Goal: Information Seeking & Learning: Learn about a topic

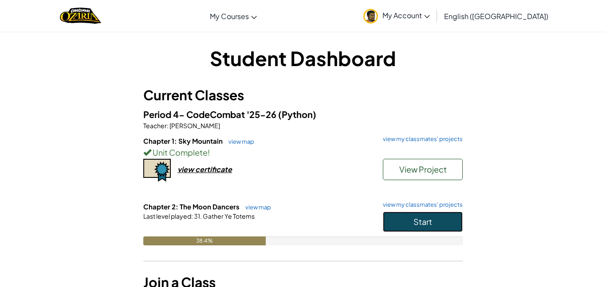
click at [427, 215] on button "Start" at bounding box center [423, 221] width 80 height 20
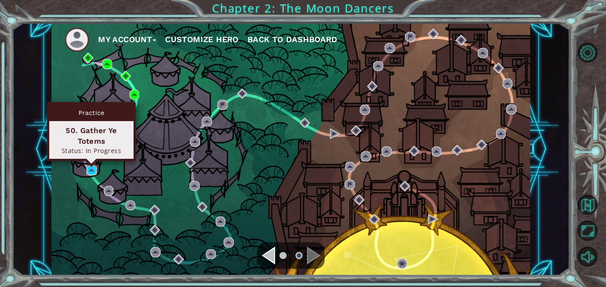
click at [92, 172] on img at bounding box center [91, 170] width 10 height 10
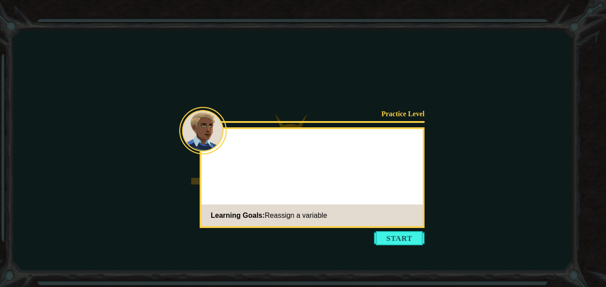
click at [415, 246] on icon at bounding box center [303, 143] width 606 height 287
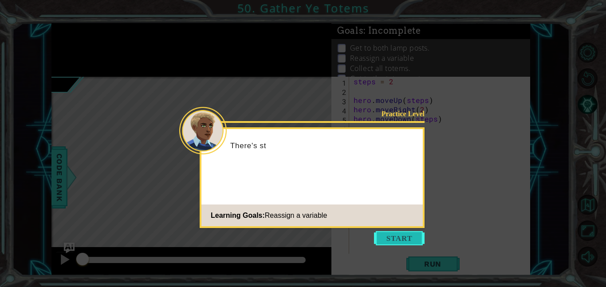
click at [411, 243] on button "Start" at bounding box center [399, 238] width 51 height 14
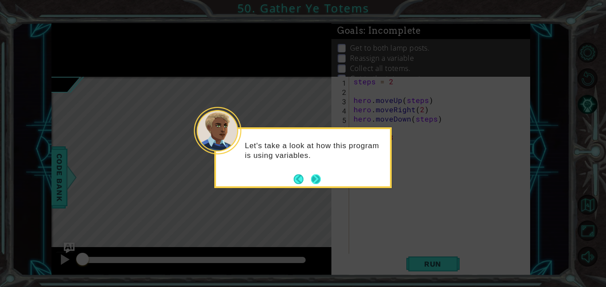
click at [310, 179] on button "Next" at bounding box center [315, 179] width 16 height 16
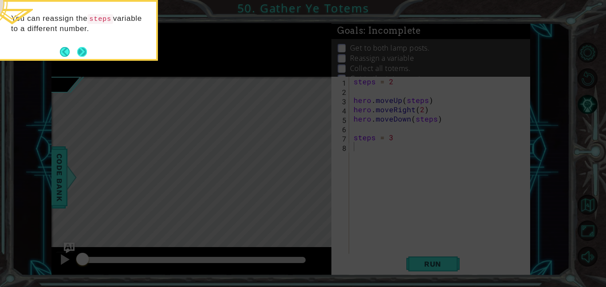
click at [88, 50] on button "Next" at bounding box center [82, 52] width 16 height 16
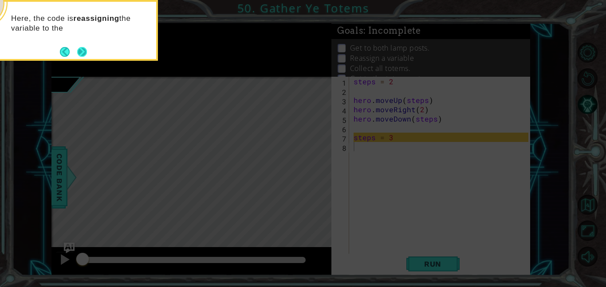
click at [83, 54] on button "Next" at bounding box center [82, 51] width 16 height 16
click at [86, 55] on button "Next" at bounding box center [81, 51] width 15 height 15
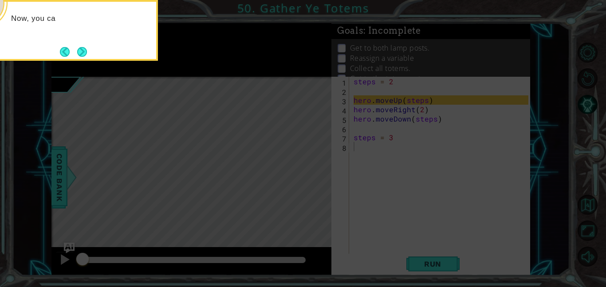
click at [86, 55] on button "Next" at bounding box center [81, 51] width 15 height 15
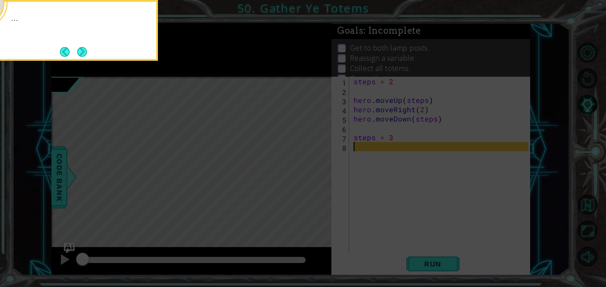
click at [86, 55] on button "Next" at bounding box center [82, 52] width 12 height 12
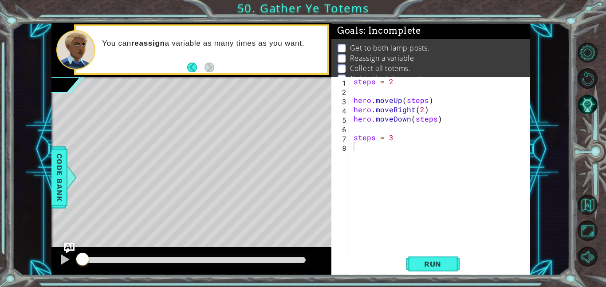
click at [191, 62] on footer at bounding box center [200, 67] width 27 height 13
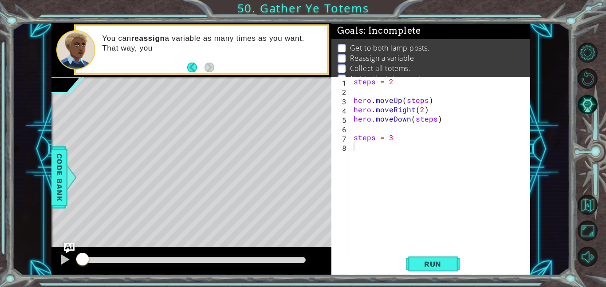
click at [191, 62] on footer at bounding box center [200, 67] width 27 height 13
click at [192, 68] on button "Back" at bounding box center [195, 68] width 17 height 10
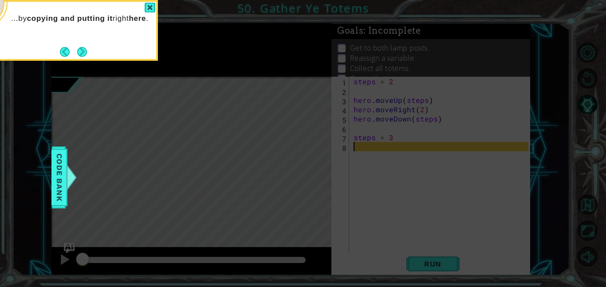
click at [192, 68] on icon at bounding box center [303, 43] width 606 height 488
click at [87, 51] on button "Next" at bounding box center [82, 51] width 15 height 15
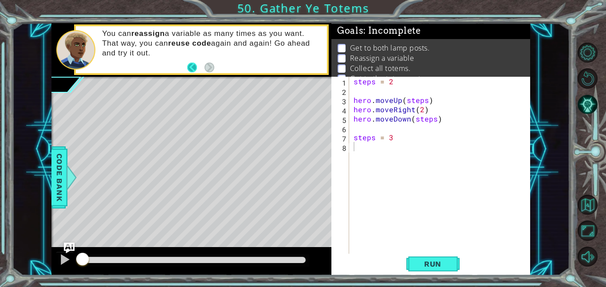
click at [191, 65] on button "Back" at bounding box center [195, 68] width 17 height 10
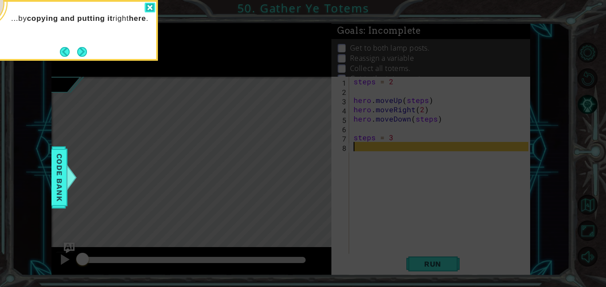
click at [150, 8] on div at bounding box center [150, 8] width 11 height 10
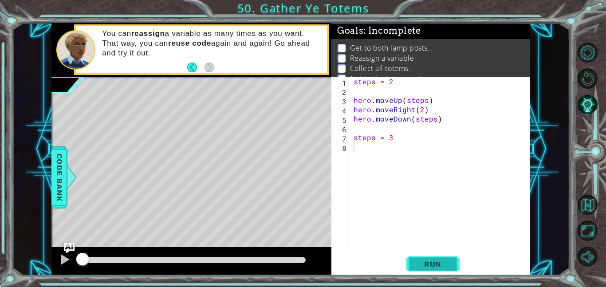
click at [450, 263] on span "Run" at bounding box center [432, 263] width 35 height 9
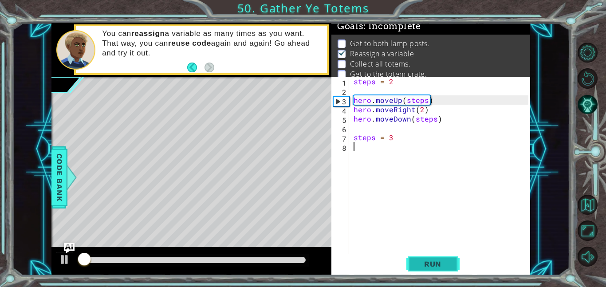
scroll to position [6, 0]
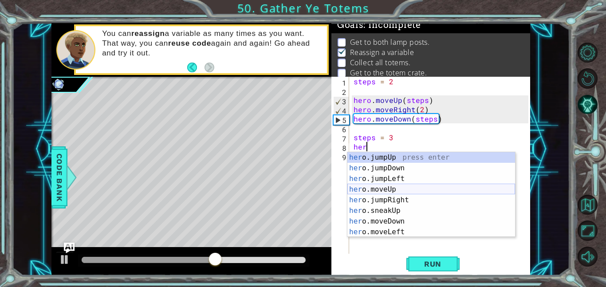
click at [399, 191] on div "her o.jumpUp press enter her o.jumpDown press enter her o.jumpLeft press enter …" at bounding box center [431, 205] width 168 height 106
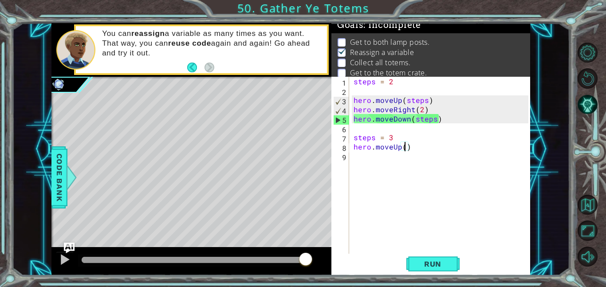
scroll to position [0, 4]
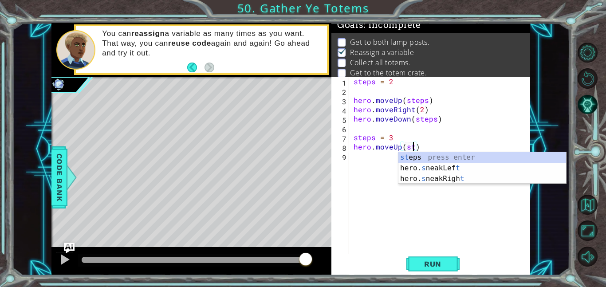
type textarea "hero.moveUp(steps)"
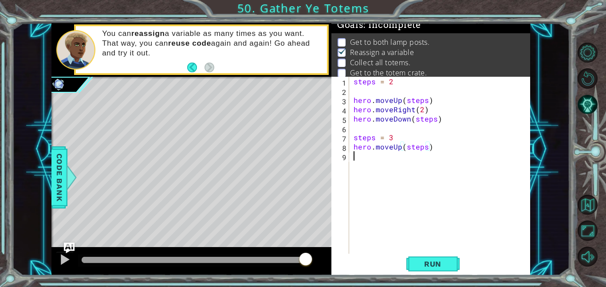
click at [355, 158] on div "steps = 2 hero . moveUp ( steps ) hero . moveRight ( 2 ) hero . moveDown ( step…" at bounding box center [442, 175] width 181 height 196
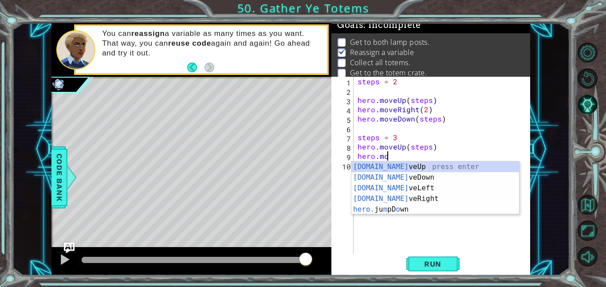
scroll to position [0, 1]
click at [386, 167] on div "hero.mo veUp press enter hero.mo veDown press enter hero.mo veLeft press enter …" at bounding box center [435, 198] width 168 height 74
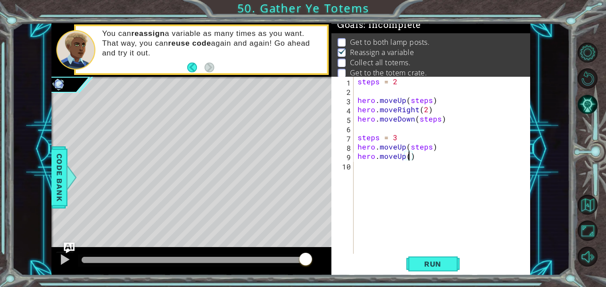
click at [424, 161] on div "steps = 2 hero . moveUp ( steps ) hero . moveRight ( 2 ) hero . moveDown ( step…" at bounding box center [444, 175] width 177 height 196
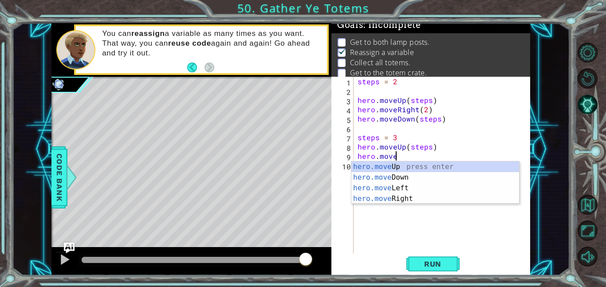
scroll to position [0, 2]
click at [419, 197] on div "hero.move Up press enter hero.move Down press enter hero.move Left press enter …" at bounding box center [435, 193] width 168 height 64
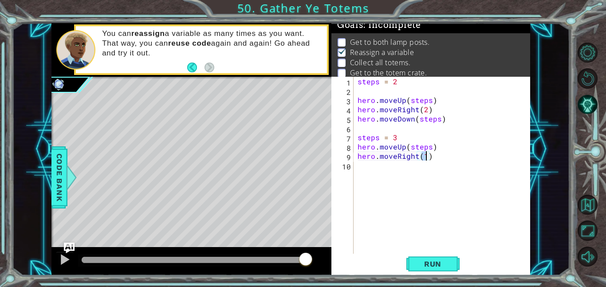
type textarea "hero.moveRight(2)"
click at [359, 168] on div "steps = 2 hero . moveUp ( steps ) hero . moveRight ( 2 ) hero . moveDown ( step…" at bounding box center [444, 175] width 177 height 196
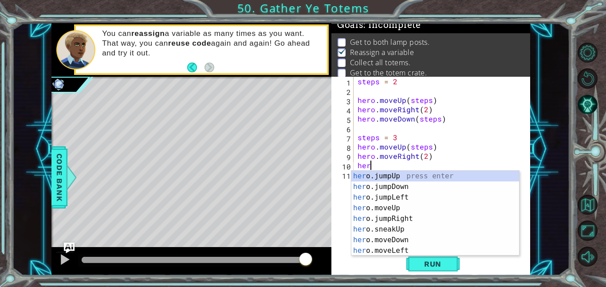
scroll to position [0, 0]
click at [405, 242] on div "hero .jumpUp press enter hero .jumpDown press enter hero .jumpLeft press enter …" at bounding box center [435, 224] width 168 height 106
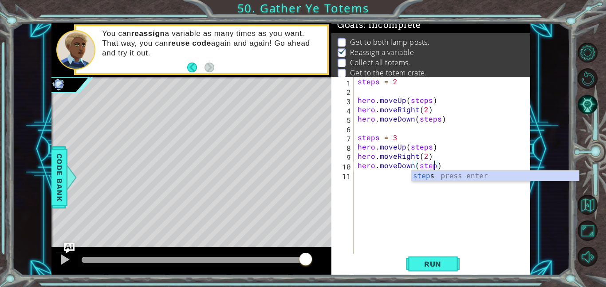
scroll to position [0, 5]
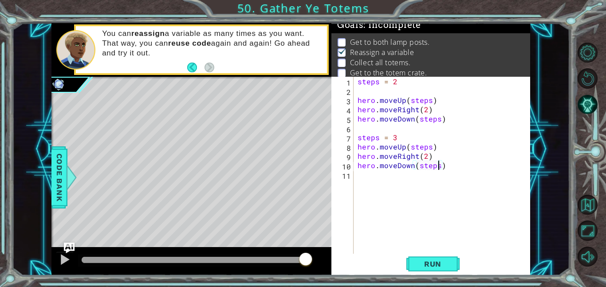
type textarea "hero.moveDown(steps)"
click at [354, 179] on div "hero.moveDown(steps) 1 2 3 4 5 6 7 8 9 10 11 steps = 2 hero . moveUp ( steps ) …" at bounding box center [429, 165] width 197 height 177
click at [357, 176] on div "steps = 2 hero . moveUp ( steps ) hero . moveRight ( 2 ) hero . moveDown ( step…" at bounding box center [444, 175] width 177 height 196
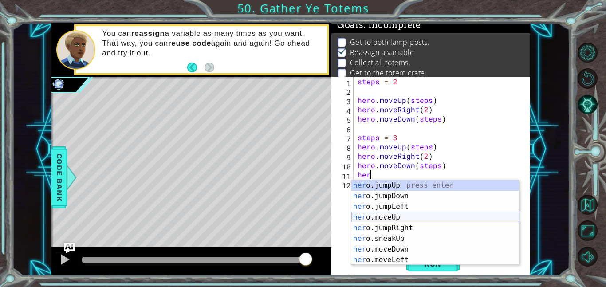
click at [398, 220] on div "her o.jumpUp press enter her o.jumpDown press enter her o.jumpLeft press enter …" at bounding box center [435, 233] width 168 height 106
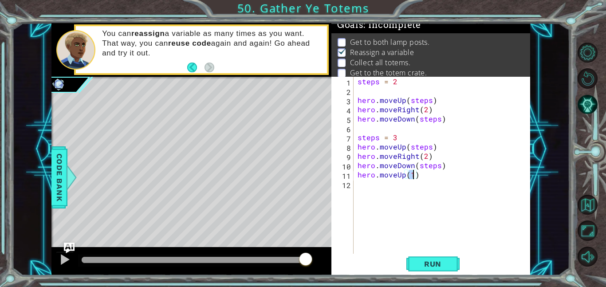
type textarea "hero.moveUp(4)"
click at [360, 188] on div "steps = 2 hero . moveUp ( steps ) hero . moveRight ( 2 ) hero . moveDown ( step…" at bounding box center [444, 175] width 177 height 196
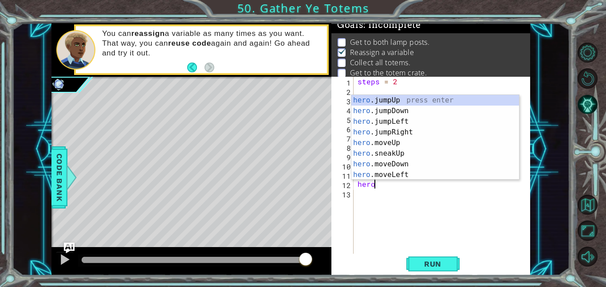
scroll to position [0, 1]
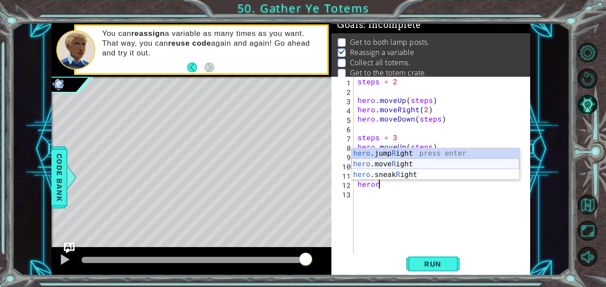
click at [384, 162] on div "hero .jump R ight press enter hero .move R ight press enter hero .sneak R ight …" at bounding box center [435, 174] width 168 height 53
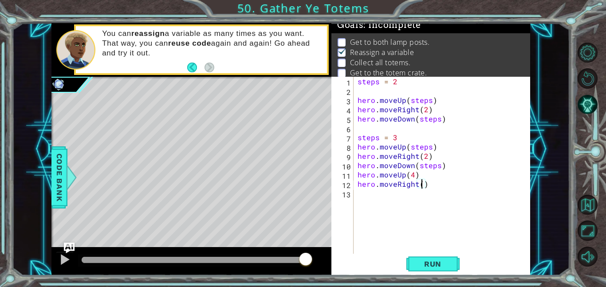
type textarea "hero.moveRight(2)"
click at [363, 194] on div "steps = 2 hero . moveUp ( steps ) hero . moveRight ( 2 ) hero . moveDown ( step…" at bounding box center [444, 175] width 177 height 196
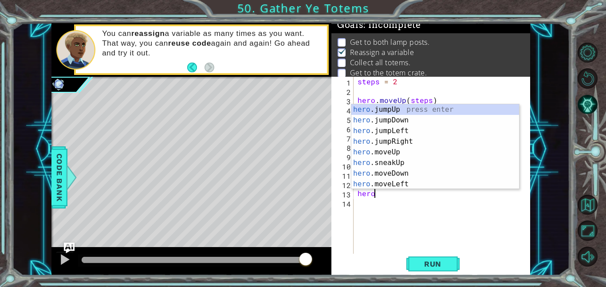
scroll to position [0, 0]
click at [411, 172] on div "hero .jumpUp press enter hero .jumpDown press enter hero .jumpLeft press enter …" at bounding box center [435, 157] width 168 height 106
type textarea "hero.moveDown(1)"
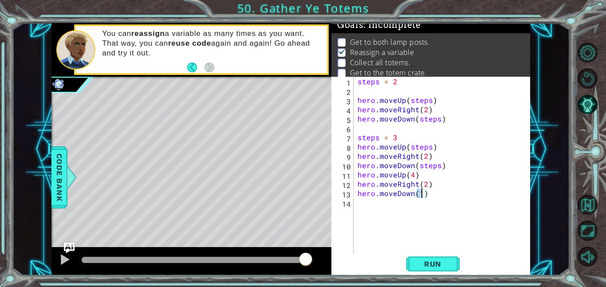
click at [359, 205] on div "steps = 2 hero . moveUp ( steps ) hero . moveRight ( 2 ) hero . moveDown ( step…" at bounding box center [444, 175] width 177 height 196
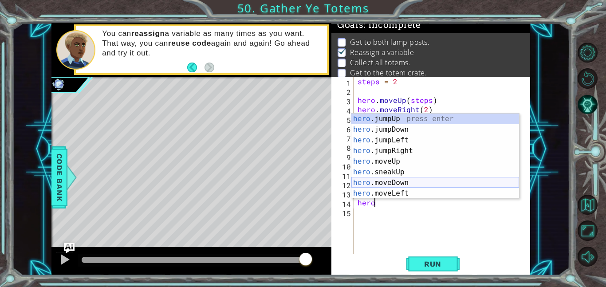
click at [397, 183] on div "hero .jumpUp press enter hero .jumpDown press enter hero .jumpLeft press enter …" at bounding box center [435, 167] width 168 height 106
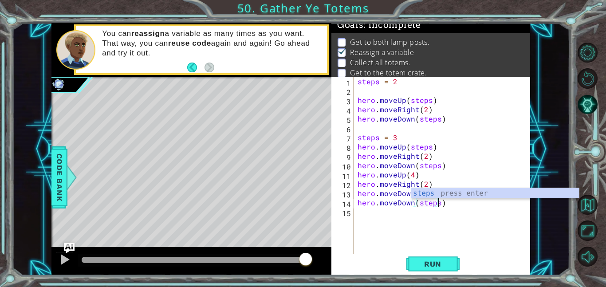
scroll to position [0, 5]
type textarea "hero.moveDown(steps)"
click at [439, 270] on button "Run" at bounding box center [432, 264] width 53 height 20
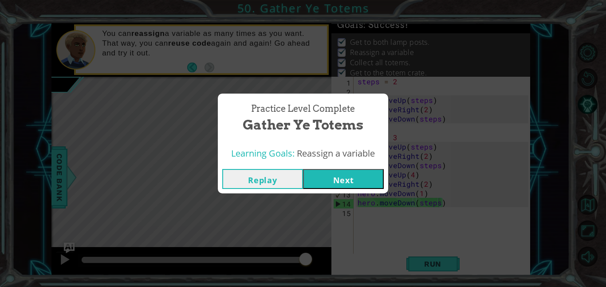
click at [350, 182] on button "Next" at bounding box center [343, 179] width 81 height 20
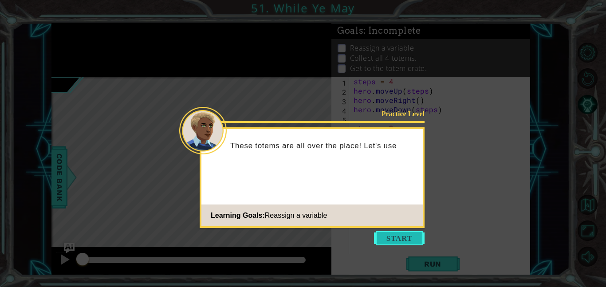
click at [399, 233] on button "Start" at bounding box center [399, 238] width 51 height 14
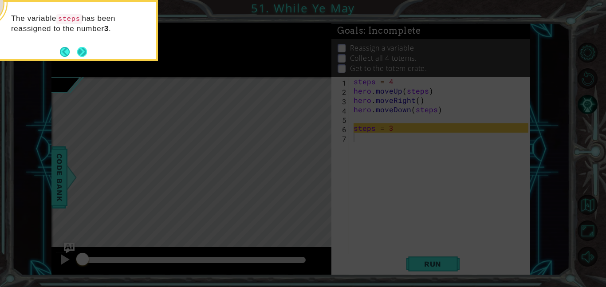
click at [79, 48] on button "Next" at bounding box center [82, 52] width 11 height 11
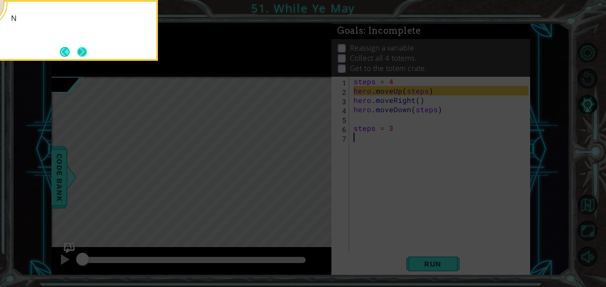
click at [77, 48] on button "Next" at bounding box center [81, 51] width 11 height 11
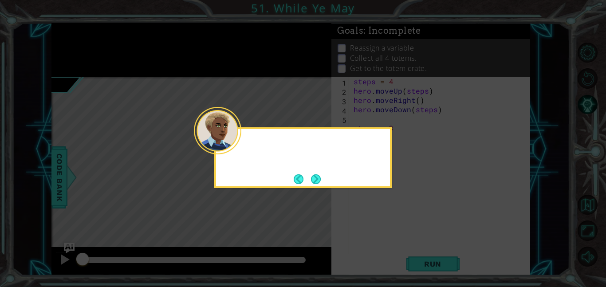
click at [78, 50] on icon at bounding box center [303, 143] width 606 height 287
click at [317, 184] on button "Next" at bounding box center [316, 179] width 12 height 12
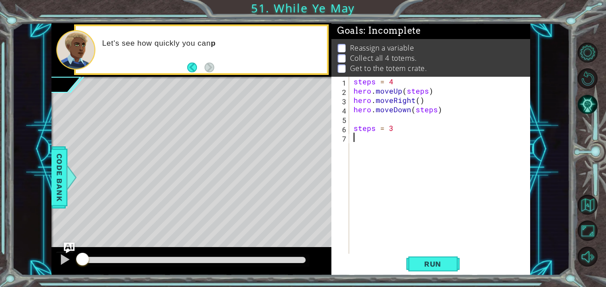
click at [395, 129] on div "steps = 4 hero . moveUp ( steps ) hero . moveRight ( ) hero . moveDown ( steps …" at bounding box center [442, 175] width 181 height 196
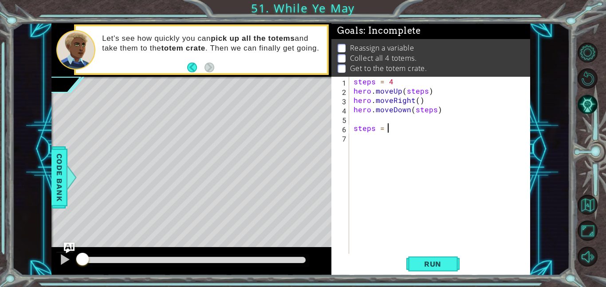
type textarea "steps = 3"
click at [356, 141] on div "steps = 4 hero . moveUp ( steps ) hero . moveRight ( ) hero . moveDown ( steps …" at bounding box center [442, 175] width 181 height 196
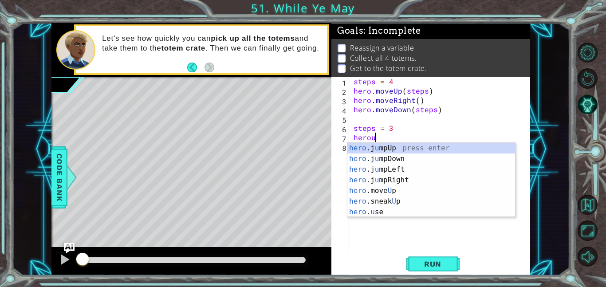
scroll to position [0, 1]
click at [403, 192] on div "hero .j u mpUp press enter hero .j u mpDown press enter hero .j u mpLeft press …" at bounding box center [431, 191] width 168 height 96
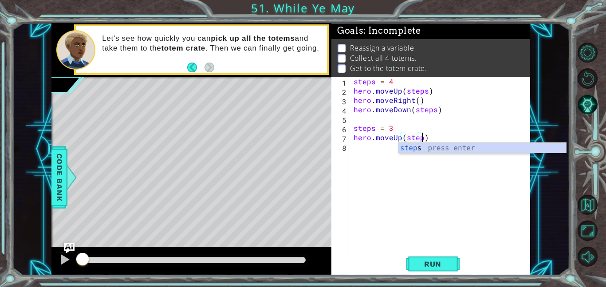
scroll to position [0, 4]
type textarea "hero.moveUp(steps)"
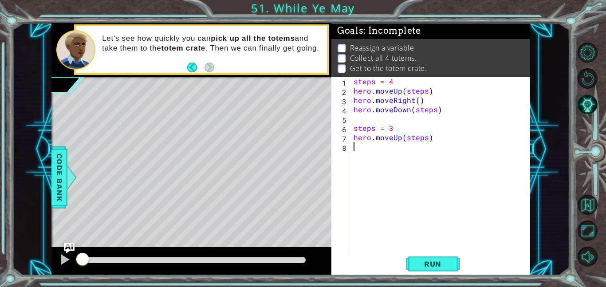
click at [358, 151] on div "steps = 4 hero . moveUp ( steps ) hero . moveRight ( ) hero . moveDown ( steps …" at bounding box center [442, 175] width 181 height 196
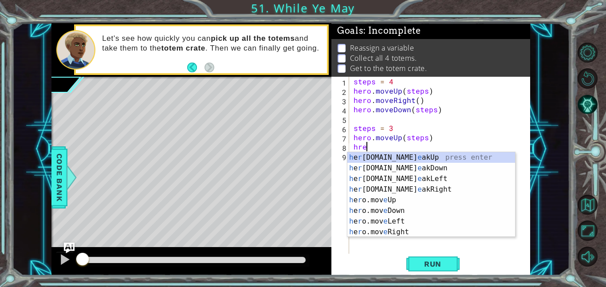
scroll to position [0, 0]
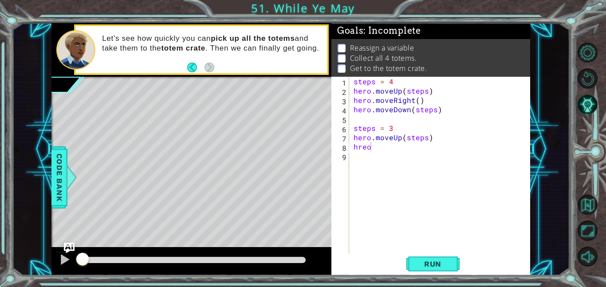
drag, startPoint x: 432, startPoint y: 271, endPoint x: 395, endPoint y: 150, distance: 127.1
click at [395, 150] on div "hreo 1 2 3 4 5 6 7 8 9 steps = 4 hero . moveUp ( steps ) hero . moveRight ( ) h…" at bounding box center [430, 176] width 199 height 199
click at [382, 146] on div "steps = 4 hero . moveUp ( steps ) hero . moveRight ( ) hero . moveDown ( steps …" at bounding box center [442, 175] width 181 height 196
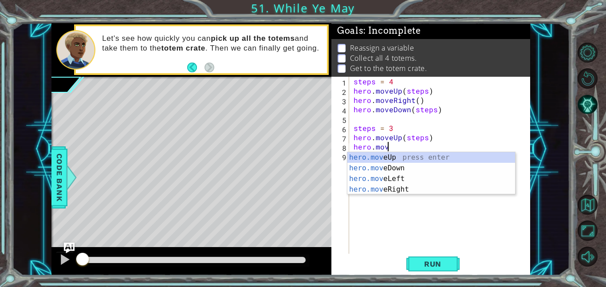
scroll to position [0, 2]
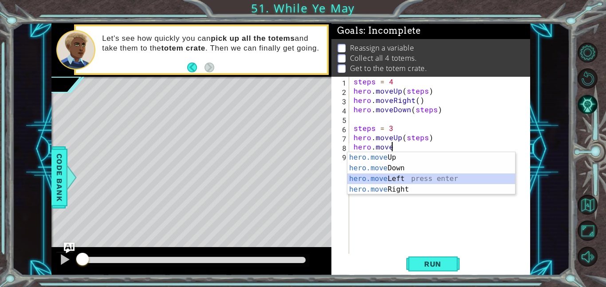
click at [439, 176] on div "hero.move Up press enter hero.move Down press enter hero.move Left press enter …" at bounding box center [431, 184] width 168 height 64
type textarea "hero.moveLeft(1)"
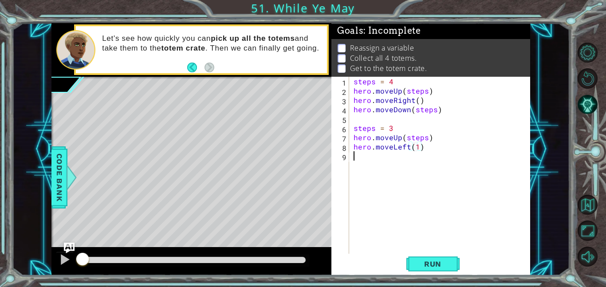
click at [352, 164] on div "steps = 4 hero . moveUp ( steps ) hero . moveRight ( ) hero . moveDown ( steps …" at bounding box center [442, 175] width 181 height 196
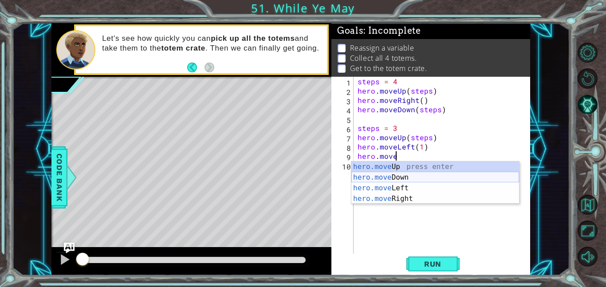
click at [377, 178] on div "hero.move Up press enter hero.move Down press enter hero.move Left press enter …" at bounding box center [435, 193] width 168 height 64
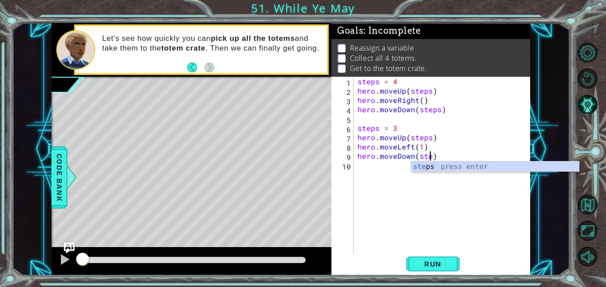
scroll to position [0, 4]
type textarea "hero.moveDown(steps)"
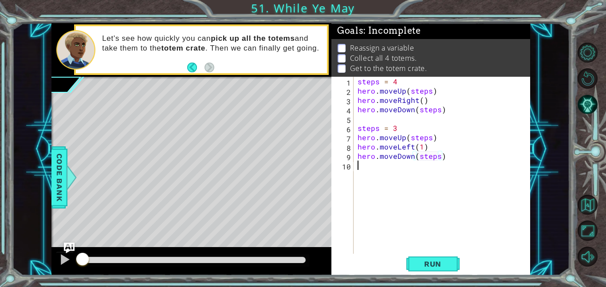
click at [360, 167] on div "steps = 4 hero . moveUp ( steps ) hero . moveRight ( ) hero . moveDown ( steps …" at bounding box center [444, 175] width 177 height 196
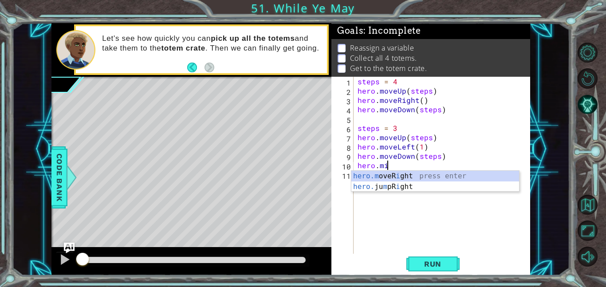
scroll to position [0, 1]
click at [388, 175] on div "hero.m ove U p press enter hero. ju m p U p press enter" at bounding box center [435, 192] width 168 height 43
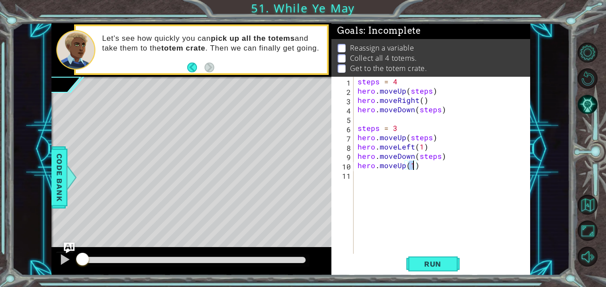
type textarea "hero.moveUp(2)"
click at [360, 177] on div "steps = 4 hero . moveUp ( steps ) hero . moveRight ( ) hero . moveDown ( steps …" at bounding box center [444, 175] width 177 height 196
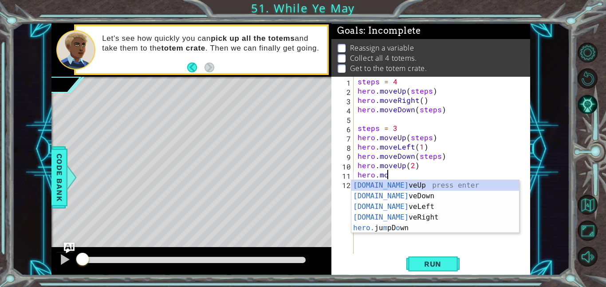
scroll to position [0, 2]
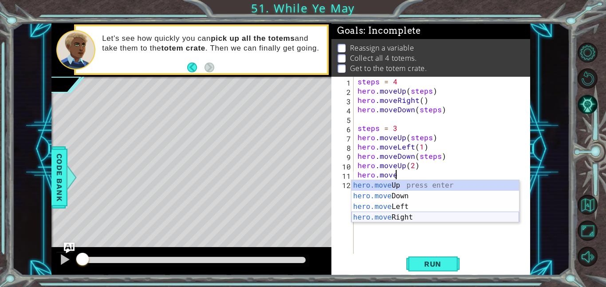
click at [405, 219] on div "hero.move Up press enter hero.move Down press enter hero.move Left press enter …" at bounding box center [435, 212] width 168 height 64
type textarea "hero.moveRight(1)"
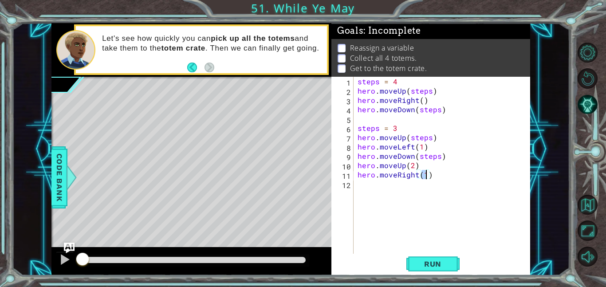
click at [364, 188] on div "steps = 4 hero . moveUp ( steps ) hero . moveRight ( ) hero . moveDown ( steps …" at bounding box center [444, 175] width 177 height 196
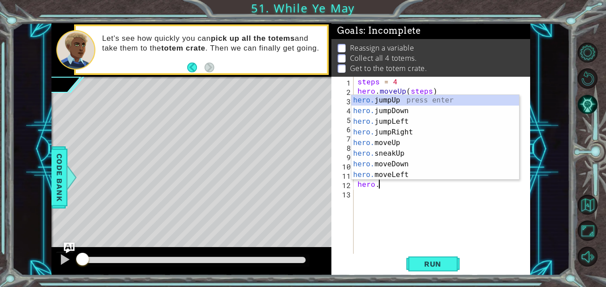
scroll to position [0, 1]
type textarea "[DOMAIN_NAME]"
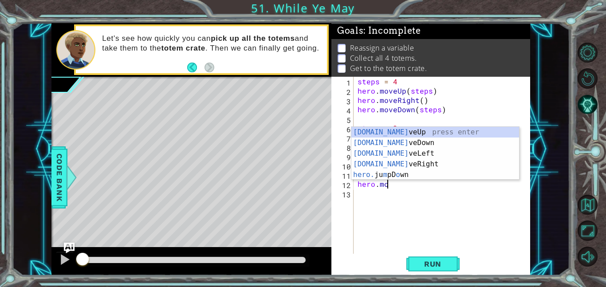
scroll to position [0, 1]
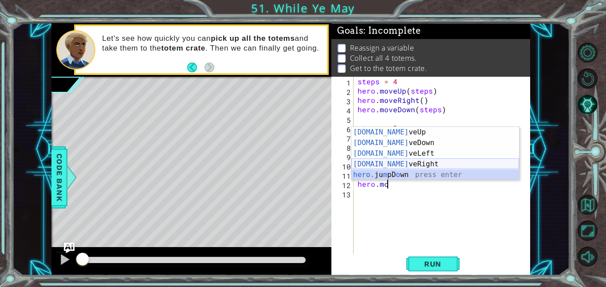
drag, startPoint x: 407, startPoint y: 170, endPoint x: 405, endPoint y: 163, distance: 7.6
click at [405, 163] on div "hero.mo veUp press enter hero.mo veDown press enter hero.mo veLeft press enter …" at bounding box center [435, 164] width 168 height 74
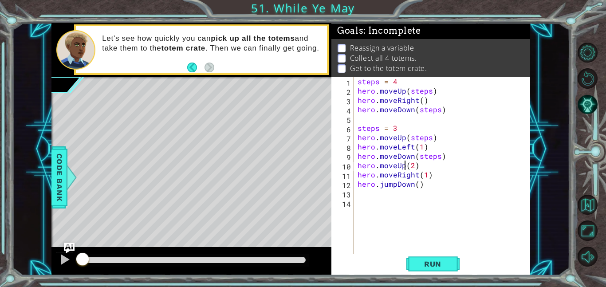
scroll to position [0, 0]
drag, startPoint x: 405, startPoint y: 163, endPoint x: 417, endPoint y: 166, distance: 12.8
click at [417, 166] on div "steps = 4 hero . moveUp ( steps ) hero . moveRight ( ) hero . moveDown ( steps …" at bounding box center [444, 175] width 177 height 196
click at [413, 183] on div "steps = 4 hero . moveUp ( steps ) hero . moveRight ( ) hero . moveDown ( steps …" at bounding box center [444, 175] width 177 height 196
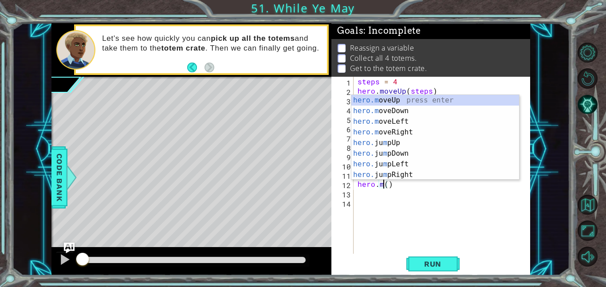
scroll to position [0, 2]
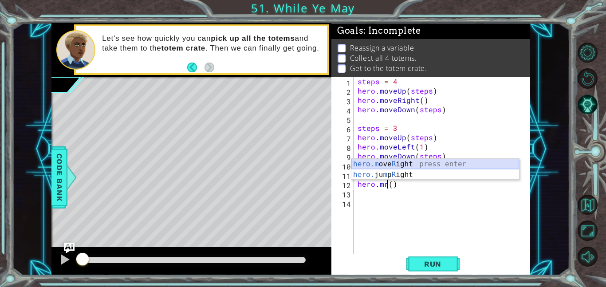
click at [398, 160] on div "hero.m ove R ight press enter hero. ju m p R ight press enter" at bounding box center [435, 180] width 168 height 43
type textarea "hero.moveRight(1)"
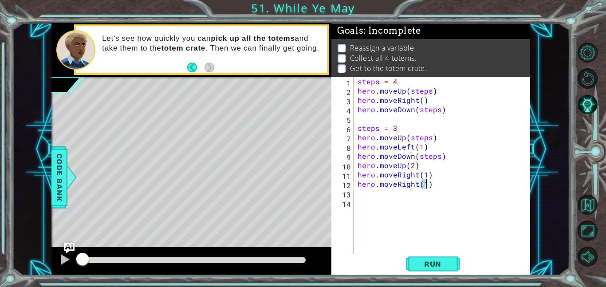
click at [358, 196] on div "steps = 4 hero . moveUp ( steps ) hero . moveRight ( ) hero . moveDown ( steps …" at bounding box center [444, 175] width 177 height 196
click at [355, 194] on div "steps 1 1 2 3 4 5 6 7 8 9 10 11 12 13 14 steps = 4 hero . moveUp ( steps ) hero…" at bounding box center [429, 165] width 197 height 177
click at [359, 193] on div "steps = 4 hero . moveUp ( steps ) hero . moveRight ( ) hero . moveDown ( steps …" at bounding box center [444, 175] width 177 height 196
click at [381, 204] on div "steps = 4 hero . moveUp ( steps ) hero . moveRight ( ) hero . moveDown ( steps …" at bounding box center [444, 175] width 177 height 196
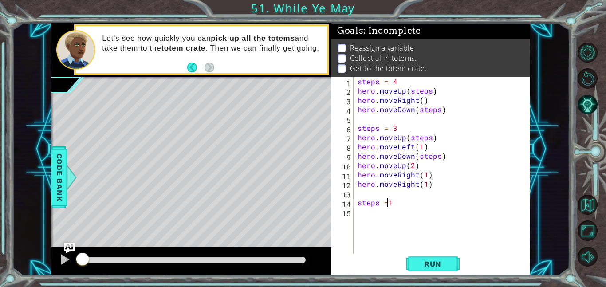
type textarea "steps = 1"
click at [381, 209] on div "steps = 4 hero . moveUp ( steps ) hero . moveRight ( ) hero . moveDown ( steps …" at bounding box center [444, 175] width 177 height 196
click at [381, 202] on div "steps = 4 hero . moveUp ( steps ) hero . moveRight ( ) hero . moveDown ( steps …" at bounding box center [444, 175] width 177 height 196
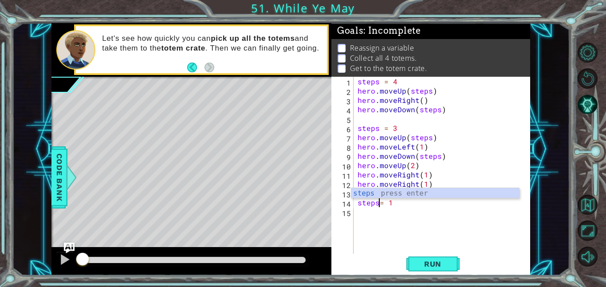
type textarea "steps = 1"
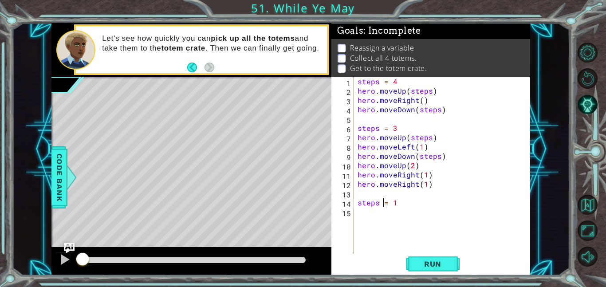
click at [357, 215] on div "steps = 4 hero . moveUp ( steps ) hero . moveRight ( ) hero . moveDown ( steps …" at bounding box center [444, 175] width 177 height 196
click at [353, 216] on div "1 2 3 4 5 6 7 8 9 10 11 12 13 14 15 steps = 4 hero . moveUp ( steps ) hero . mo…" at bounding box center [429, 165] width 197 height 177
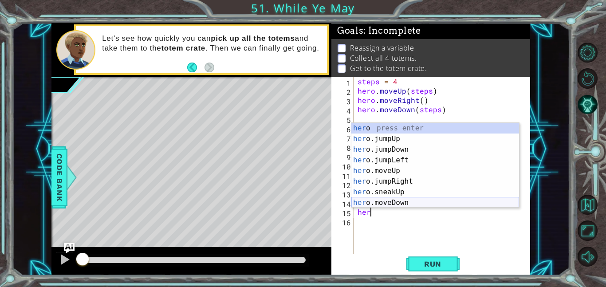
click at [421, 202] on div "her o press enter her o.jumpUp press enter her o.jumpDown press enter her o.jum…" at bounding box center [435, 176] width 168 height 106
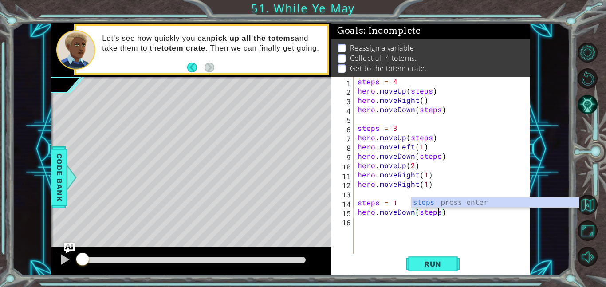
scroll to position [0, 5]
click at [442, 261] on span "Run" at bounding box center [432, 263] width 35 height 9
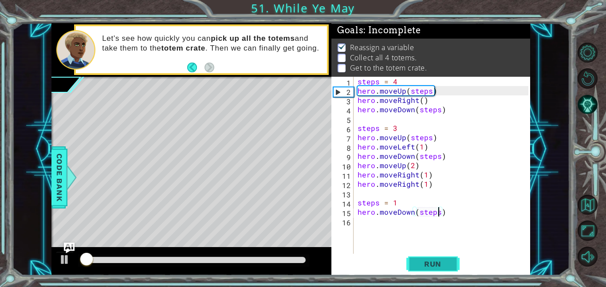
scroll to position [1, 0]
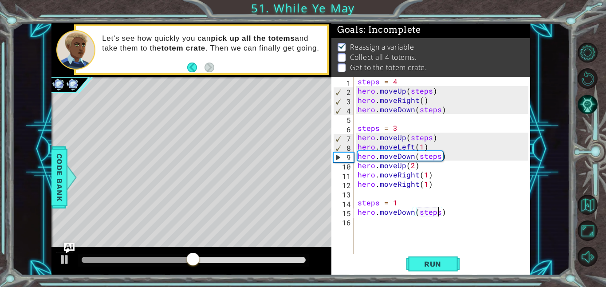
click at [412, 146] on div "steps = 4 hero . moveUp ( steps ) hero . moveRight ( ) hero . moveDown ( steps …" at bounding box center [444, 175] width 177 height 196
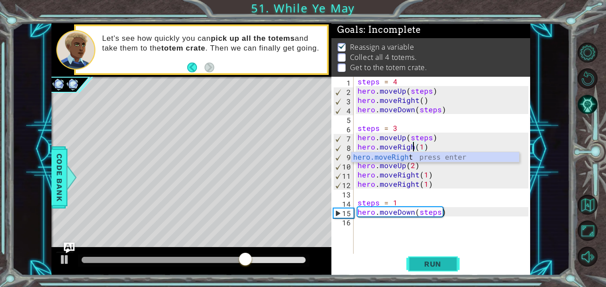
scroll to position [0, 4]
type textarea "hero.moveRight(1)"
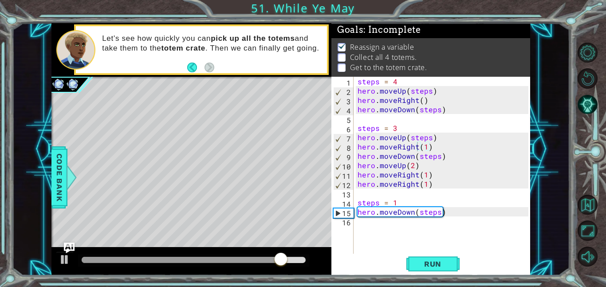
click at [430, 274] on div "hero.moveRight(1) 1 2 3 4 5 6 7 8 9 10 11 12 13 14 15 16 steps = 4 hero . moveU…" at bounding box center [430, 176] width 199 height 199
click at [426, 266] on span "Run" at bounding box center [432, 263] width 35 height 9
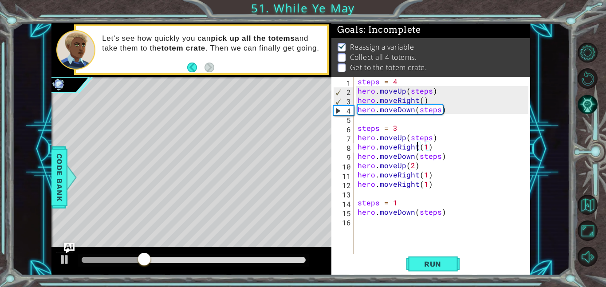
click at [432, 189] on div "steps = 4 hero . moveUp ( steps ) hero . moveRight ( ) hero . moveDown ( steps …" at bounding box center [444, 175] width 177 height 196
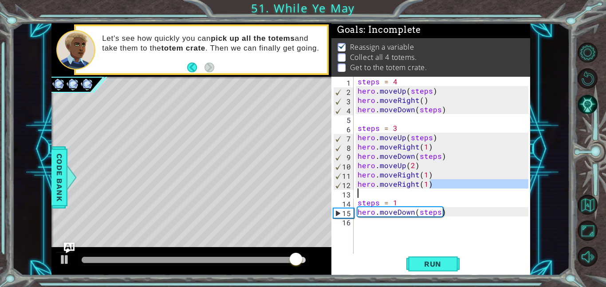
drag, startPoint x: 429, startPoint y: 185, endPoint x: 424, endPoint y: 191, distance: 7.8
click at [424, 191] on div "steps = 4 hero . moveUp ( steps ) hero . moveRight ( ) hero . moveDown ( steps …" at bounding box center [444, 175] width 177 height 196
type textarea "hero.moveRight(1)"
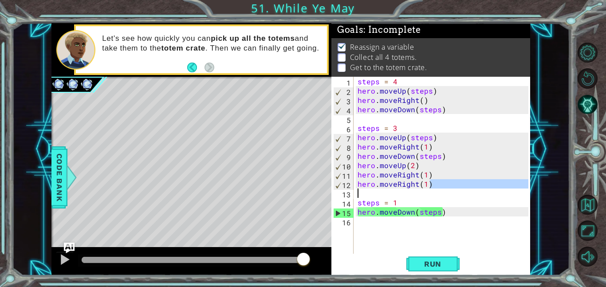
click at [358, 194] on div "steps = 4 hero . moveUp ( steps ) hero . moveRight ( ) hero . moveDown ( steps …" at bounding box center [442, 165] width 172 height 177
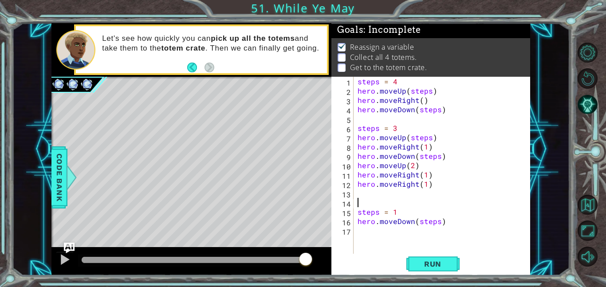
click at [358, 191] on div "steps = 4 hero . moveUp ( steps ) hero . moveRight ( ) hero . moveDown ( steps …" at bounding box center [444, 175] width 177 height 196
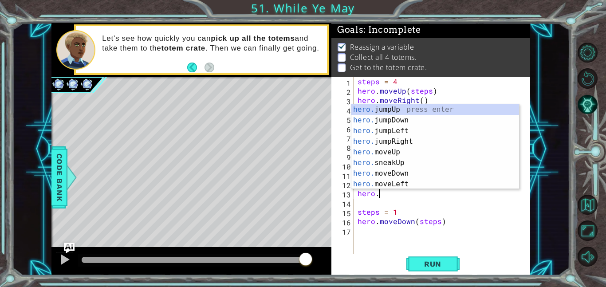
scroll to position [0, 1]
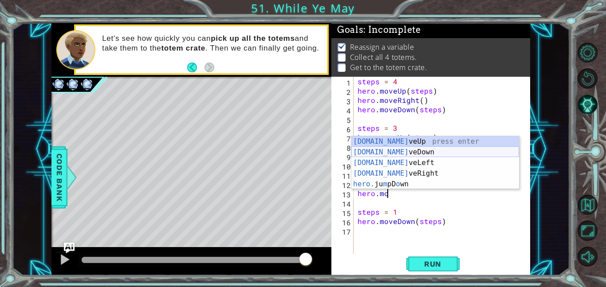
click at [410, 152] on div "hero.mo veUp press enter hero.mo veDown press enter hero.mo veLeft press enter …" at bounding box center [435, 173] width 168 height 74
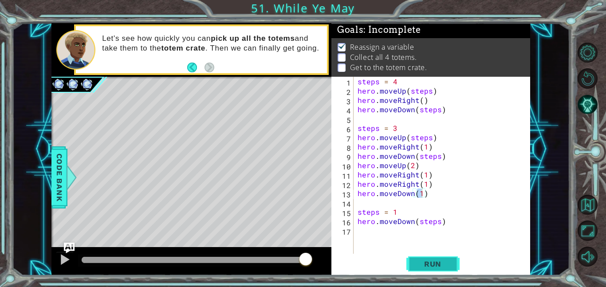
click at [428, 266] on span "Run" at bounding box center [432, 263] width 35 height 9
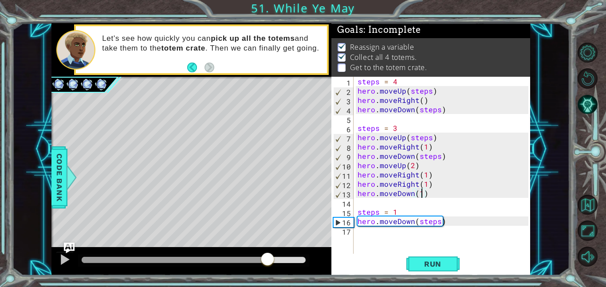
drag, startPoint x: 86, startPoint y: 259, endPoint x: 267, endPoint y: 262, distance: 181.4
click at [267, 262] on div at bounding box center [267, 260] width 16 height 16
click at [355, 222] on div "hero.moveDown(1) 1 2 3 4 5 6 7 8 9 10 11 12 13 14 15 16 17 steps = 4 hero . mov…" at bounding box center [429, 165] width 197 height 177
click at [354, 223] on div "hero.moveDown(1) 1 2 3 4 5 6 7 8 9 10 11 12 13 14 15 16 17 steps = 4 hero . mov…" at bounding box center [429, 165] width 197 height 177
click at [356, 223] on div "steps = 4 hero . moveUp ( steps ) hero . moveRight ( ) hero . moveDown ( steps …" at bounding box center [444, 175] width 177 height 196
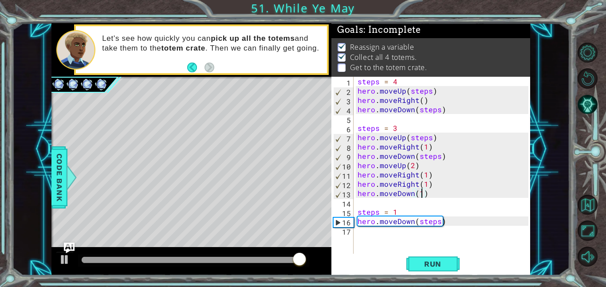
type textarea "hero.moveDown(steps)"
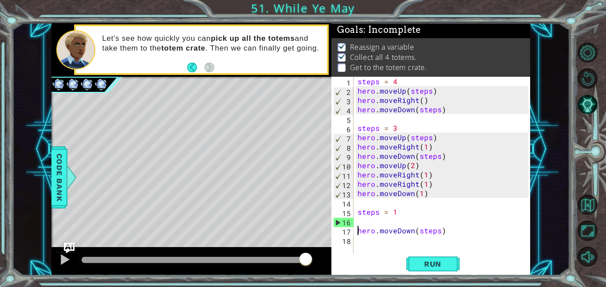
click at [357, 221] on div "steps = 4 hero . moveUp ( steps ) hero . moveRight ( ) hero . moveDown ( steps …" at bounding box center [444, 175] width 177 height 196
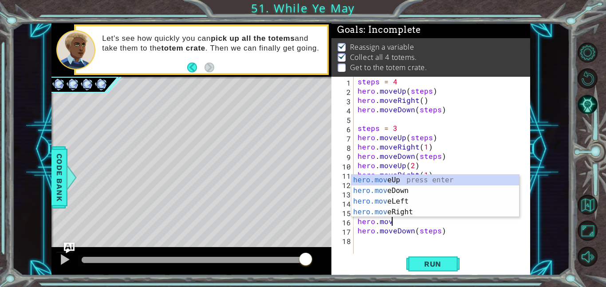
scroll to position [0, 2]
click at [393, 211] on div "hero.move Up press enter hero.move Down press enter hero.move Left press enter …" at bounding box center [435, 207] width 168 height 64
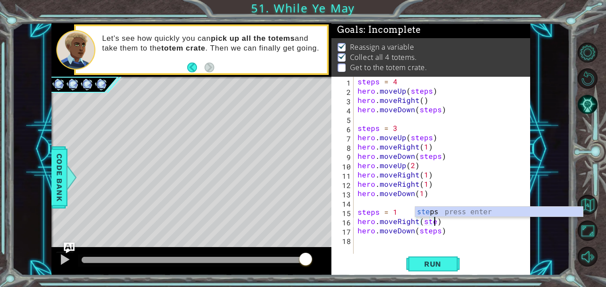
scroll to position [0, 5]
type textarea "hero.moveRight(steps)"
click at [360, 238] on div "steps = 4 hero . moveUp ( steps ) hero . moveRight ( ) hero . moveDown ( steps …" at bounding box center [444, 175] width 177 height 196
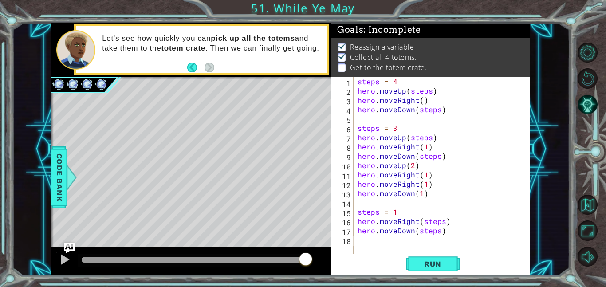
scroll to position [0, 0]
click at [414, 261] on button "Run" at bounding box center [432, 264] width 53 height 20
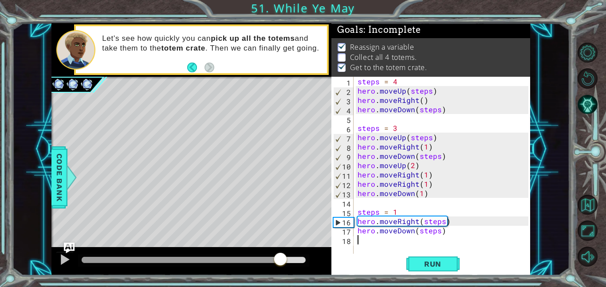
drag, startPoint x: 92, startPoint y: 258, endPoint x: 282, endPoint y: 266, distance: 189.5
click at [282, 266] on div at bounding box center [280, 260] width 16 height 16
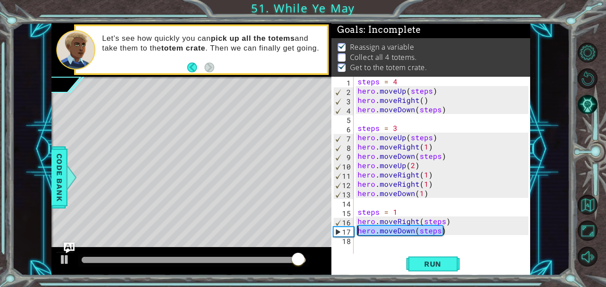
drag, startPoint x: 441, startPoint y: 235, endPoint x: 345, endPoint y: 227, distance: 96.5
click at [345, 227] on div "1 2 3 4 5 6 7 8 9 10 11 12 13 14 15 16 17 18 steps = 4 hero . moveUp ( steps ) …" at bounding box center [429, 165] width 197 height 177
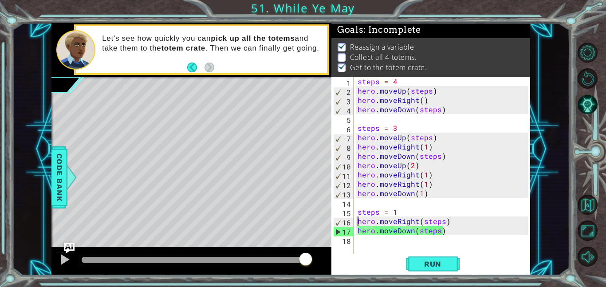
click at [356, 222] on div "steps = 4 hero . moveUp ( steps ) hero . moveRight ( ) hero . moveDown ( steps …" at bounding box center [444, 175] width 177 height 196
paste textarea "hero.moveDown(steps)"
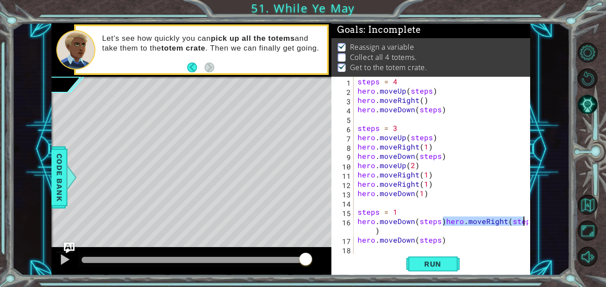
drag, startPoint x: 443, startPoint y: 221, endPoint x: 545, endPoint y: 219, distance: 102.0
click at [545, 219] on div "1 ההההההההההההההההההההההההההההההההההההההההההההההההההההההההההההההההההההההההההההה…" at bounding box center [290, 149] width 557 height 252
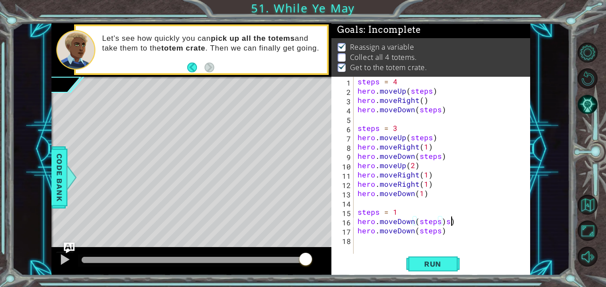
click at [464, 223] on div "steps = 4 hero . moveUp ( steps ) hero . moveRight ( ) hero . moveDown ( steps …" at bounding box center [444, 175] width 177 height 196
click at [448, 231] on div "steps = 4 hero . moveUp ( steps ) hero . moveRight ( ) hero . moveDown ( steps …" at bounding box center [444, 175] width 177 height 196
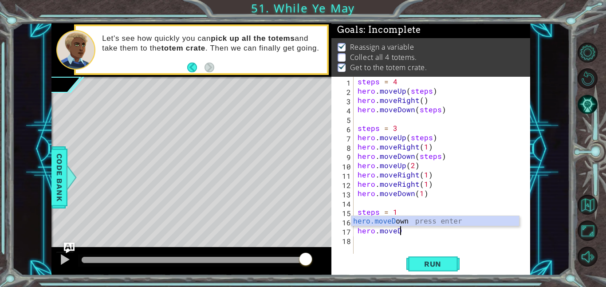
scroll to position [0, 2]
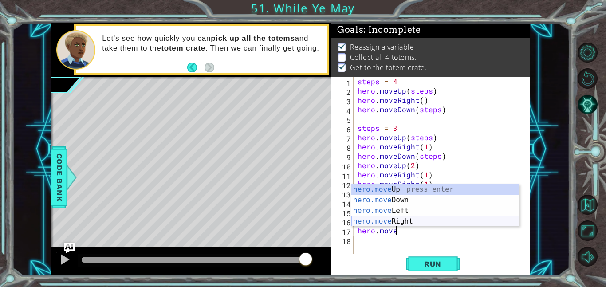
click at [468, 219] on div "hero.move Up press enter hero.move Down press enter hero.move Left press enter …" at bounding box center [435, 216] width 168 height 64
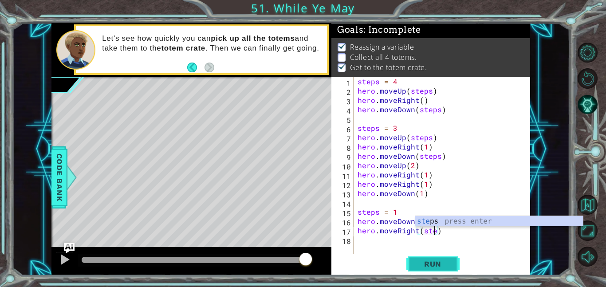
scroll to position [0, 5]
type textarea "hero.moveRight(steps)"
click at [359, 231] on div "steps = 4 hero . moveUp ( steps ) hero . moveRight ( ) hero . moveDown ( steps …" at bounding box center [444, 175] width 177 height 196
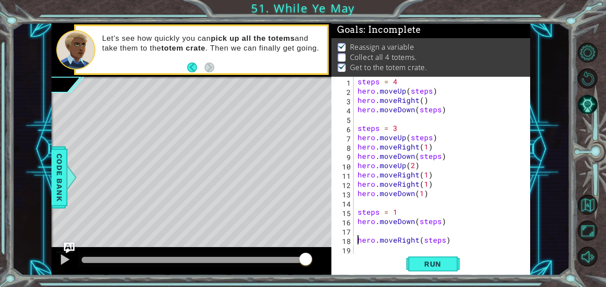
click at [356, 227] on div "steps = 4 hero . moveUp ( steps ) hero . moveRight ( ) hero . moveDown ( steps …" at bounding box center [444, 175] width 177 height 196
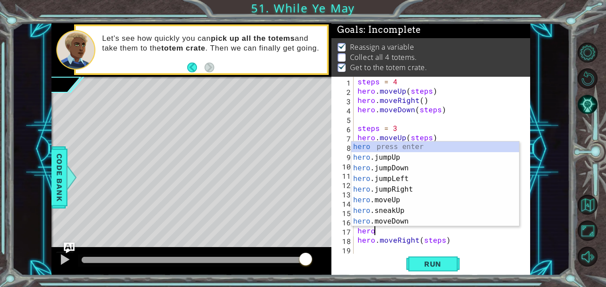
scroll to position [0, 0]
click at [398, 199] on div "hero press enter hero .jumpUp press enter hero .jumpDown press enter hero .jump…" at bounding box center [435, 194] width 168 height 106
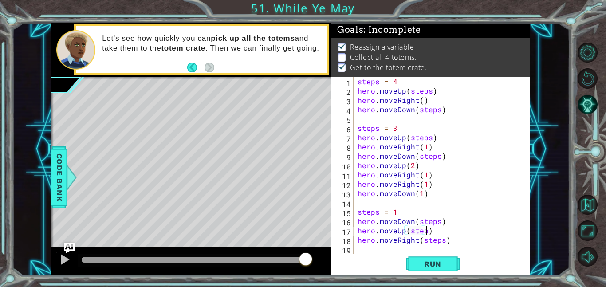
scroll to position [0, 4]
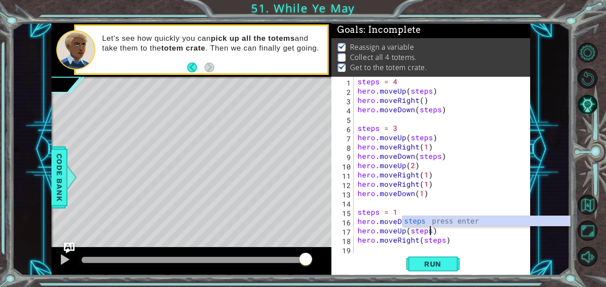
type textarea "hero.moveUp(steps)"
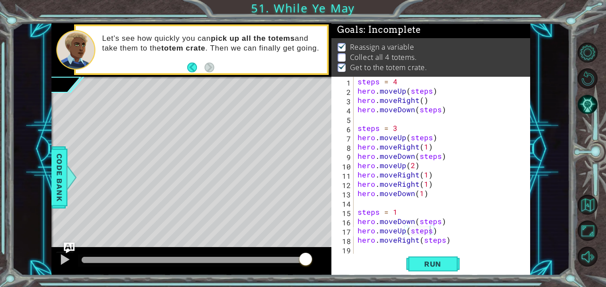
click at [355, 246] on div "hero.moveUp(steps) 1 2 3 4 5 6 7 8 9 10 11 12 13 14 15 16 17 18 19 steps = 4 he…" at bounding box center [429, 165] width 197 height 177
click at [361, 250] on div "steps = 4 hero . moveUp ( steps ) hero . moveRight ( ) hero . moveDown ( steps …" at bounding box center [444, 175] width 177 height 196
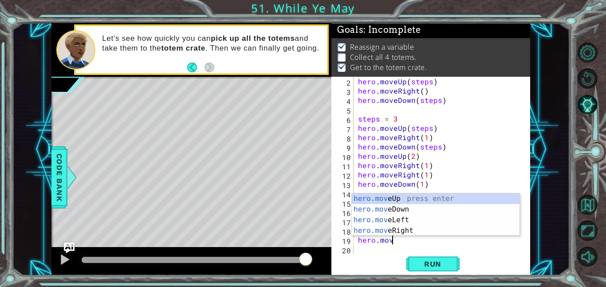
scroll to position [0, 2]
click at [398, 208] on div "hero.move Up press enter hero.move Down press enter hero.move Left press enter …" at bounding box center [436, 225] width 168 height 64
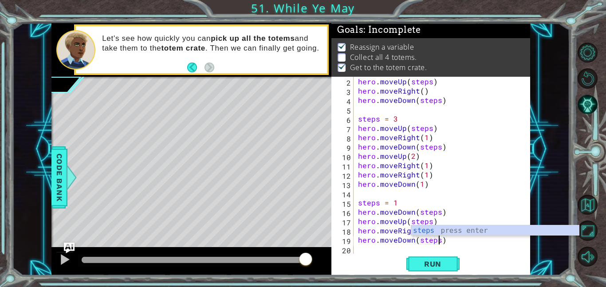
scroll to position [0, 5]
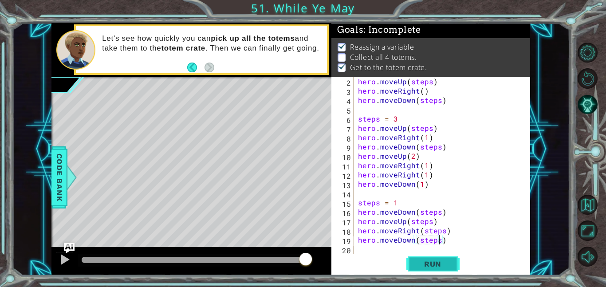
type textarea "hero.moveDown(steps)"
click at [427, 264] on span "Run" at bounding box center [432, 263] width 35 height 9
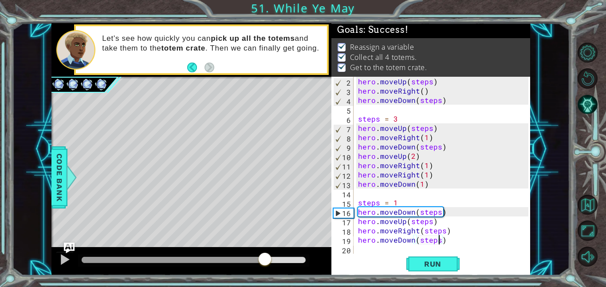
drag, startPoint x: 88, startPoint y: 259, endPoint x: 268, endPoint y: 270, distance: 180.4
click at [268, 270] on div at bounding box center [191, 261] width 280 height 28
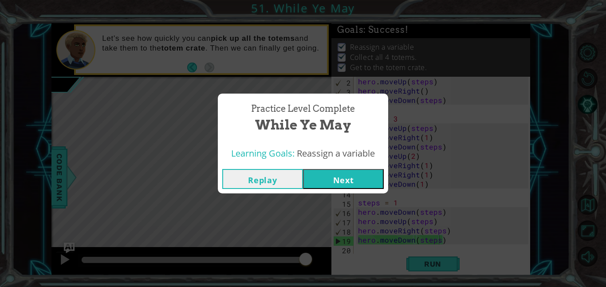
click at [325, 178] on button "Next" at bounding box center [343, 179] width 81 height 20
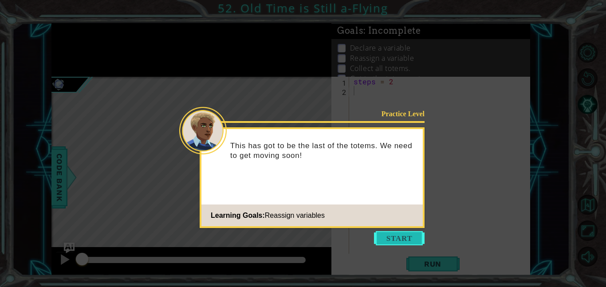
click at [399, 241] on button "Start" at bounding box center [399, 238] width 51 height 14
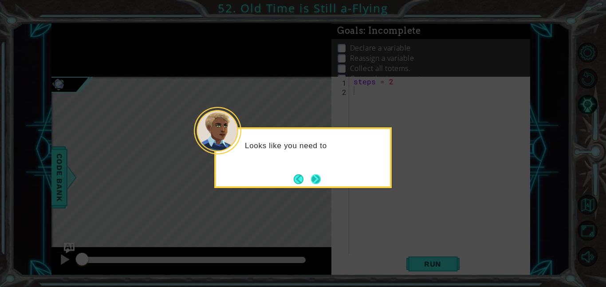
click at [315, 180] on button "Next" at bounding box center [315, 178] width 13 height 13
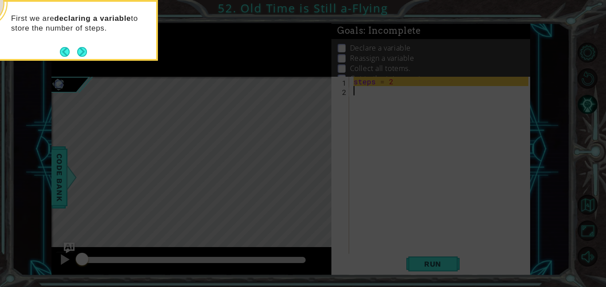
click at [77, 57] on footer at bounding box center [73, 51] width 27 height 13
click at [77, 56] on button "Next" at bounding box center [82, 52] width 10 height 10
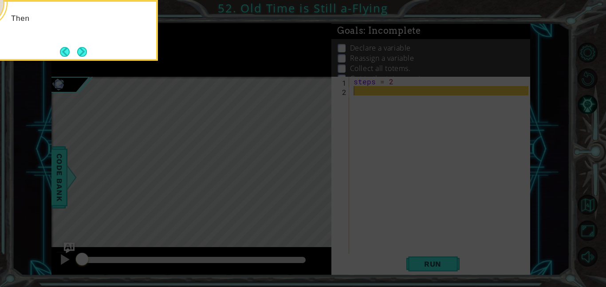
click at [77, 56] on button "Next" at bounding box center [82, 52] width 16 height 16
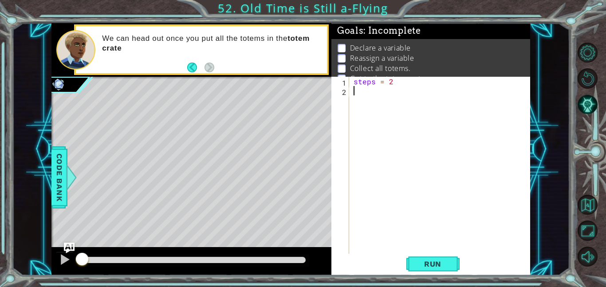
type textarea "0"
type textarea "\"
type textarea "0"
type textarea "steps = 2"
click at [357, 92] on div "steps = 2" at bounding box center [442, 175] width 181 height 196
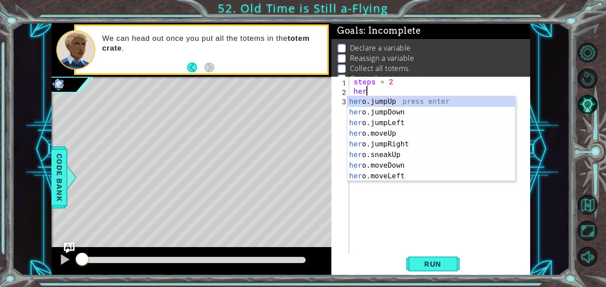
type textarea "hero"
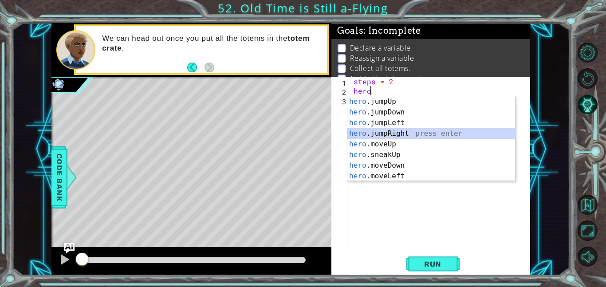
click at [407, 134] on div "hero .jumpUp press enter hero .jumpDown press enter hero .jumpLeft press enter …" at bounding box center [431, 149] width 168 height 106
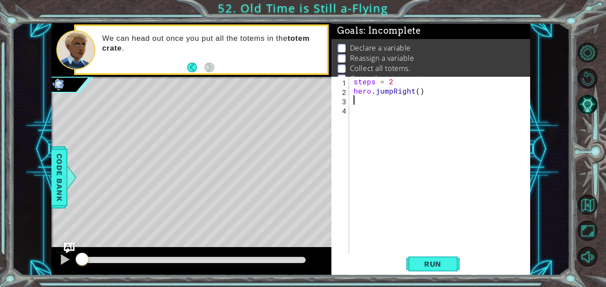
click at [388, 94] on div "steps = 2 hero . jumpRight ( )" at bounding box center [442, 175] width 181 height 196
click at [391, 94] on div "steps = 2 hero . jumpRight ( )" at bounding box center [442, 175] width 181 height 196
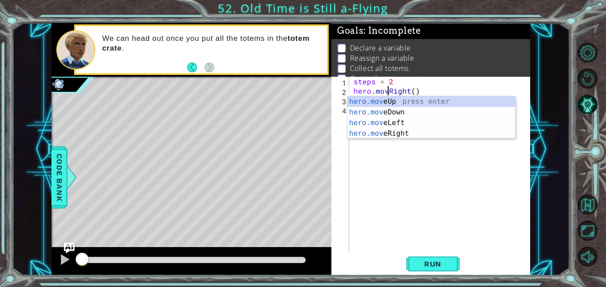
scroll to position [0, 2]
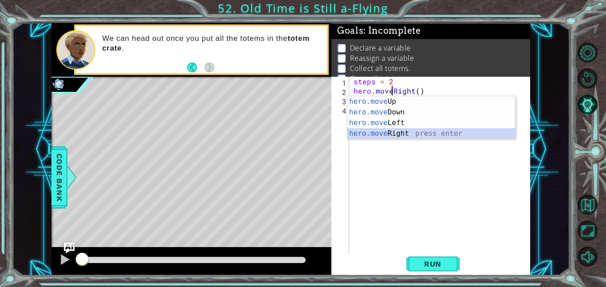
click at [433, 133] on div "hero.move Up press enter hero.move Down press enter hero.move Left press enter …" at bounding box center [431, 128] width 168 height 64
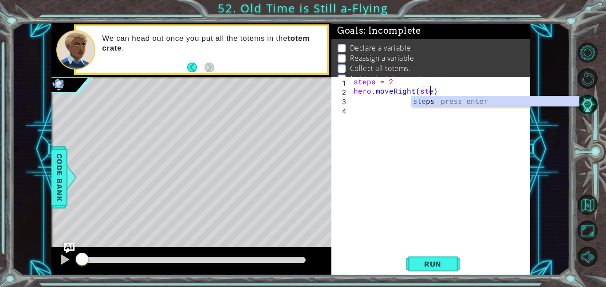
scroll to position [0, 5]
type textarea "hero.moveRight(steps)"
click at [362, 107] on div "steps = 2 hero . moveRight ( steps )" at bounding box center [442, 175] width 181 height 196
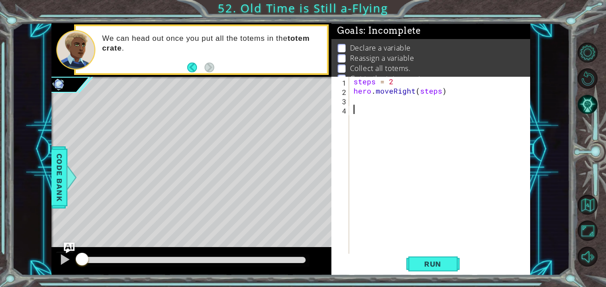
scroll to position [0, 0]
click at [357, 102] on div "steps = 2 hero . moveRight ( steps )" at bounding box center [442, 175] width 181 height 196
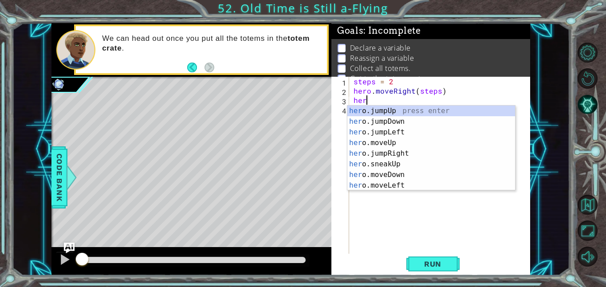
scroll to position [0, 0]
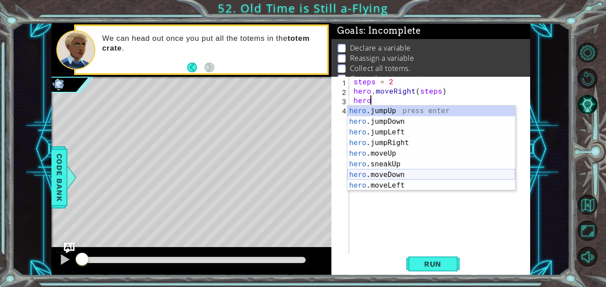
click at [365, 174] on div "hero .jumpUp press enter hero .jumpDown press enter hero .jumpLeft press enter …" at bounding box center [431, 159] width 168 height 106
type textarea "hero.moveDown(1)"
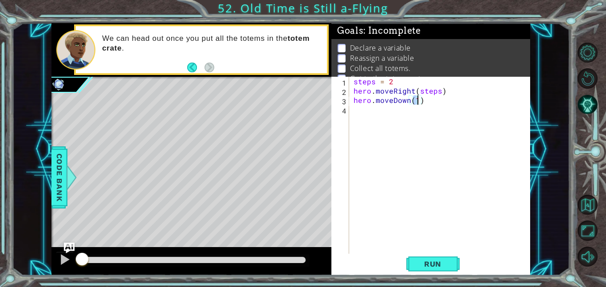
click at [355, 108] on div "steps = 2 hero . moveRight ( steps ) hero . moveDown ( 1 )" at bounding box center [442, 175] width 181 height 196
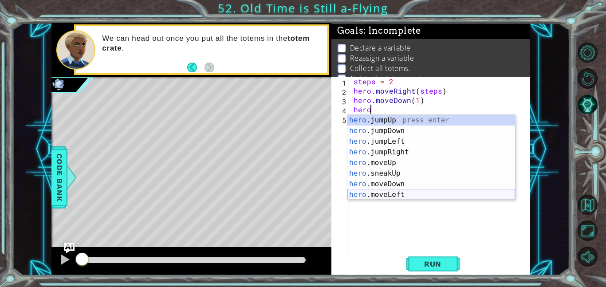
click at [387, 196] on div "hero .jumpUp press enter hero .jumpDown press enter hero .jumpLeft press enter …" at bounding box center [431, 168] width 168 height 106
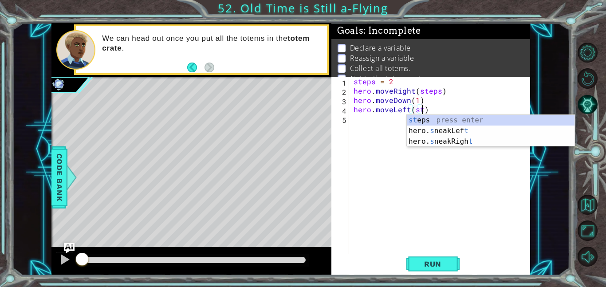
scroll to position [0, 4]
type textarea "hero.moveLeft(steps)"
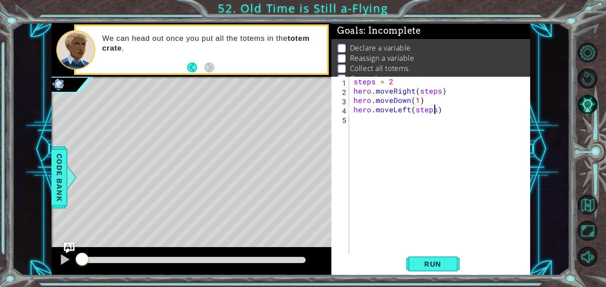
click at [358, 120] on div "steps = 2 hero . moveRight ( steps ) hero . moveDown ( 1 ) hero . moveLeft ( st…" at bounding box center [442, 175] width 181 height 196
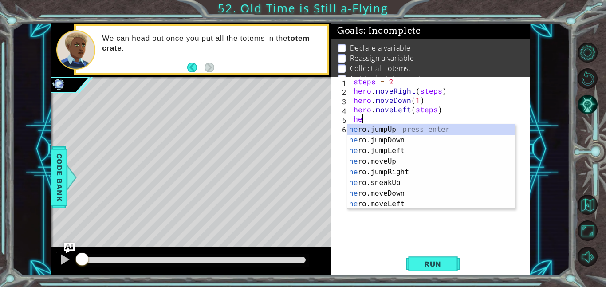
type textarea "her"
click at [397, 176] on div "her o.jumpUp press enter her o.jumpDown press enter her o.jumpLeft press enter …" at bounding box center [431, 177] width 168 height 106
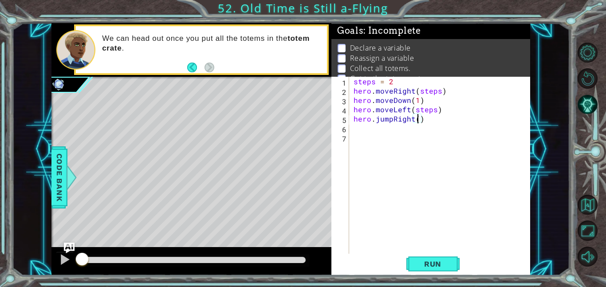
click at [418, 121] on div "steps = 2 hero . moveRight ( steps ) hero . moveDown ( 1 ) hero . moveLeft ( st…" at bounding box center [442, 175] width 181 height 196
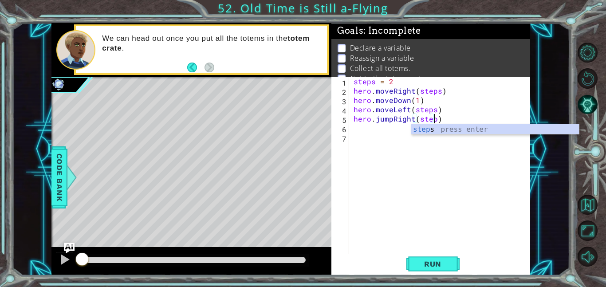
scroll to position [0, 5]
drag, startPoint x: 84, startPoint y: 262, endPoint x: 144, endPoint y: 263, distance: 59.9
click at [134, 263] on div at bounding box center [126, 260] width 16 height 16
type textarea "hero.jumpRight(steps)"
click at [432, 269] on button "Run" at bounding box center [432, 264] width 53 height 20
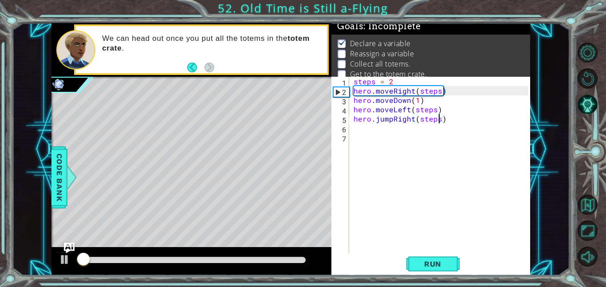
scroll to position [6, 0]
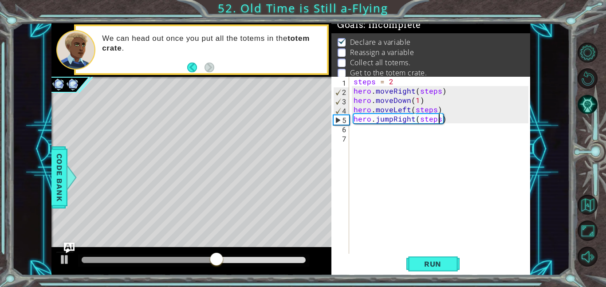
click at [355, 134] on div "steps = 2 hero . moveRight ( steps ) hero . moveDown ( 1 ) hero . moveLeft ( st…" at bounding box center [442, 175] width 181 height 196
click at [354, 131] on div "steps = 2 hero . moveRight ( steps ) hero . moveDown ( 1 ) hero . moveLeft ( st…" at bounding box center [442, 175] width 181 height 196
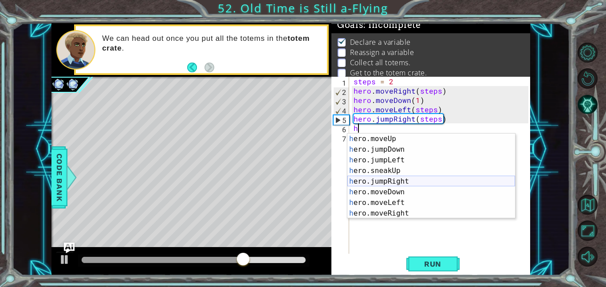
scroll to position [22, 0]
click at [389, 182] on div "h ero.jumpDown press enter h ero.jumpLeft press enter h ero.sneakUp press enter…" at bounding box center [431, 186] width 168 height 106
type textarea "hero.moveDown(1)"
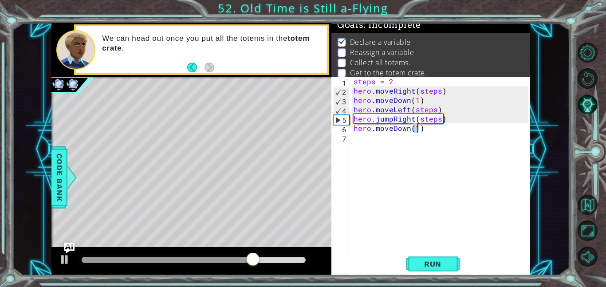
click at [362, 145] on div "steps = 2 hero . moveRight ( steps ) hero . moveDown ( 1 ) hero . moveLeft ( st…" at bounding box center [442, 175] width 181 height 196
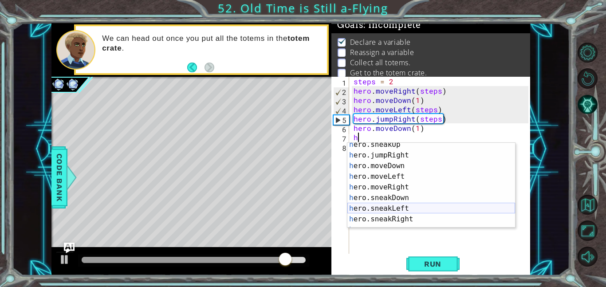
scroll to position [45, 0]
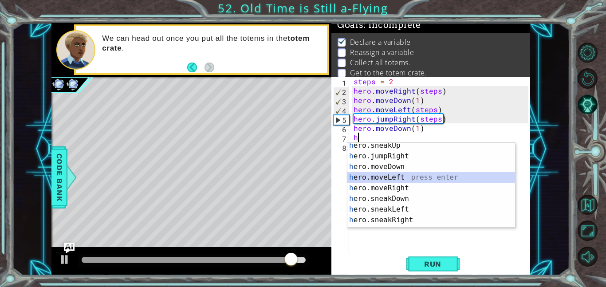
click at [408, 180] on div "h ero.sneakUp press enter h ero.jumpRight press enter h ero.moveDown press ente…" at bounding box center [431, 193] width 168 height 106
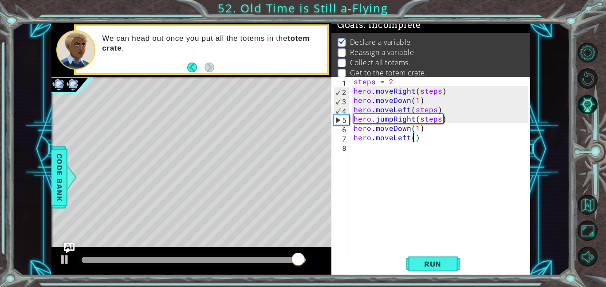
type textarea "hero.moveLeft(4)"
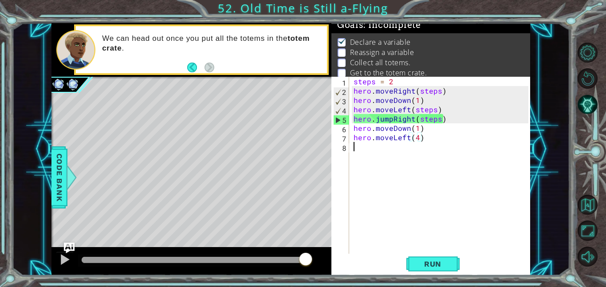
click at [365, 149] on div "steps = 2 hero . moveRight ( steps ) hero . moveDown ( 1 ) hero . moveLeft ( st…" at bounding box center [442, 175] width 181 height 196
click at [443, 269] on button "Run" at bounding box center [432, 264] width 53 height 20
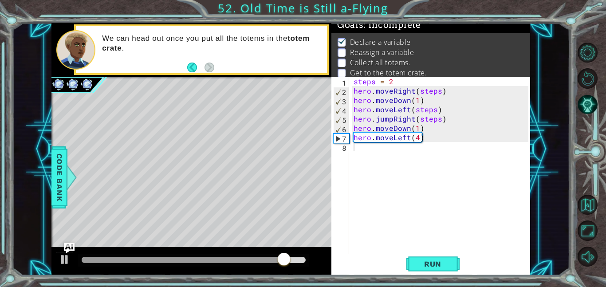
click at [223, 189] on div "Level Map" at bounding box center [256, 207] width 410 height 261
click at [359, 150] on div "steps = 2 hero . moveRight ( steps ) hero . moveDown ( 1 ) hero . moveLeft ( st…" at bounding box center [442, 175] width 181 height 196
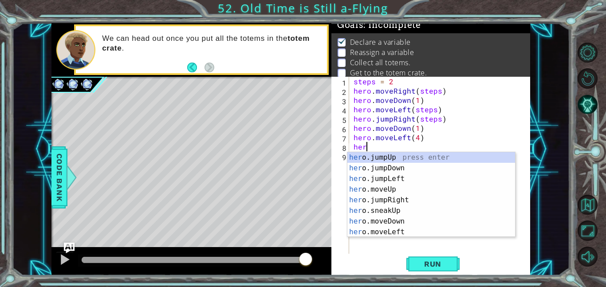
type textarea "hero"
click at [399, 189] on div "hero .jumpUp press enter hero .jumpDown press enter hero .jumpLeft press enter …" at bounding box center [431, 205] width 168 height 106
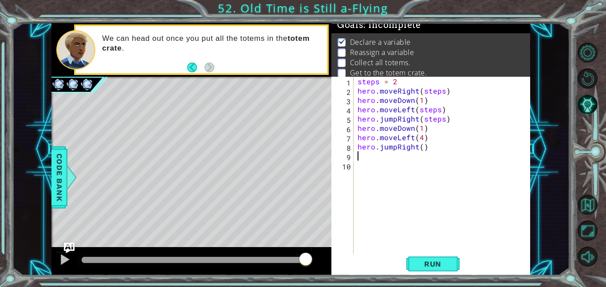
click at [419, 150] on div "steps = 2 hero . moveRight ( steps ) hero . moveDown ( 1 ) hero . moveLeft ( st…" at bounding box center [444, 175] width 177 height 196
type textarea "hero.jumpRight(3)"
click at [360, 153] on div "steps = 2 hero . moveRight ( steps ) hero . moveDown ( 1 ) hero . moveLeft ( st…" at bounding box center [444, 175] width 177 height 196
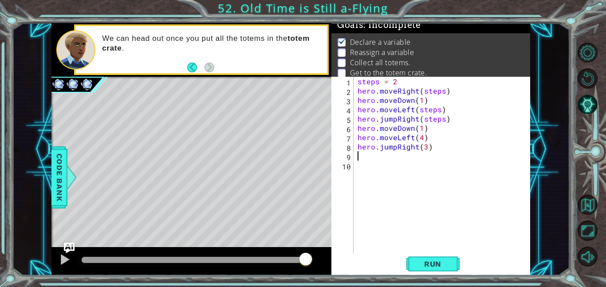
click at [356, 165] on div "steps = 2 hero . moveRight ( steps ) hero . moveDown ( 1 ) hero . moveLeft ( st…" at bounding box center [444, 175] width 177 height 196
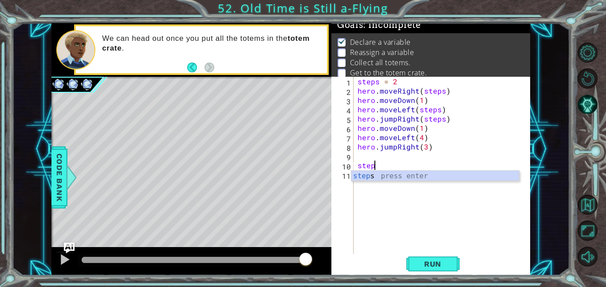
scroll to position [0, 1]
click at [372, 177] on div "steps press enter" at bounding box center [435, 187] width 168 height 32
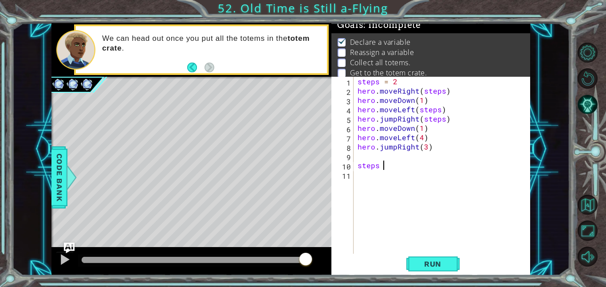
scroll to position [0, 1]
type textarea "steps = 1"
click at [361, 179] on div "steps = 2 hero . moveRight ( steps ) hero . moveDown ( 1 ) hero . moveLeft ( st…" at bounding box center [444, 175] width 177 height 196
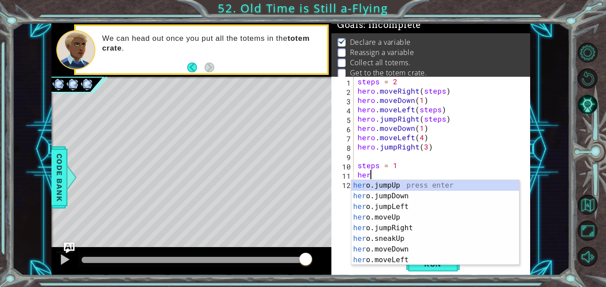
scroll to position [0, 0]
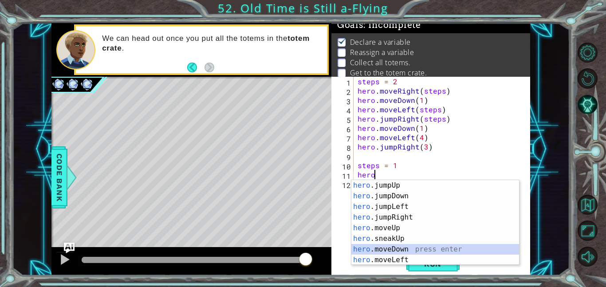
click at [369, 251] on div "hero .jumpUp press enter hero .jumpDown press enter hero .jumpLeft press enter …" at bounding box center [435, 233] width 168 height 106
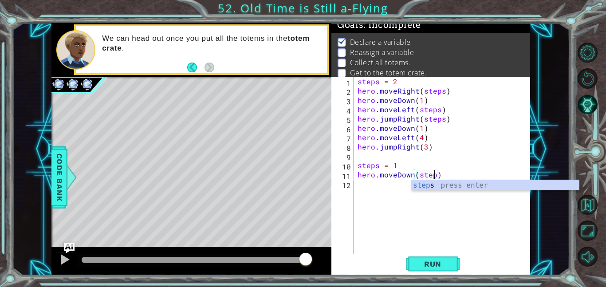
scroll to position [0, 5]
click at [416, 259] on span "Run" at bounding box center [432, 263] width 35 height 9
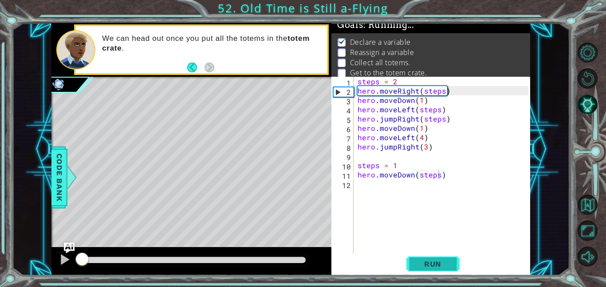
click at [416, 259] on span "Run" at bounding box center [432, 263] width 35 height 9
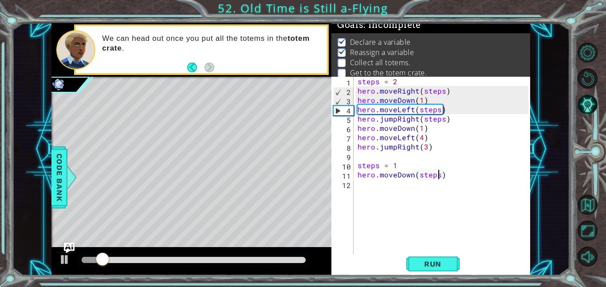
click at [356, 168] on div "steps = 2 hero . moveRight ( steps ) hero . moveDown ( 1 ) hero . moveLeft ( st…" at bounding box center [444, 175] width 177 height 196
type textarea "steps = 1"
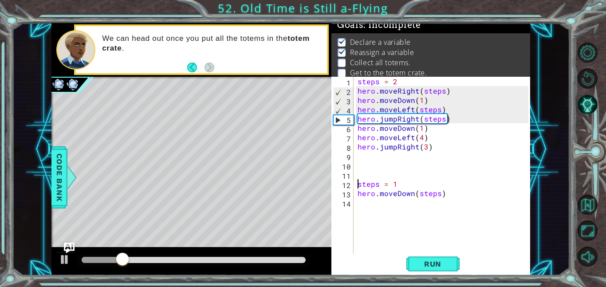
click at [356, 157] on div "steps = 2 hero . moveRight ( steps ) hero . moveDown ( 1 ) hero . moveLeft ( st…" at bounding box center [444, 175] width 177 height 196
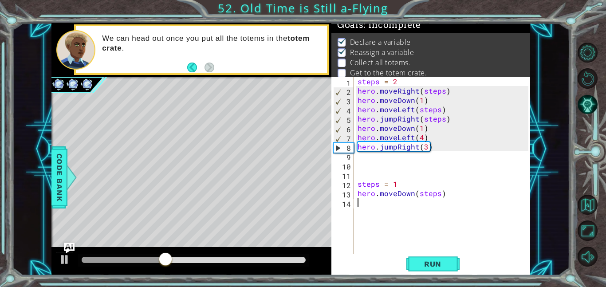
click at [366, 206] on div "steps = 2 hero . moveRight ( steps ) hero . moveDown ( 1 ) hero . moveLeft ( st…" at bounding box center [444, 175] width 177 height 196
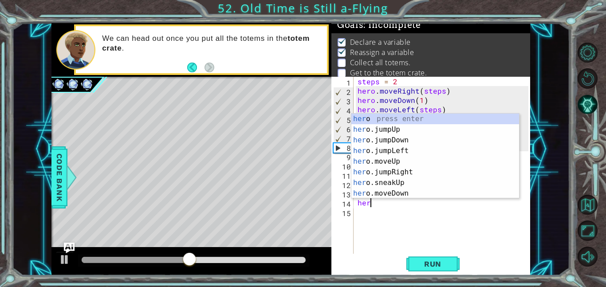
type textarea "hero"
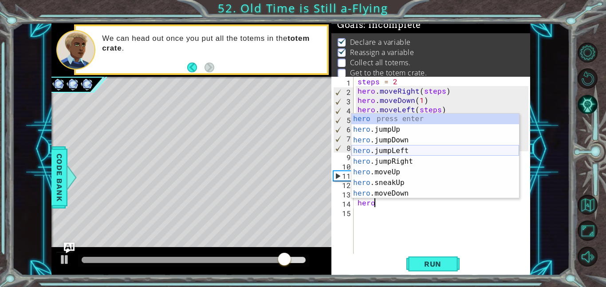
click at [396, 152] on div "hero press enter hero .jumpUp press enter hero .jumpDown press enter hero .jump…" at bounding box center [435, 167] width 168 height 106
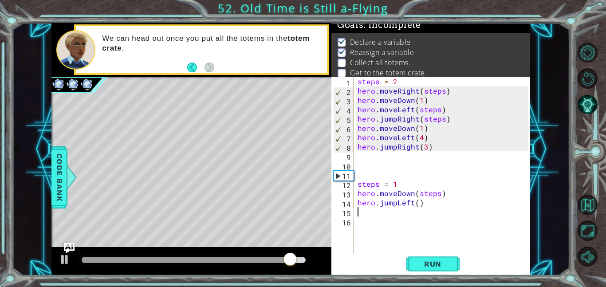
click at [416, 206] on div "steps = 2 hero . moveRight ( steps ) hero . moveDown ( 1 ) hero . moveLeft ( st…" at bounding box center [444, 175] width 177 height 196
type textarea "hero.jumpLeft(6)"
click at [440, 266] on span "Run" at bounding box center [432, 263] width 35 height 9
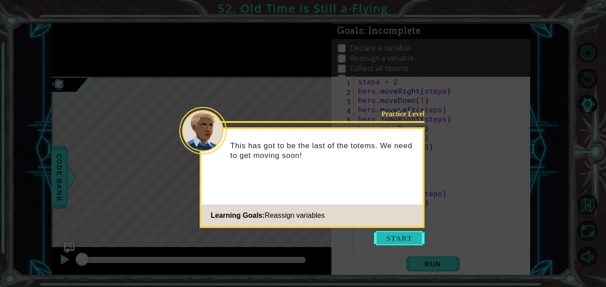
click at [403, 236] on button "Start" at bounding box center [399, 238] width 51 height 14
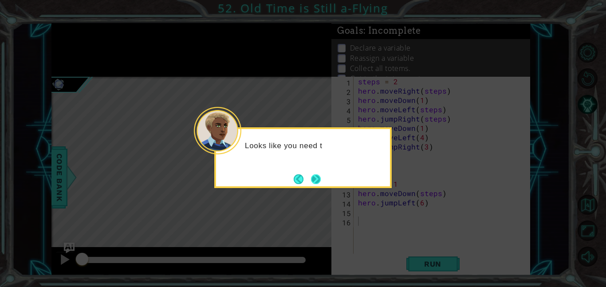
click at [313, 184] on button "Next" at bounding box center [316, 179] width 10 height 10
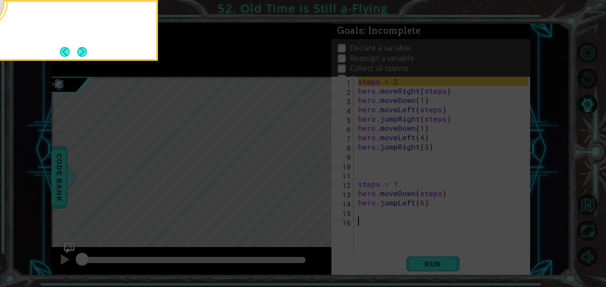
click at [313, 187] on icon at bounding box center [303, 43] width 606 height 488
click at [84, 47] on button "Next" at bounding box center [82, 52] width 10 height 10
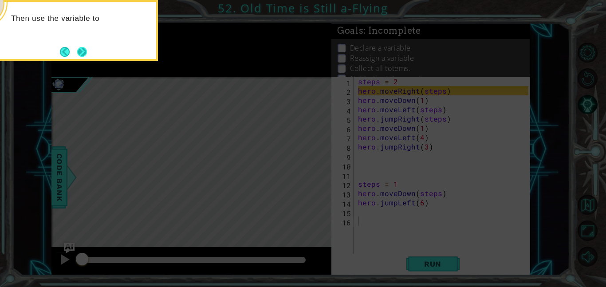
click at [81, 52] on button "Next" at bounding box center [82, 52] width 10 height 10
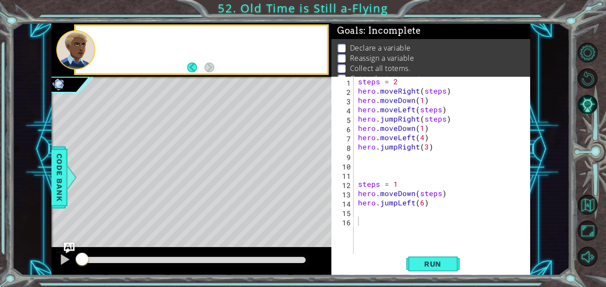
click at [81, 52] on div at bounding box center [75, 49] width 39 height 39
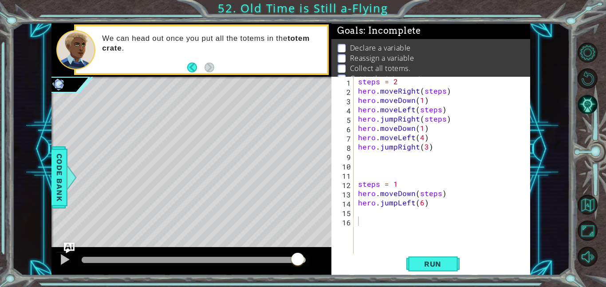
drag, startPoint x: 86, startPoint y: 262, endPoint x: 292, endPoint y: 254, distance: 206.3
click at [292, 254] on div at bounding box center [298, 260] width 16 height 16
click at [425, 271] on button "Run" at bounding box center [432, 264] width 53 height 20
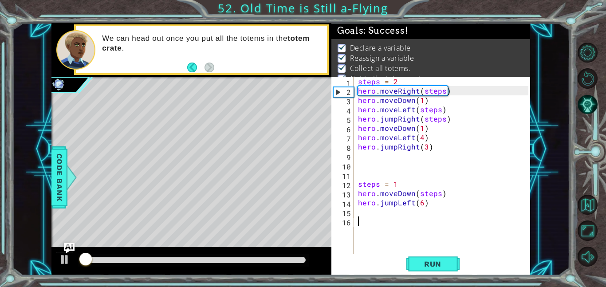
click at [221, 258] on div at bounding box center [194, 260] width 224 height 6
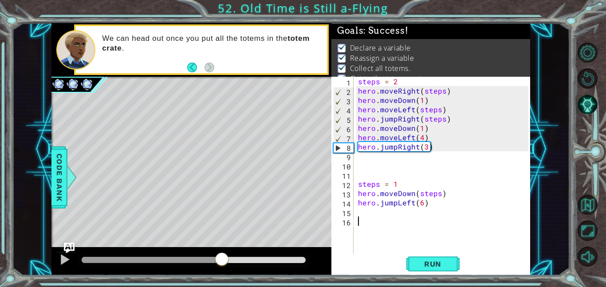
click at [247, 260] on div at bounding box center [194, 260] width 224 height 6
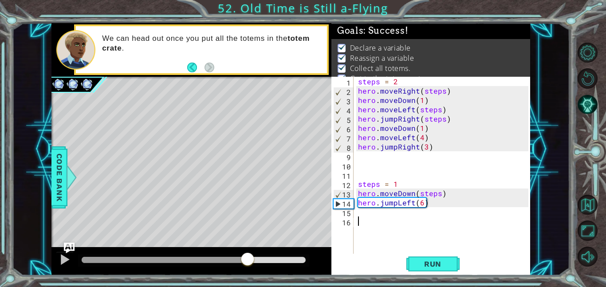
click at [279, 258] on div at bounding box center [194, 260] width 224 height 6
click at [225, 164] on div "Level Map" at bounding box center [256, 207] width 410 height 261
click at [64, 263] on div at bounding box center [65, 260] width 12 height 12
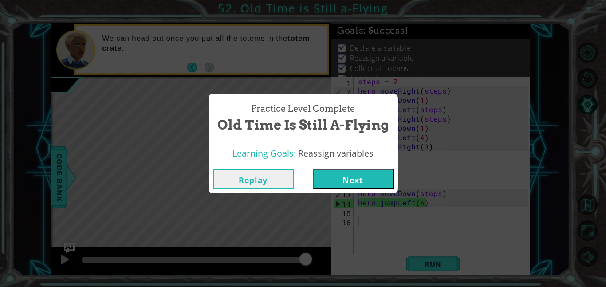
click at [364, 183] on button "Next" at bounding box center [353, 179] width 81 height 20
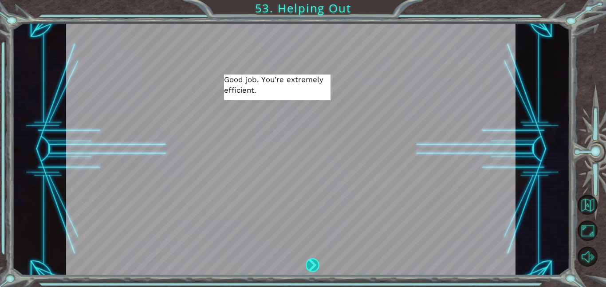
click at [313, 268] on div at bounding box center [312, 265] width 14 height 14
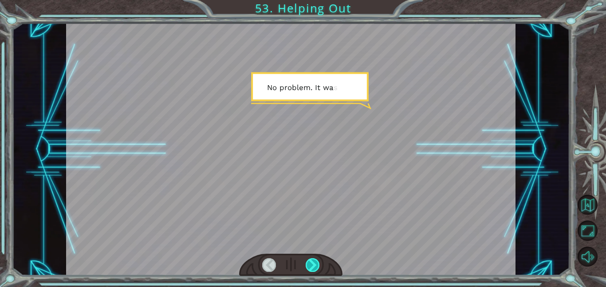
click at [313, 268] on div at bounding box center [312, 265] width 14 height 14
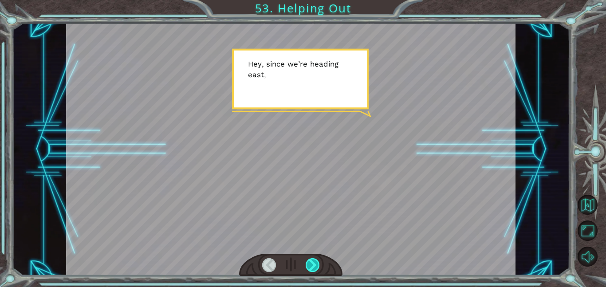
click at [310, 265] on div at bounding box center [312, 265] width 14 height 14
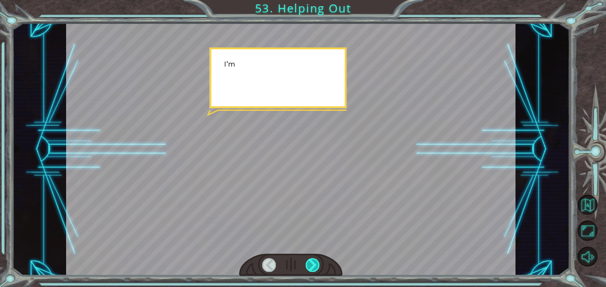
click at [310, 265] on div at bounding box center [312, 265] width 14 height 14
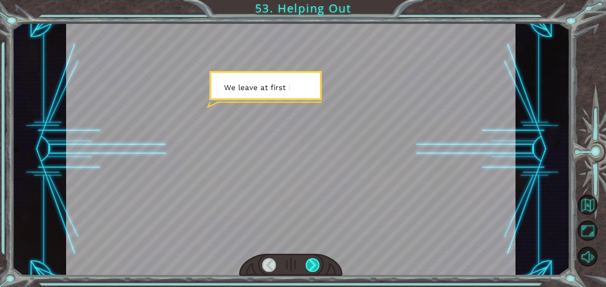
click at [310, 265] on div at bounding box center [312, 265] width 14 height 14
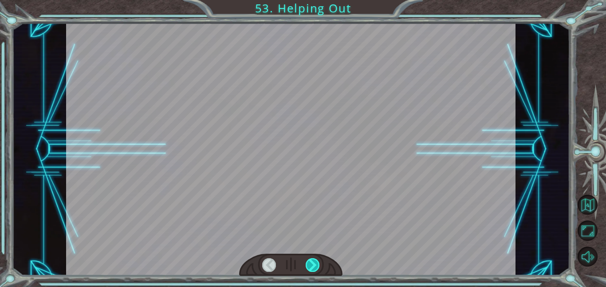
click at [310, 265] on div at bounding box center [312, 265] width 14 height 14
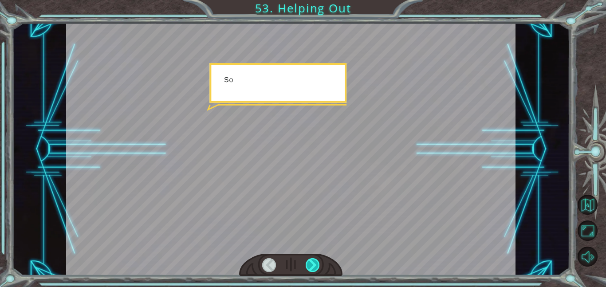
click at [310, 265] on div at bounding box center [312, 265] width 14 height 14
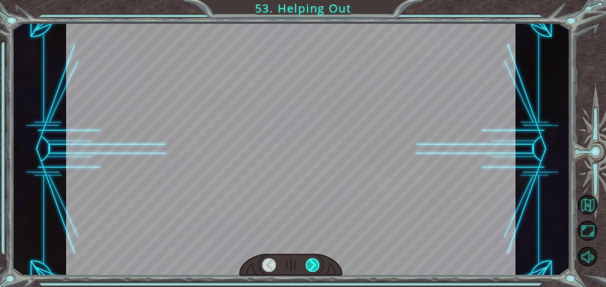
click at [310, 265] on div at bounding box center [312, 265] width 14 height 14
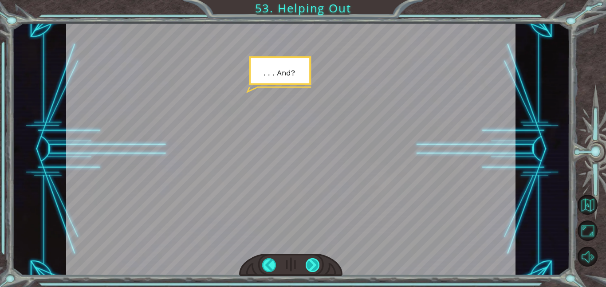
click at [310, 265] on div at bounding box center [312, 265] width 14 height 14
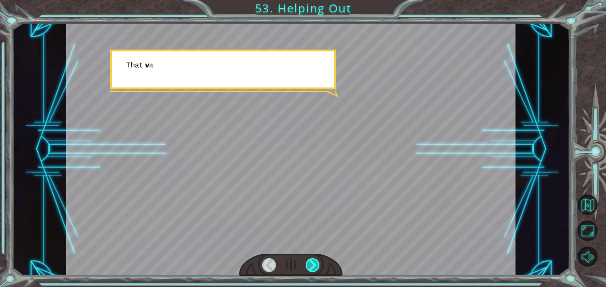
click at [310, 265] on div at bounding box center [312, 265] width 14 height 14
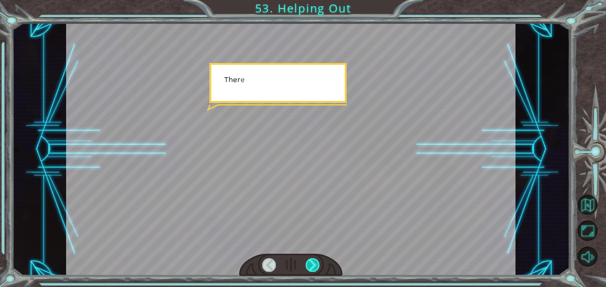
click at [310, 265] on div at bounding box center [312, 265] width 14 height 14
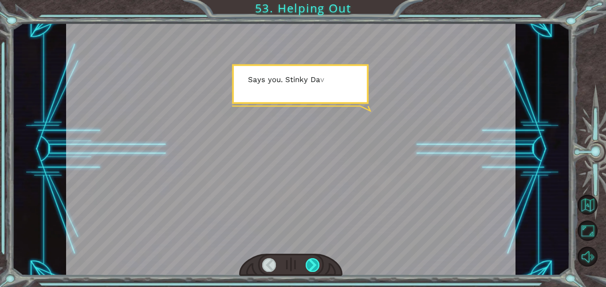
click at [310, 265] on div at bounding box center [312, 265] width 14 height 14
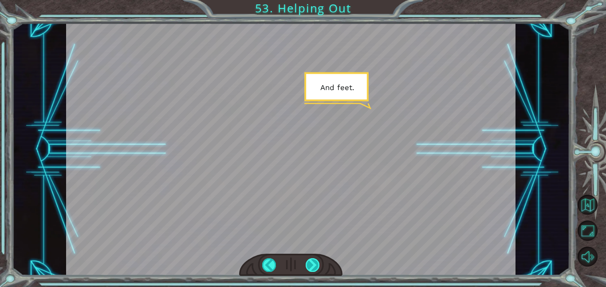
click at [310, 265] on div at bounding box center [312, 265] width 14 height 14
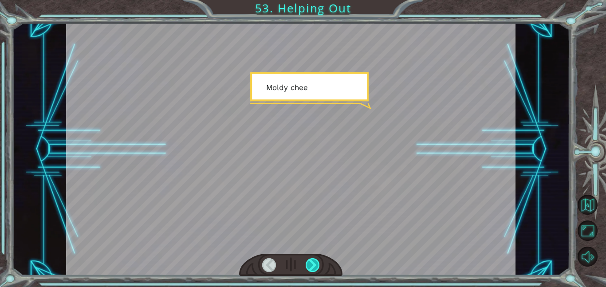
click at [310, 265] on div at bounding box center [312, 265] width 14 height 14
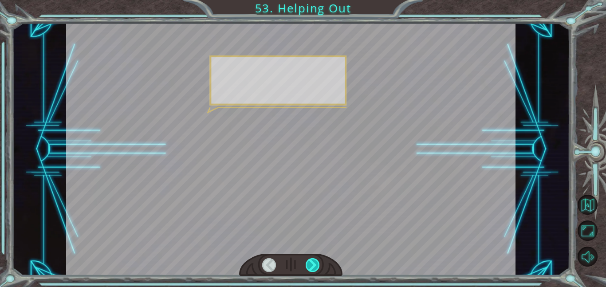
click at [310, 265] on div at bounding box center [312, 265] width 14 height 14
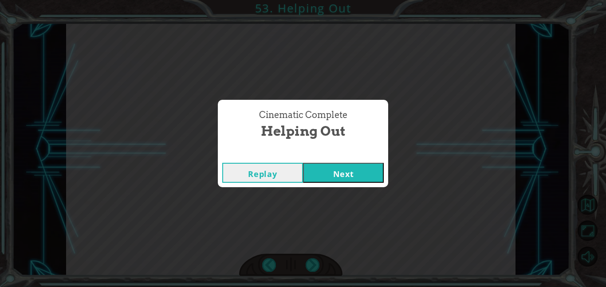
click at [357, 183] on div "Replay Next" at bounding box center [303, 172] width 170 height 29
click at [348, 172] on button "Next" at bounding box center [343, 173] width 81 height 20
click at [337, 170] on button "Next" at bounding box center [343, 173] width 81 height 20
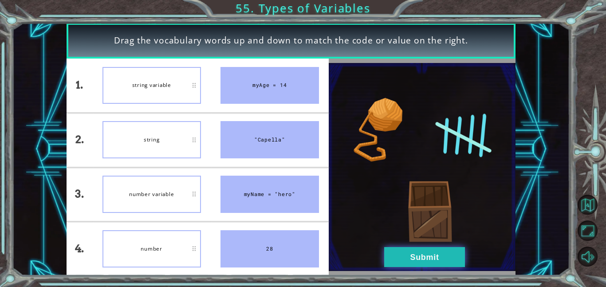
click at [451, 258] on button "Submit" at bounding box center [424, 257] width 81 height 20
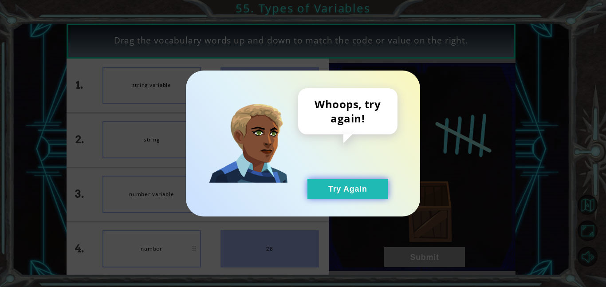
click at [338, 186] on button "Try Again" at bounding box center [347, 189] width 81 height 20
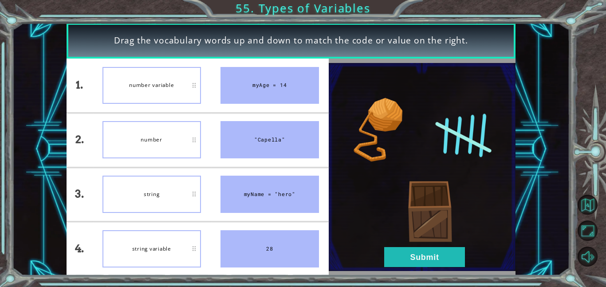
click at [415, 272] on div at bounding box center [422, 167] width 187 height 217
click at [407, 259] on button "Submit" at bounding box center [424, 257] width 81 height 20
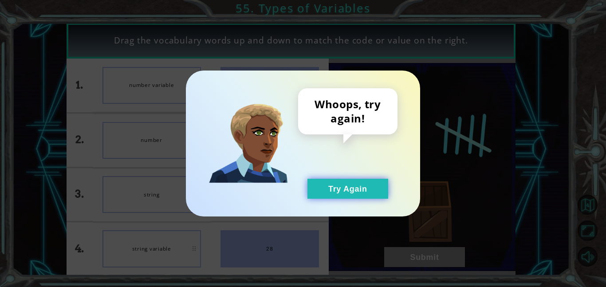
click at [350, 186] on button "Try Again" at bounding box center [347, 189] width 81 height 20
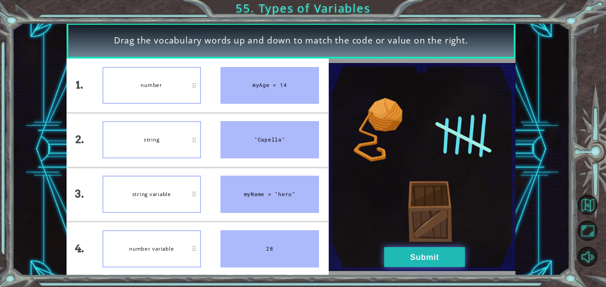
click at [416, 264] on button "Submit" at bounding box center [424, 257] width 81 height 20
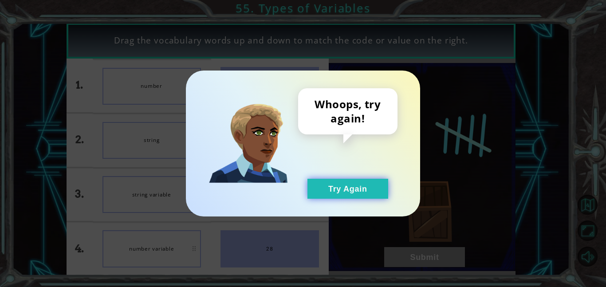
click at [336, 193] on button "Try Again" at bounding box center [347, 189] width 81 height 20
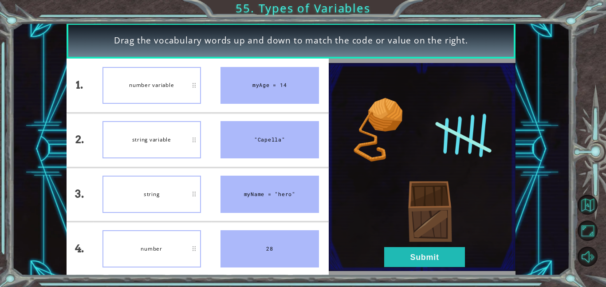
click at [129, 202] on div "string" at bounding box center [151, 194] width 98 height 37
click at [403, 242] on img at bounding box center [422, 167] width 187 height 208
click at [397, 261] on button "Submit" at bounding box center [424, 257] width 81 height 20
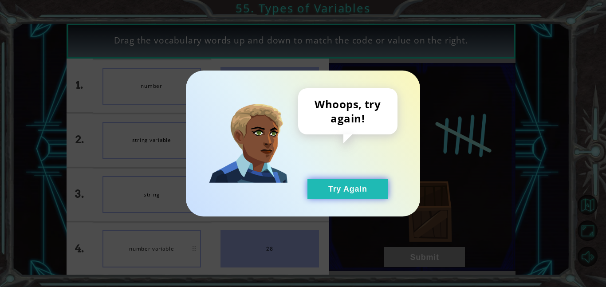
click at [341, 195] on button "Try Again" at bounding box center [347, 189] width 81 height 20
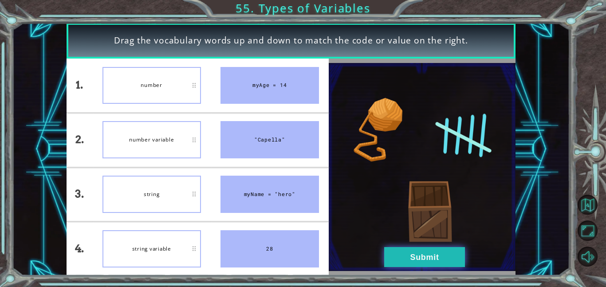
click at [437, 256] on button "Submit" at bounding box center [424, 257] width 81 height 20
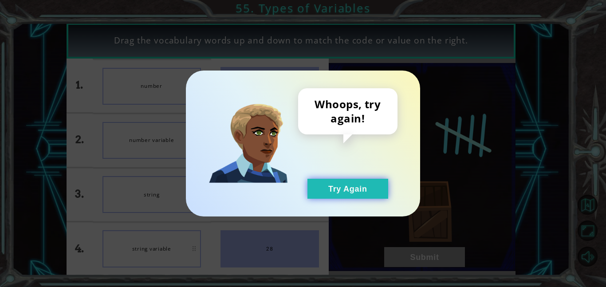
click at [309, 181] on button "Try Again" at bounding box center [347, 189] width 81 height 20
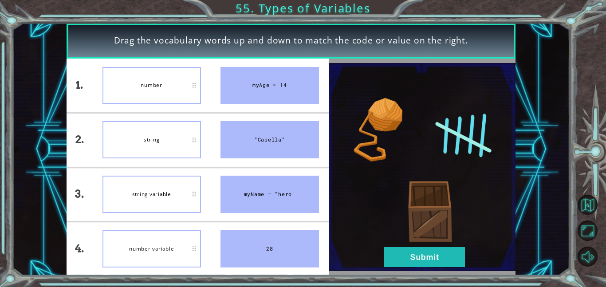
click at [158, 141] on div "string" at bounding box center [151, 139] width 98 height 37
click at [439, 247] on button "Submit" at bounding box center [424, 257] width 81 height 20
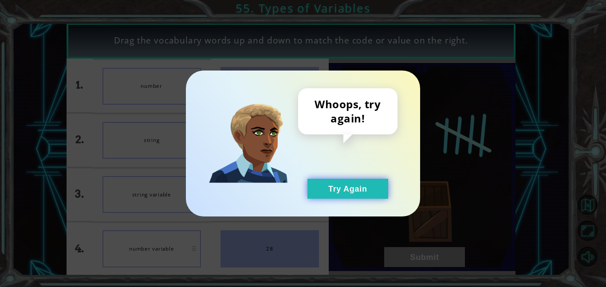
click at [325, 187] on button "Try Again" at bounding box center [347, 189] width 81 height 20
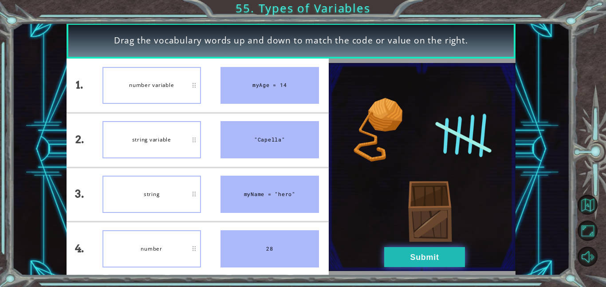
click at [403, 261] on button "Submit" at bounding box center [424, 257] width 81 height 20
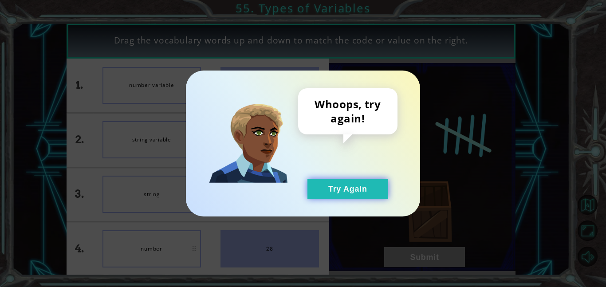
click at [345, 189] on button "Try Again" at bounding box center [347, 189] width 81 height 20
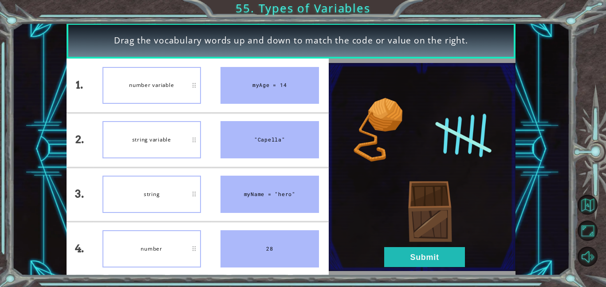
click at [345, 189] on img at bounding box center [422, 167] width 187 height 208
click at [267, 26] on div "Drag the vocabulary words up and down to match the code or value on the right." at bounding box center [291, 40] width 449 height 35
click at [138, 90] on div "number variable" at bounding box center [151, 85] width 98 height 37
click at [415, 251] on button "Submit" at bounding box center [424, 257] width 81 height 20
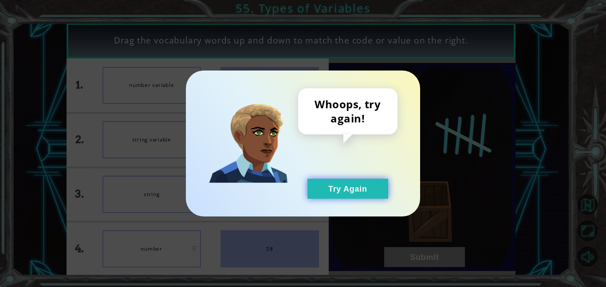
click at [340, 185] on button "Try Again" at bounding box center [347, 189] width 81 height 20
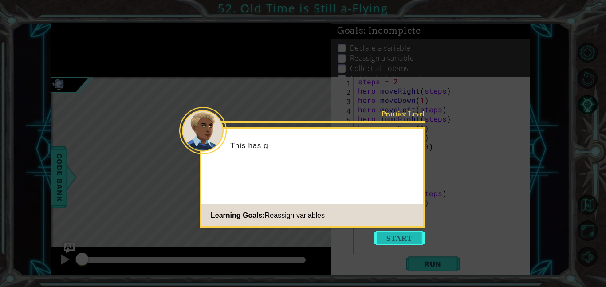
click at [379, 241] on button "Start" at bounding box center [399, 238] width 51 height 14
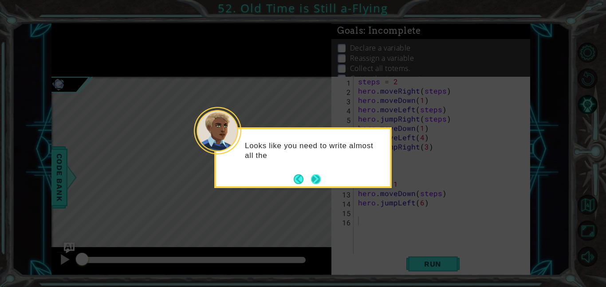
click at [315, 179] on button "Next" at bounding box center [316, 179] width 12 height 12
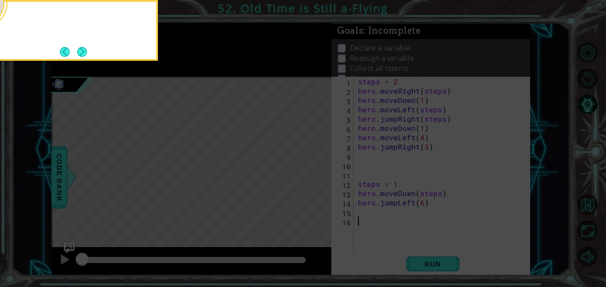
click at [315, 179] on icon at bounding box center [303, 43] width 606 height 488
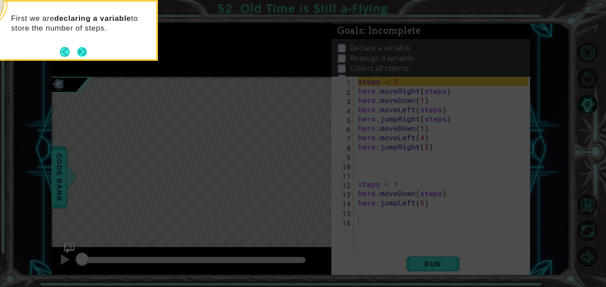
click at [77, 47] on button "Next" at bounding box center [82, 52] width 12 height 12
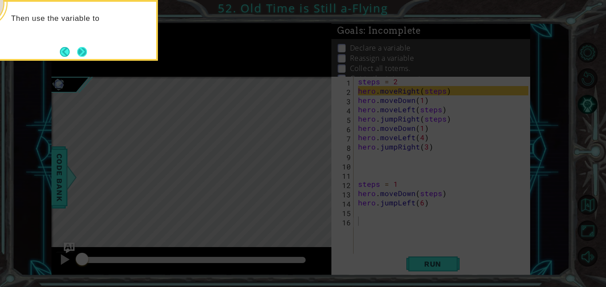
click at [83, 53] on button "Next" at bounding box center [82, 51] width 16 height 16
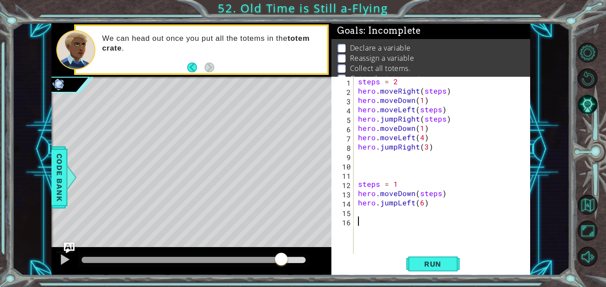
drag, startPoint x: 81, startPoint y: 259, endPoint x: 282, endPoint y: 266, distance: 201.4
click at [282, 266] on div at bounding box center [281, 260] width 16 height 16
click at [436, 269] on button "Run" at bounding box center [432, 264] width 53 height 20
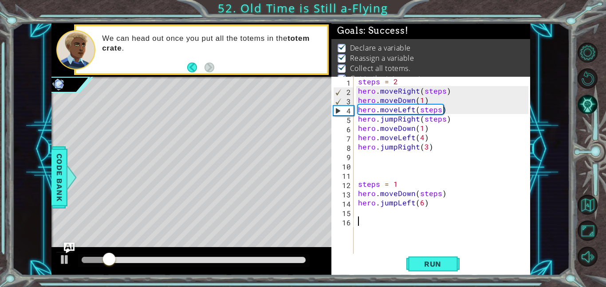
click at [285, 260] on div at bounding box center [194, 260] width 224 height 6
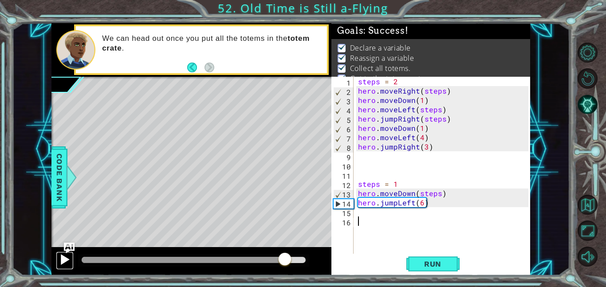
click at [64, 257] on div at bounding box center [65, 260] width 12 height 12
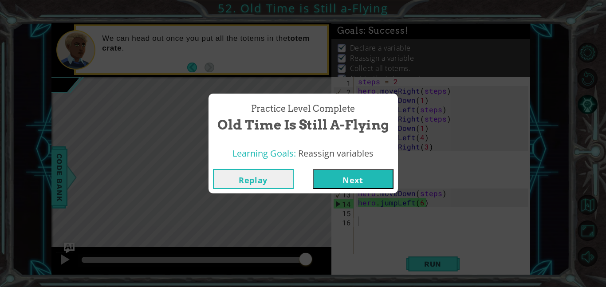
click at [325, 186] on button "Next" at bounding box center [353, 179] width 81 height 20
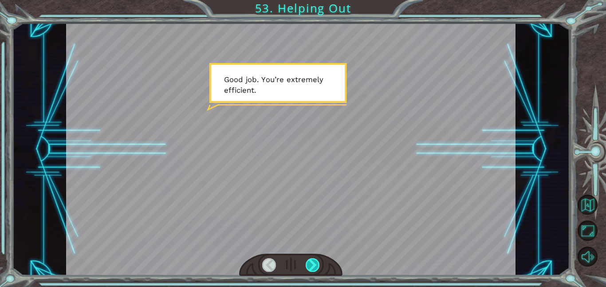
click at [313, 262] on div at bounding box center [312, 265] width 14 height 14
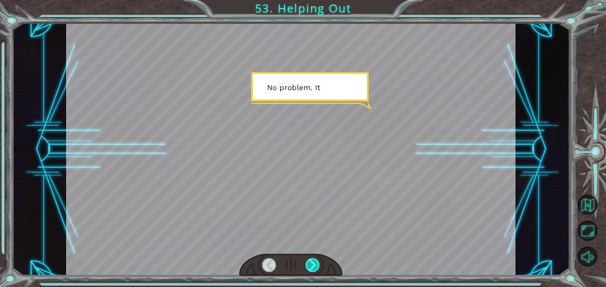
click at [313, 262] on div at bounding box center [312, 265] width 14 height 14
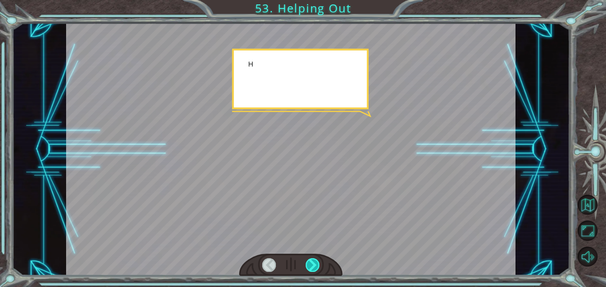
click at [313, 262] on div at bounding box center [312, 265] width 14 height 14
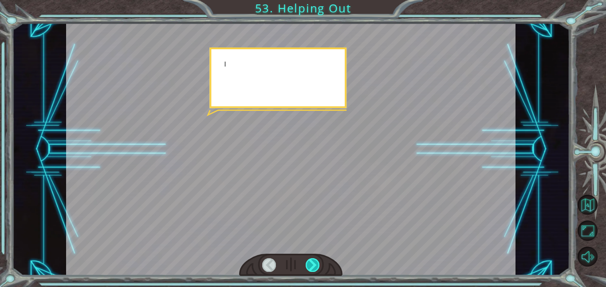
click at [313, 262] on div at bounding box center [312, 265] width 14 height 14
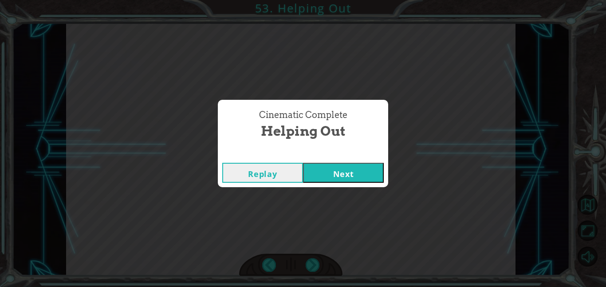
click at [331, 166] on button "Next" at bounding box center [343, 173] width 81 height 20
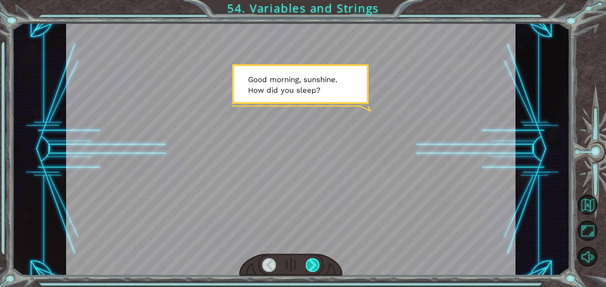
click at [312, 267] on div at bounding box center [312, 265] width 14 height 14
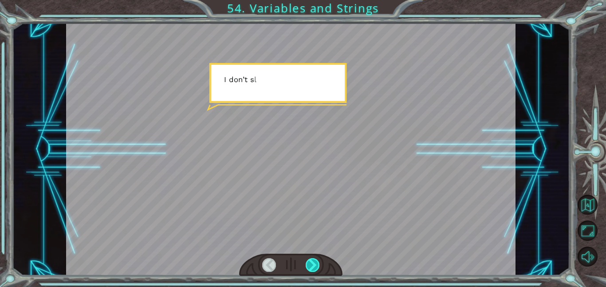
click at [312, 266] on div at bounding box center [312, 265] width 14 height 14
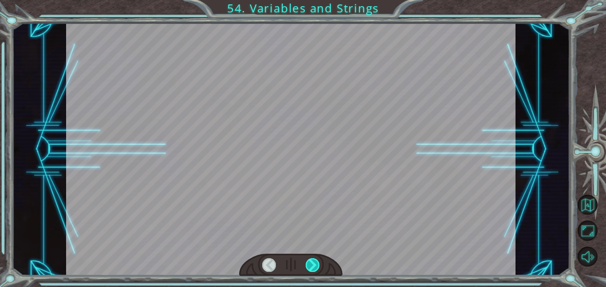
click at [312, 266] on div at bounding box center [312, 265] width 14 height 14
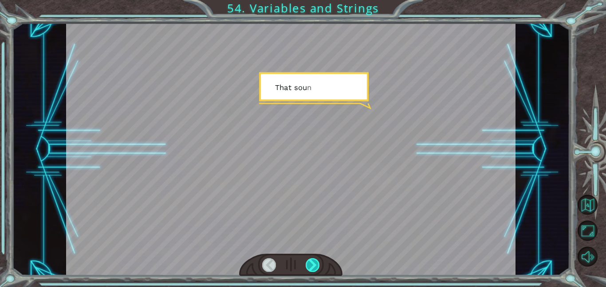
click at [312, 266] on div at bounding box center [312, 265] width 14 height 14
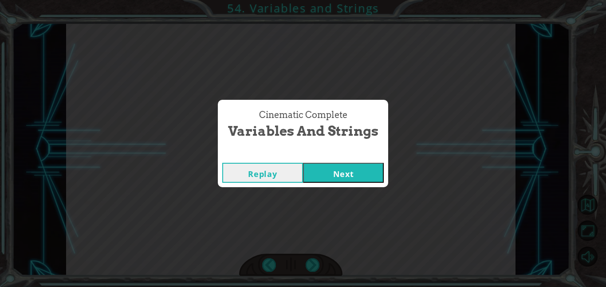
click at [311, 168] on button "Next" at bounding box center [343, 173] width 81 height 20
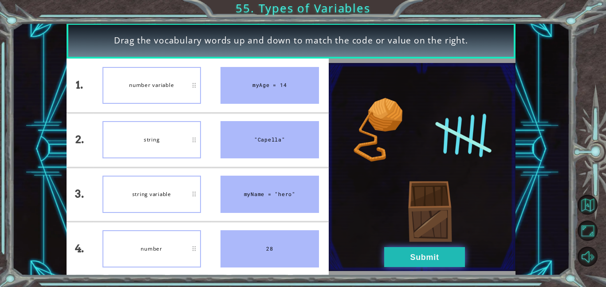
click at [451, 264] on button "Submit" at bounding box center [424, 257] width 81 height 20
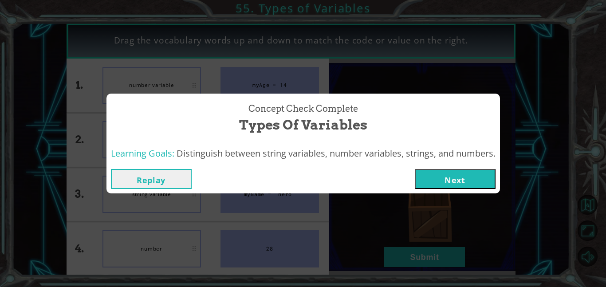
click at [450, 184] on button "Next" at bounding box center [455, 179] width 81 height 20
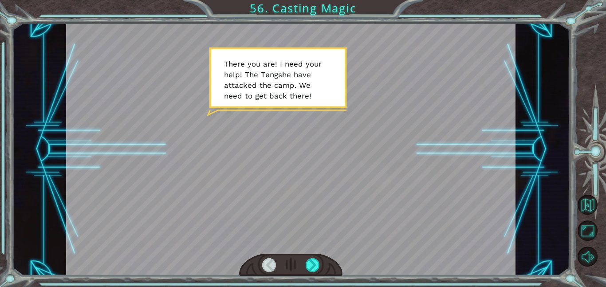
click at [319, 257] on div at bounding box center [290, 265] width 103 height 23
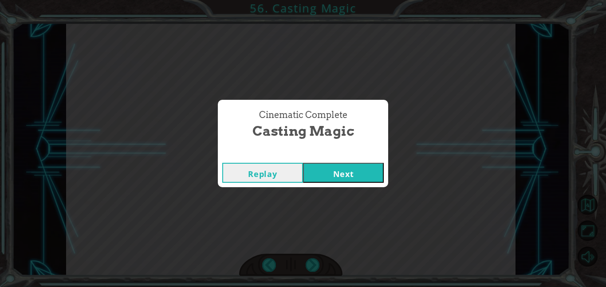
click at [317, 163] on button "Next" at bounding box center [343, 173] width 81 height 20
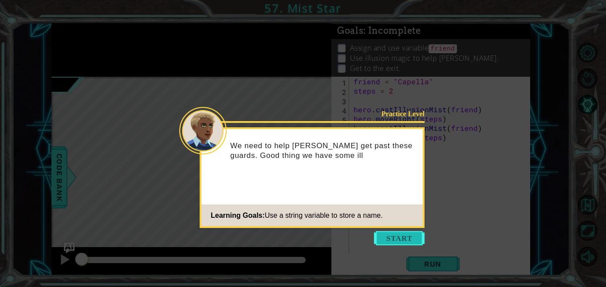
click at [387, 238] on button "Start" at bounding box center [399, 238] width 51 height 14
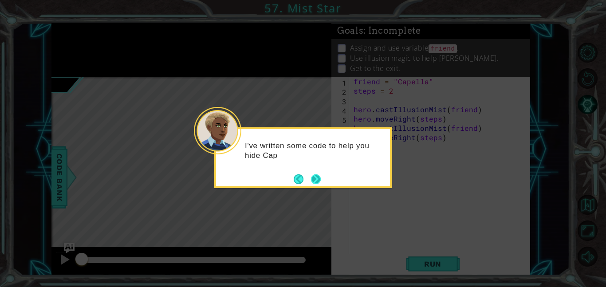
click at [314, 182] on button "Next" at bounding box center [316, 179] width 16 height 16
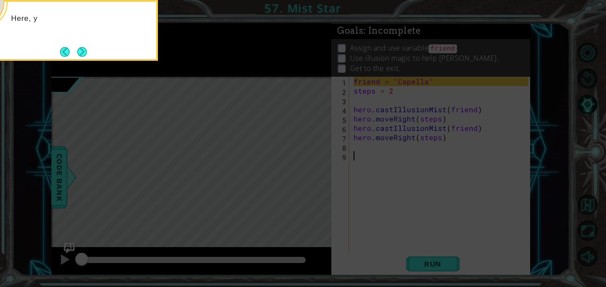
click at [383, 144] on icon at bounding box center [303, 43] width 606 height 488
click at [353, 111] on icon at bounding box center [303, 43] width 606 height 488
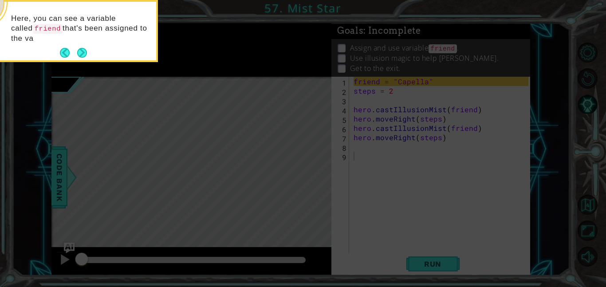
click at [420, 258] on icon at bounding box center [303, 43] width 606 height 488
click at [82, 48] on button "Next" at bounding box center [82, 53] width 16 height 16
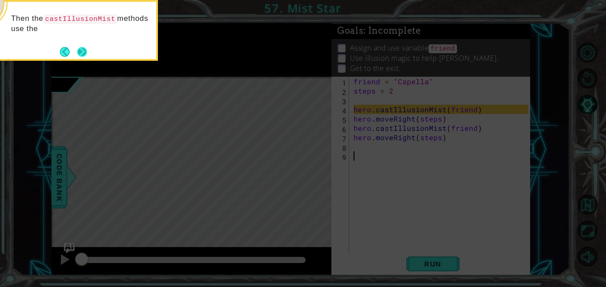
click at [80, 50] on button "Next" at bounding box center [82, 52] width 12 height 12
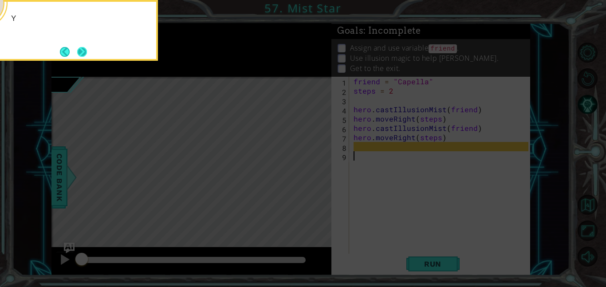
click at [81, 52] on button "Next" at bounding box center [82, 52] width 14 height 14
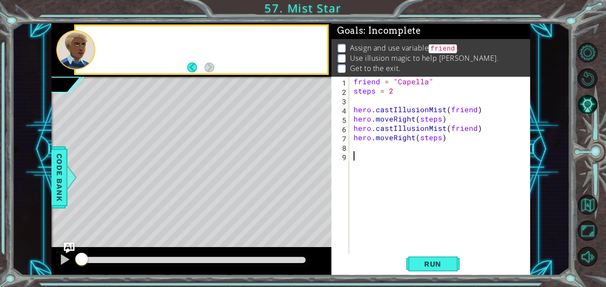
click at [81, 52] on div at bounding box center [75, 49] width 39 height 39
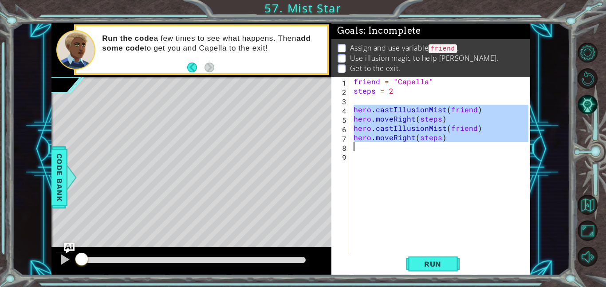
drag, startPoint x: 352, startPoint y: 110, endPoint x: 470, endPoint y: 149, distance: 124.9
click at [470, 149] on div "friend = "Capella" steps = 2 hero . castIllusionMist ( friend ) hero . moveRigh…" at bounding box center [442, 175] width 181 height 196
type textarea "hero.moveRight(steps)"
paste textarea "Code Area"
drag, startPoint x: 351, startPoint y: 109, endPoint x: 460, endPoint y: 140, distance: 113.4
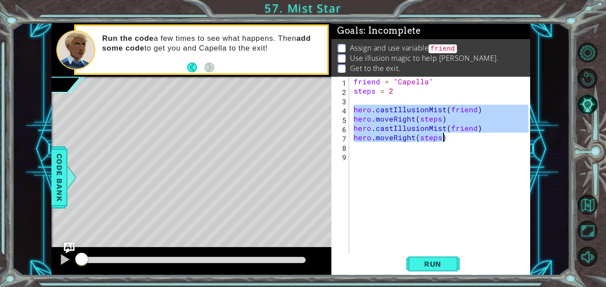
click at [460, 140] on div "friend = "Capella" steps = 2 hero . castIllusionMist ( friend ) hero . moveRigh…" at bounding box center [442, 175] width 181 height 196
type textarea "hero.castIllusionMist(friend) hero.moveRight(steps)"
click at [355, 151] on div "friend = "Capella" steps = 2 hero . castIllusionMist ( friend ) hero . moveRigh…" at bounding box center [442, 175] width 181 height 196
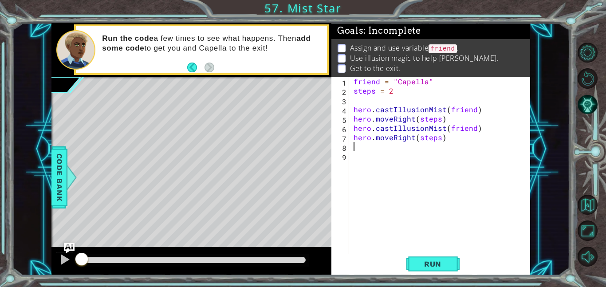
paste textarea "hero.moveRight(steps)"
type textarea "hero.moveRight(steps)"
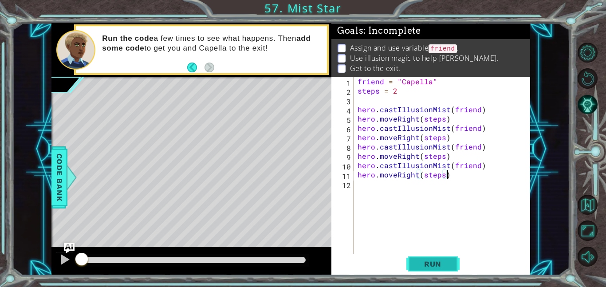
click at [450, 264] on span "Run" at bounding box center [432, 263] width 35 height 9
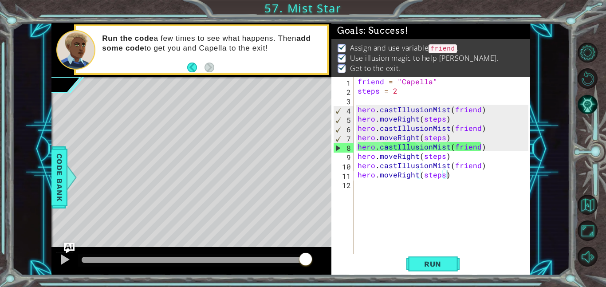
drag, startPoint x: 170, startPoint y: 261, endPoint x: 370, endPoint y: 258, distance: 199.5
click at [370, 258] on body "1 ההההההההההההההההההההההההההההההההההההההההההההההההההההההההההההההההההההההההההההה…" at bounding box center [303, 143] width 606 height 287
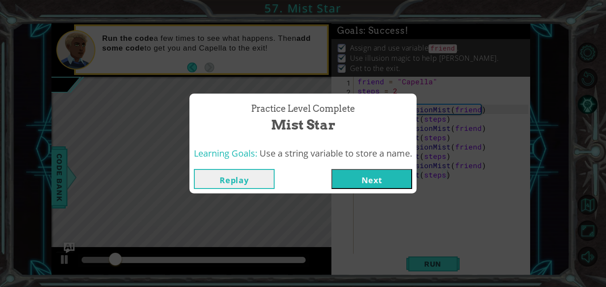
click at [399, 187] on button "Next" at bounding box center [371, 179] width 81 height 20
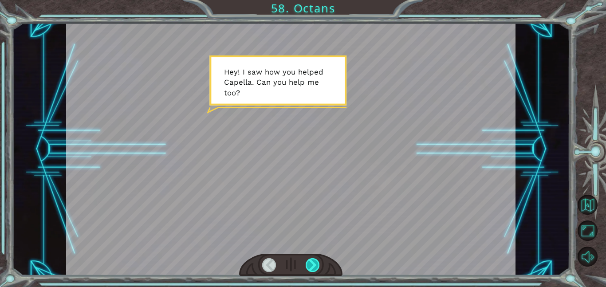
click at [308, 266] on div at bounding box center [312, 265] width 14 height 14
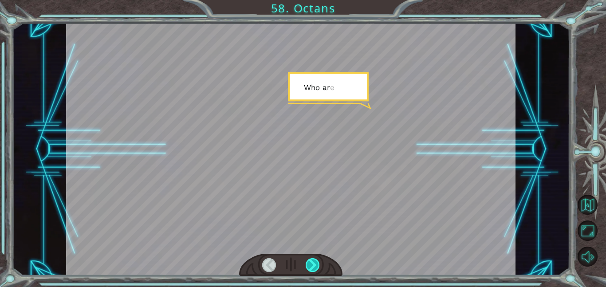
click at [308, 266] on div at bounding box center [312, 265] width 14 height 14
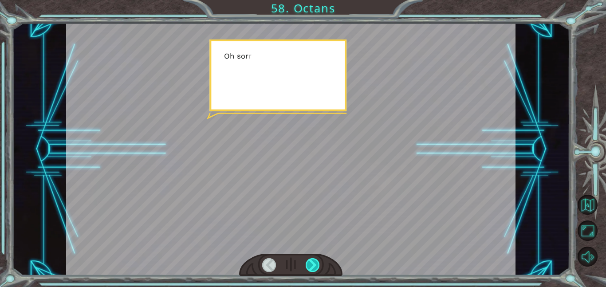
click at [308, 266] on div at bounding box center [312, 265] width 14 height 14
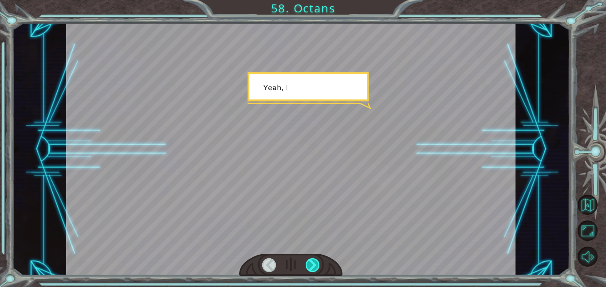
click at [308, 266] on div at bounding box center [312, 265] width 14 height 14
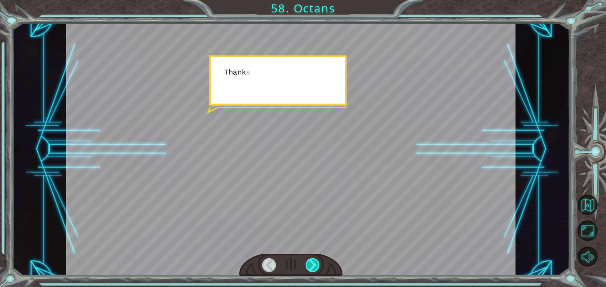
click at [308, 266] on div at bounding box center [312, 265] width 14 height 14
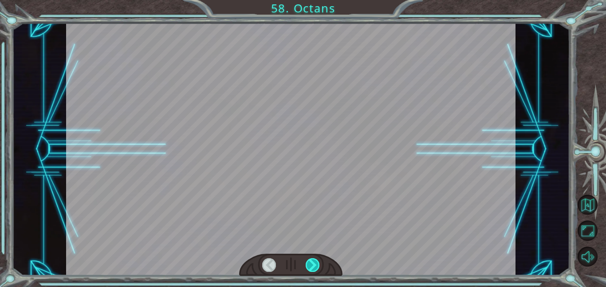
click at [308, 266] on div at bounding box center [312, 265] width 14 height 14
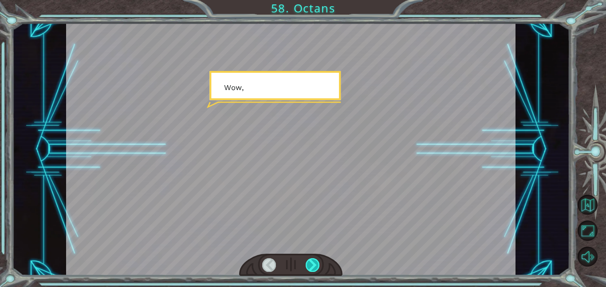
click at [308, 266] on div at bounding box center [312, 265] width 14 height 14
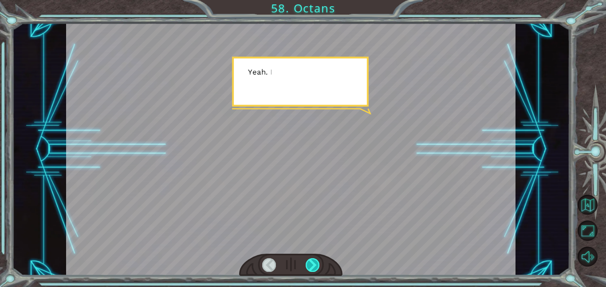
click at [308, 266] on div at bounding box center [312, 265] width 14 height 14
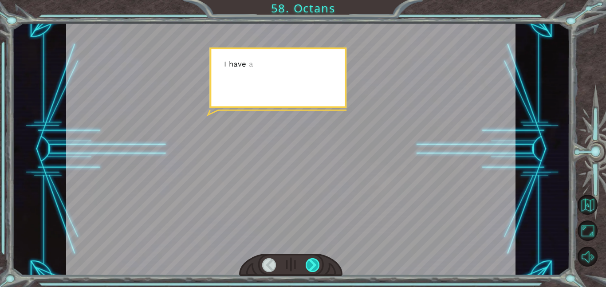
click at [308, 266] on div at bounding box center [312, 265] width 14 height 14
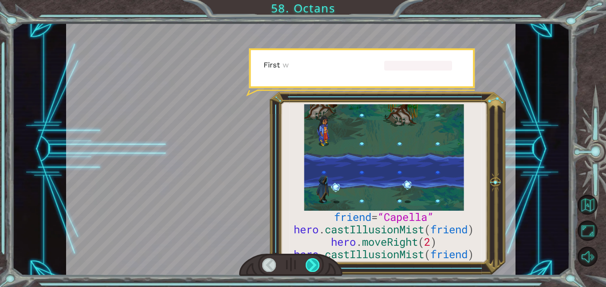
click at [308, 266] on div at bounding box center [312, 265] width 14 height 14
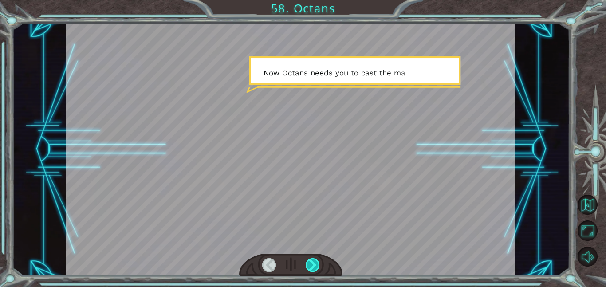
click at [308, 266] on div at bounding box center [312, 265] width 14 height 14
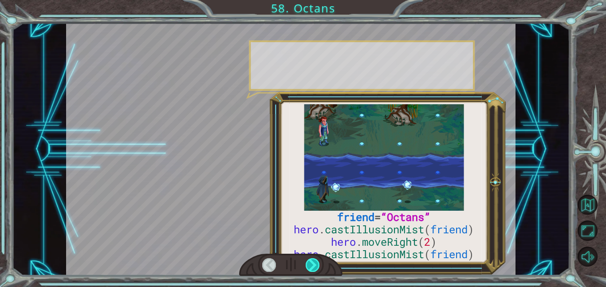
click at [308, 266] on div at bounding box center [312, 265] width 14 height 14
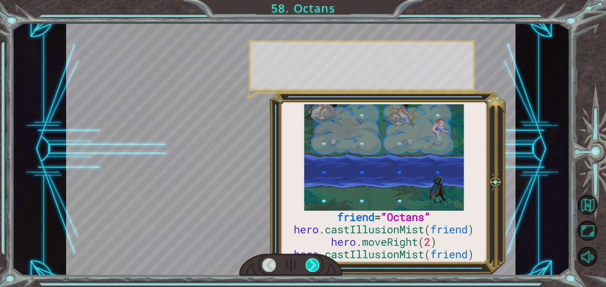
click at [308, 266] on div at bounding box center [312, 265] width 14 height 14
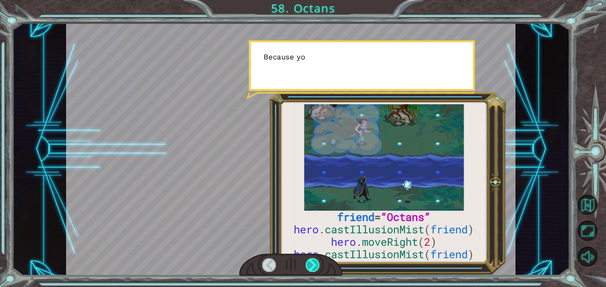
click at [308, 266] on div at bounding box center [312, 265] width 14 height 14
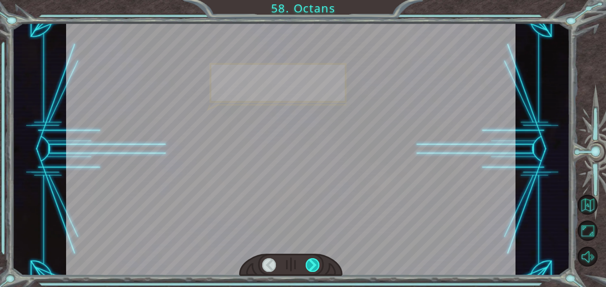
click at [308, 266] on div at bounding box center [312, 265] width 14 height 14
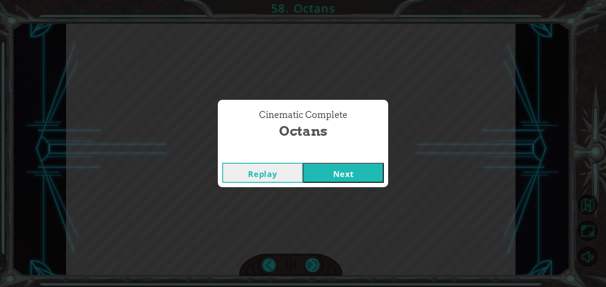
click at [308, 266] on div "Cinematic Complete Octans Replay Next" at bounding box center [303, 143] width 606 height 287
click at [324, 172] on button "Next" at bounding box center [343, 173] width 81 height 20
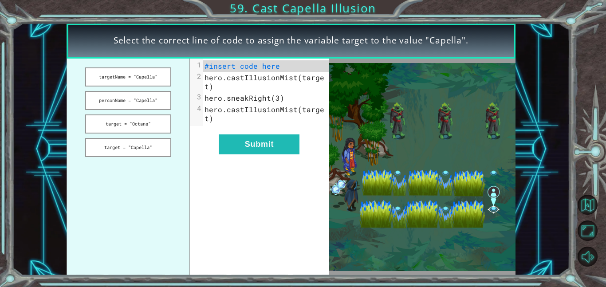
click at [151, 112] on ul "targetName = "Capella" personName = "Capella" target = "Octans" target = "Capel…" at bounding box center [129, 167] width 124 height 217
click at [151, 122] on button "target = "Octans"" at bounding box center [128, 123] width 86 height 19
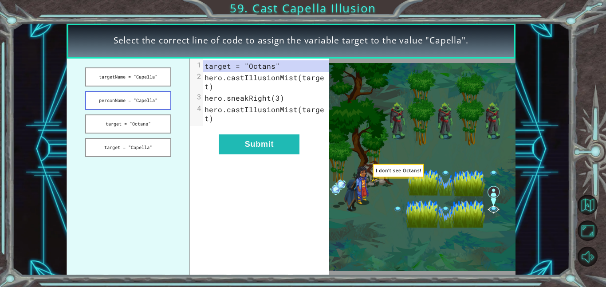
click at [147, 96] on button "personName = "Capella"" at bounding box center [128, 100] width 86 height 19
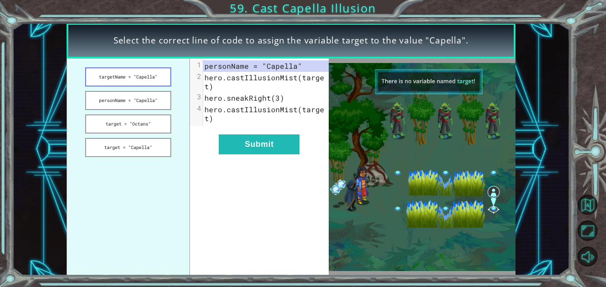
click at [143, 83] on button "targetName = "Capella"" at bounding box center [128, 76] width 86 height 19
click at [144, 81] on button "targetName = "Capella"" at bounding box center [128, 76] width 86 height 19
click at [150, 86] on ul "targetName = "Capella" personName = "Capella" target = "Octans" target = "Capel…" at bounding box center [129, 167] width 124 height 217
click at [157, 105] on button "personName = "Capella"" at bounding box center [128, 100] width 86 height 19
click at [158, 121] on button "target = "Octans"" at bounding box center [128, 123] width 86 height 19
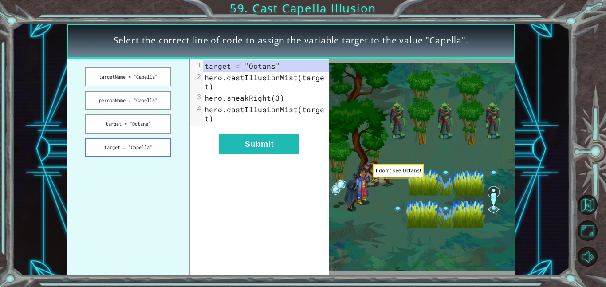
click at [158, 147] on button "target = "Capella"" at bounding box center [128, 147] width 86 height 19
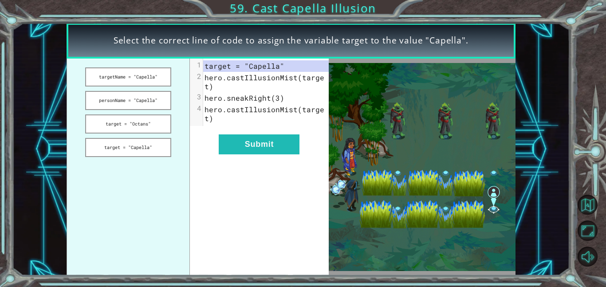
click at [269, 168] on div "xxxxxxxxxx 4 1 target = "Capella" 2 hero.castIllusionMist(target) 3 hero.sneakR…" at bounding box center [259, 167] width 138 height 217
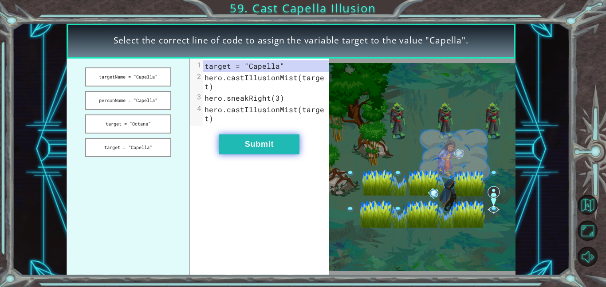
click at [261, 147] on button "Submit" at bounding box center [259, 144] width 81 height 20
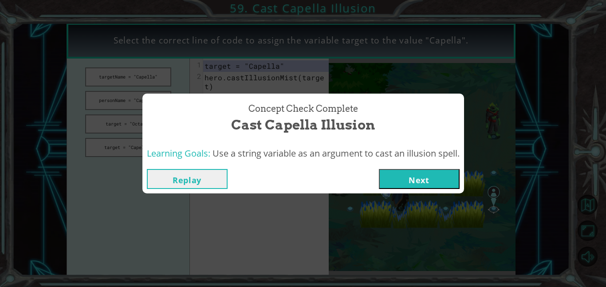
click at [435, 174] on button "Next" at bounding box center [419, 179] width 81 height 20
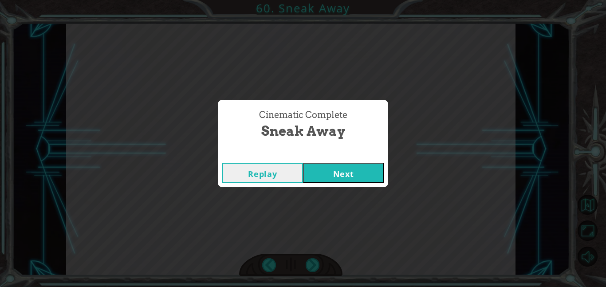
click at [345, 175] on button "Next" at bounding box center [343, 173] width 81 height 20
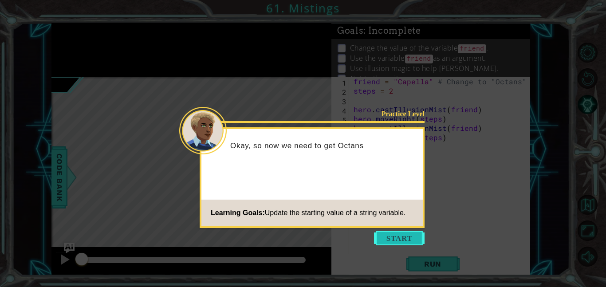
click at [410, 238] on button "Start" at bounding box center [399, 238] width 51 height 14
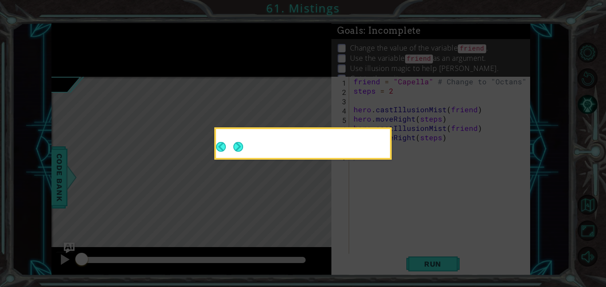
click at [410, 238] on icon at bounding box center [303, 143] width 606 height 287
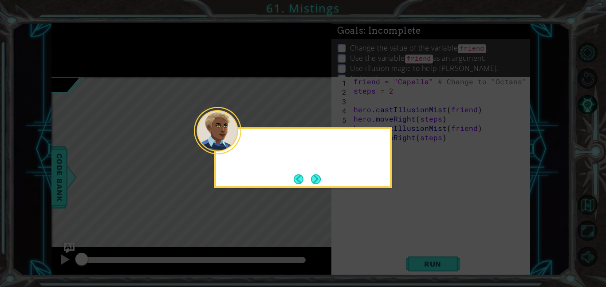
click at [410, 238] on icon at bounding box center [303, 143] width 606 height 287
click at [314, 180] on button "Next" at bounding box center [316, 179] width 10 height 10
click at [314, 180] on icon at bounding box center [303, 143] width 606 height 287
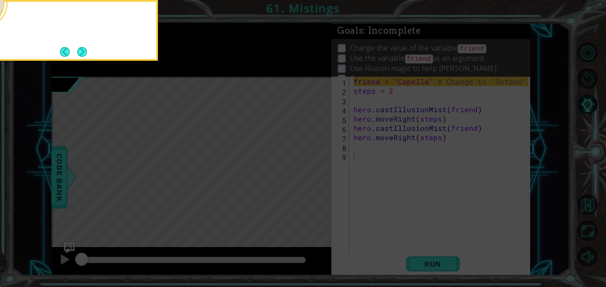
click at [314, 180] on icon at bounding box center [303, 43] width 606 height 488
click at [80, 44] on div "Change the name so you can save Octans instead of" at bounding box center [69, 27] width 174 height 45
click at [80, 44] on div "Change the name so you can save Octans instead of Capel" at bounding box center [69, 27] width 174 height 45
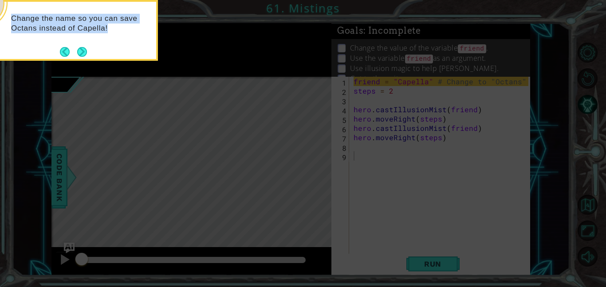
click at [80, 44] on div "Change the name so you can save Octans instead of Capella!" at bounding box center [69, 27] width 174 height 45
click at [82, 51] on button "Next" at bounding box center [82, 52] width 10 height 10
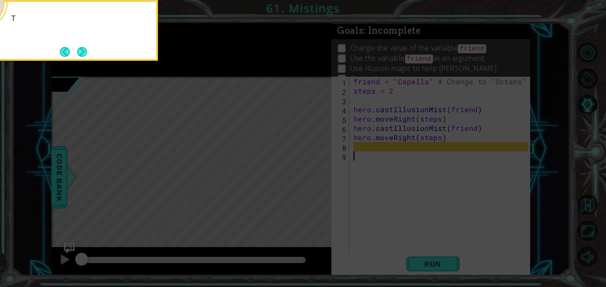
click at [82, 51] on button "Next" at bounding box center [82, 52] width 10 height 10
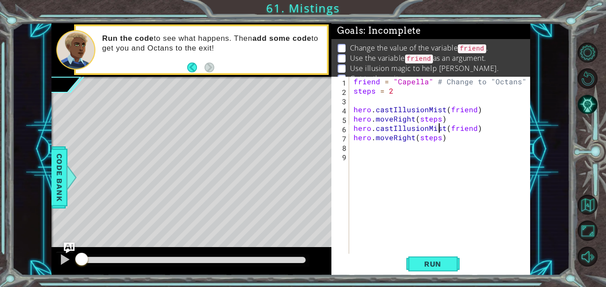
drag, startPoint x: 439, startPoint y: 132, endPoint x: 445, endPoint y: 133, distance: 6.3
click at [445, 133] on div "friend = "Capella" # Change to "Octans" steps = 2 hero . castIllusionMist ( fri…" at bounding box center [442, 175] width 181 height 196
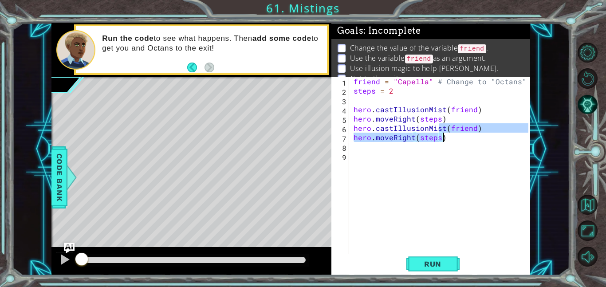
click at [449, 137] on div "friend = "Capella" # Change to "Octans" steps = 2 hero . castIllusionMist ( fri…" at bounding box center [440, 165] width 176 height 177
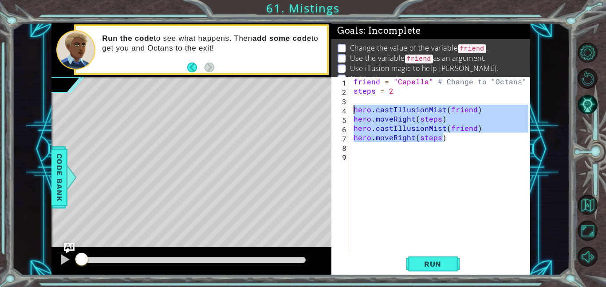
drag, startPoint x: 449, startPoint y: 138, endPoint x: 344, endPoint y: 109, distance: 108.7
click at [344, 109] on div "hero.moveRight(steps) 1 2 3 4 5 6 7 8 9 friend = "Capella" # Change to "Octans"…" at bounding box center [429, 165] width 197 height 177
type textarea "hero.castIllusionMist(friend) hero.moveRight(steps)"
click at [353, 147] on div "friend = "Capella" # Change to "Octans" steps = 2 hero . castIllusionMist ( fri…" at bounding box center [442, 175] width 181 height 196
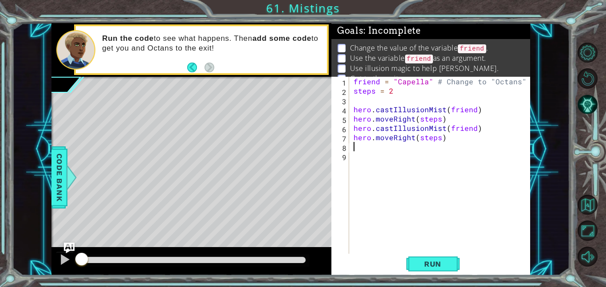
paste textarea "hero.moveRight(steps)"
type textarea "hero.moveRight(steps)"
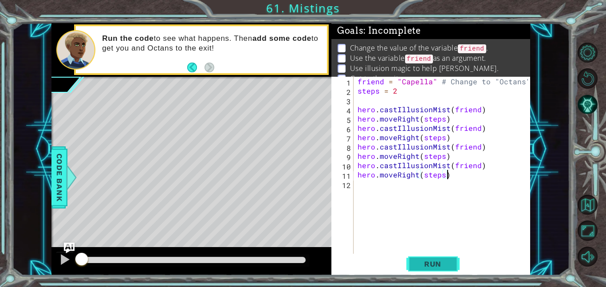
click at [443, 261] on span "Run" at bounding box center [432, 263] width 35 height 9
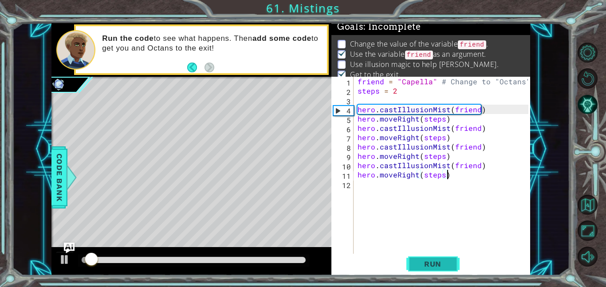
scroll to position [6, 0]
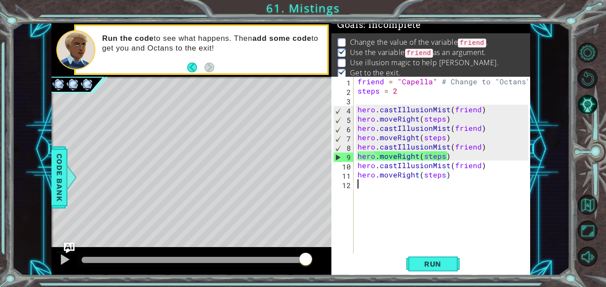
click at [362, 182] on div "friend = "Capella" # Change to "Octans" steps = 2 hero . castIllusionMist ( fri…" at bounding box center [444, 175] width 177 height 196
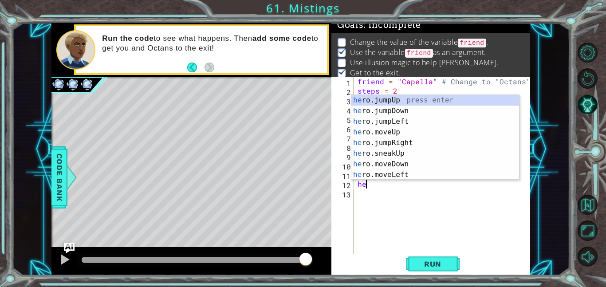
type textarea "h"
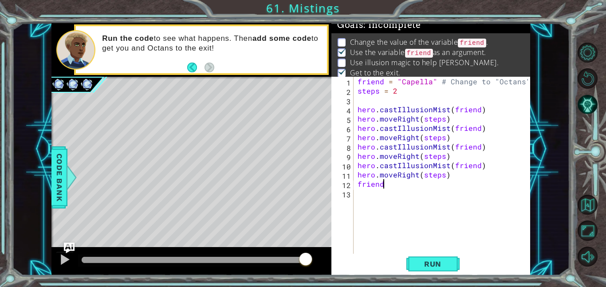
scroll to position [0, 1]
type textarea "friend"
type textarea "hero"
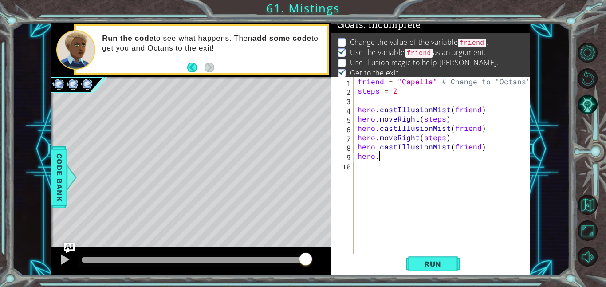
type textarea "hero"
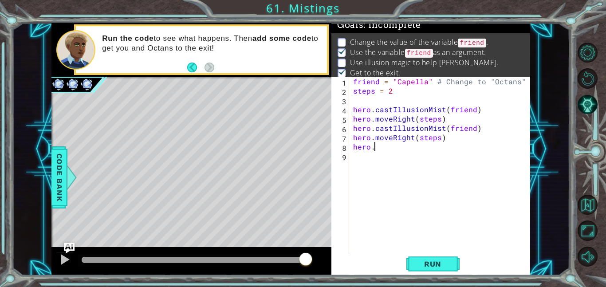
type textarea "hero"
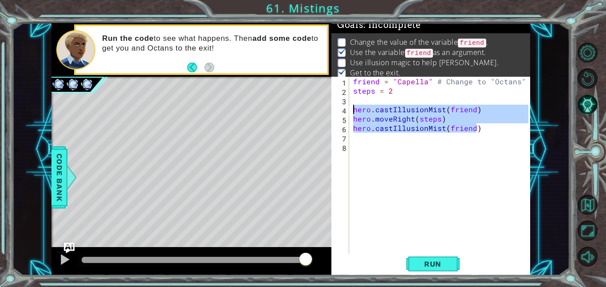
drag, startPoint x: 475, startPoint y: 133, endPoint x: 337, endPoint y: 111, distance: 139.5
click at [337, 111] on div "1 2 3 4 5 6 7 8 friend = "Capella" # Change to "Octans" steps = 2 hero . castIl…" at bounding box center [429, 165] width 197 height 177
click at [337, 111] on div "4" at bounding box center [341, 110] width 16 height 9
type textarea "hero.castIllusionMist(friend)"
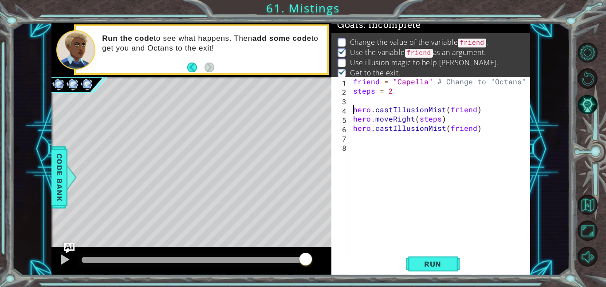
click at [353, 139] on div "friend = "Capella" # Change to "Octans" steps = 2 hero . castIllusionMist ( fri…" at bounding box center [441, 175] width 181 height 196
paste textarea "hero.moveRight(steps)"
type textarea "hero.moveRight(steps)"
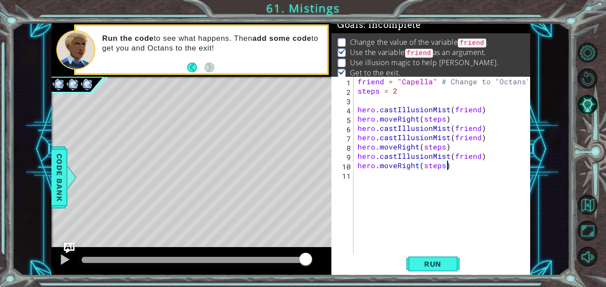
click at [356, 176] on div "friend = "Capella" # Change to "Octans" steps = 2 hero . castIllusionMist ( fri…" at bounding box center [444, 175] width 177 height 196
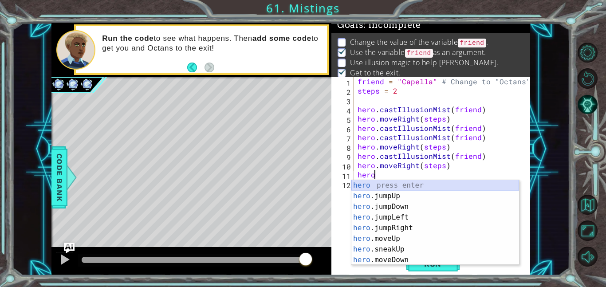
scroll to position [0, 1]
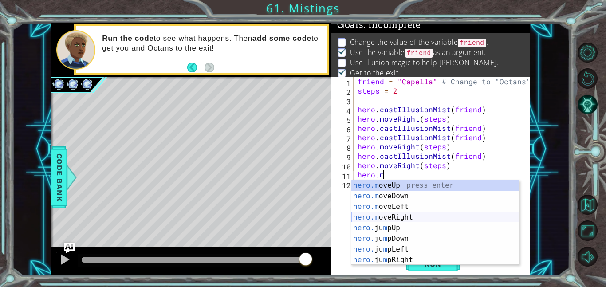
click at [418, 217] on div "hero.m oveUp press enter hero.m oveDown press enter hero.m oveLeft press enter …" at bounding box center [435, 233] width 168 height 106
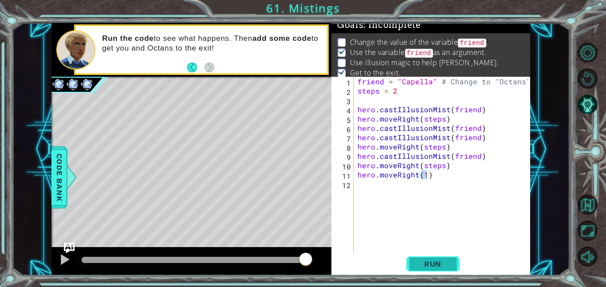
click at [429, 263] on span "Run" at bounding box center [432, 263] width 35 height 9
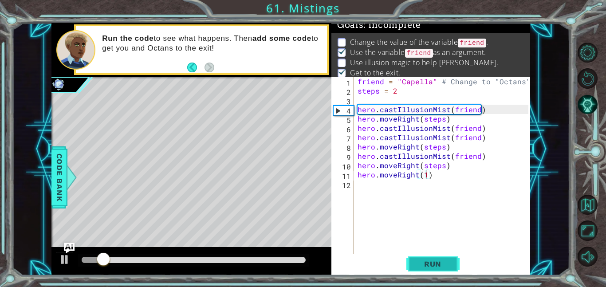
click at [429, 263] on span "Run" at bounding box center [432, 263] width 35 height 9
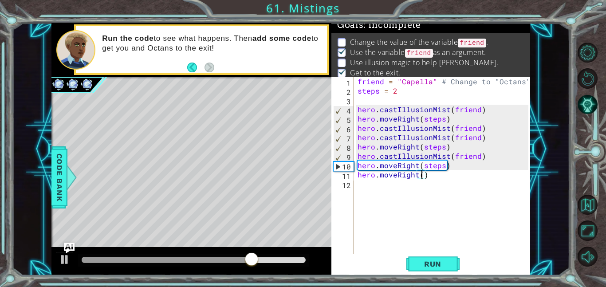
scroll to position [0, 4]
click at [441, 270] on button "Run" at bounding box center [432, 264] width 53 height 20
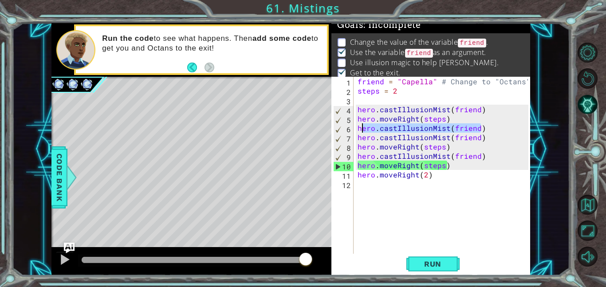
drag, startPoint x: 481, startPoint y: 129, endPoint x: 365, endPoint y: 137, distance: 115.5
click at [365, 137] on div "friend = "Capella" # Change to "Octans" steps = 2 hero . castIllusionMist ( fri…" at bounding box center [444, 175] width 177 height 196
click at [517, 145] on div "friend = "Capella" # Change to "Octans" steps = 2 hero . castIllusionMist ( fri…" at bounding box center [444, 175] width 177 height 196
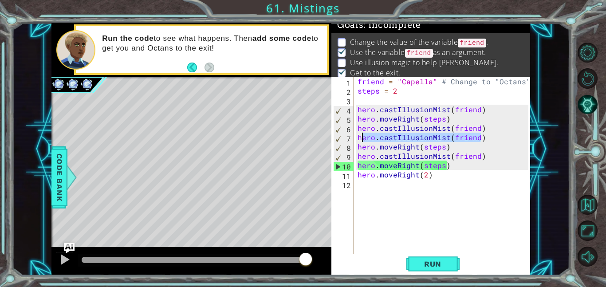
drag, startPoint x: 481, startPoint y: 138, endPoint x: 362, endPoint y: 137, distance: 119.3
click at [362, 137] on div "friend = "Capella" # Change to "Octans" steps = 2 hero . castIllusionMist ( fri…" at bounding box center [444, 175] width 177 height 196
type textarea "h"
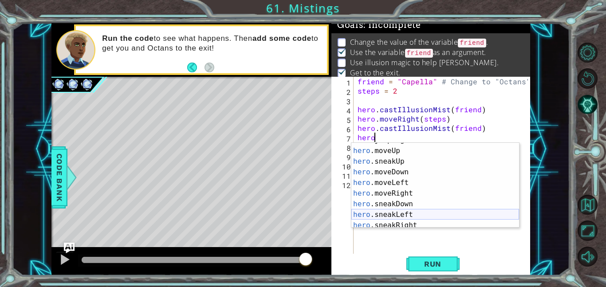
scroll to position [51, 0]
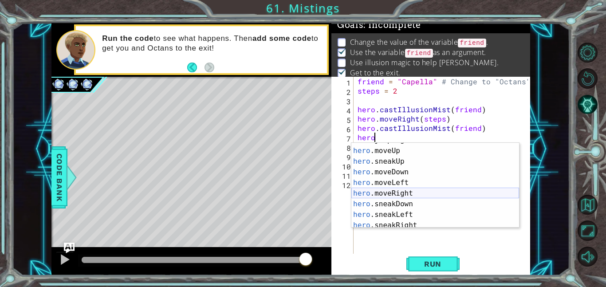
click at [395, 190] on div "hero .jumpRight press enter hero .moveUp press enter hero .sneakUp press enter …" at bounding box center [435, 188] width 168 height 106
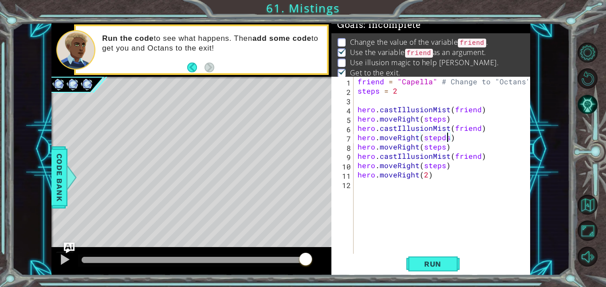
scroll to position [0, 5]
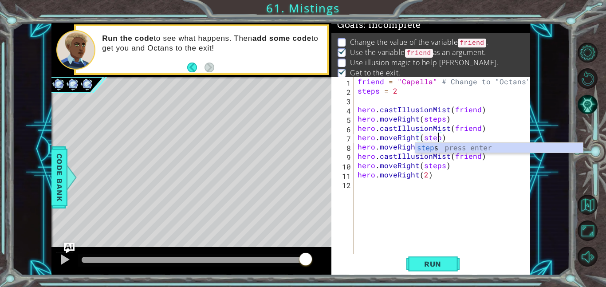
type textarea "hero.moveRight(steps)"
click at [398, 207] on div "friend = "Capella" # Change to "Octans" steps = 2 hero . castIllusionMist ( fri…" at bounding box center [444, 175] width 177 height 196
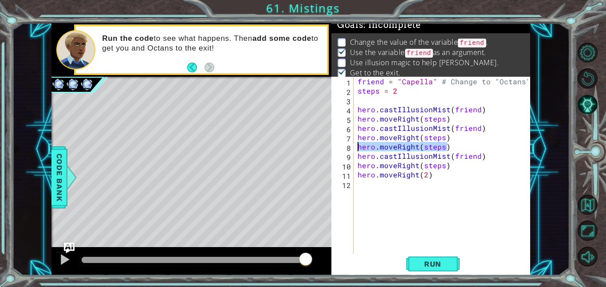
drag, startPoint x: 449, startPoint y: 149, endPoint x: 348, endPoint y: 145, distance: 101.1
click at [348, 145] on div "1 2 3 4 5 6 7 8 9 10 11 12 friend = "Capella" # Change to "Octans" steps = 2 he…" at bounding box center [429, 165] width 197 height 177
click at [356, 161] on div "friend = "Capella" # Change to "Octans" steps = 2 hero . castIllusionMist ( fri…" at bounding box center [444, 175] width 177 height 196
paste textarea "hero.moveRight(steps)"
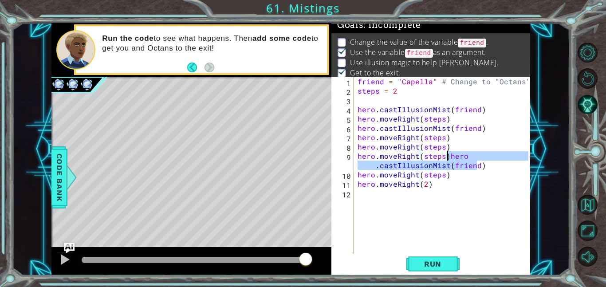
drag, startPoint x: 478, startPoint y: 167, endPoint x: 447, endPoint y: 153, distance: 33.7
click at [447, 153] on div "friend = "Capella" # Change to "Octans" steps = 2 hero . castIllusionMist ( fri…" at bounding box center [444, 175] width 177 height 196
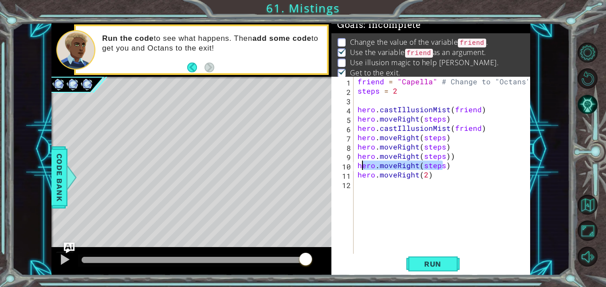
drag, startPoint x: 442, startPoint y: 168, endPoint x: 361, endPoint y: 168, distance: 80.7
click at [361, 168] on div "friend = "Capella" # Change to "Octans" steps = 2 hero . castIllusionMist ( fri…" at bounding box center [444, 175] width 177 height 196
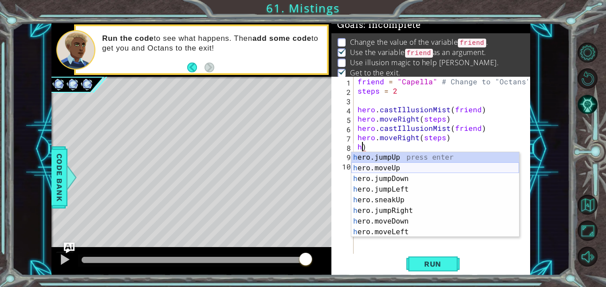
type textarea ")"
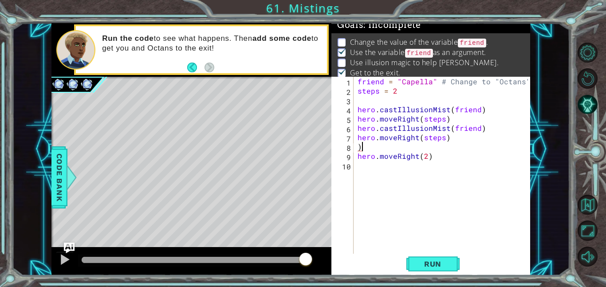
click at [364, 150] on div "friend = "Capella" # Change to "Octans" steps = 2 hero . castIllusionMist ( fri…" at bounding box center [444, 175] width 177 height 196
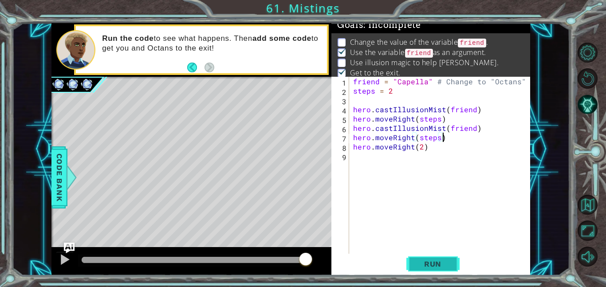
type textarea "hero.moveRight(steps)"
click at [431, 264] on span "Run" at bounding box center [432, 263] width 35 height 9
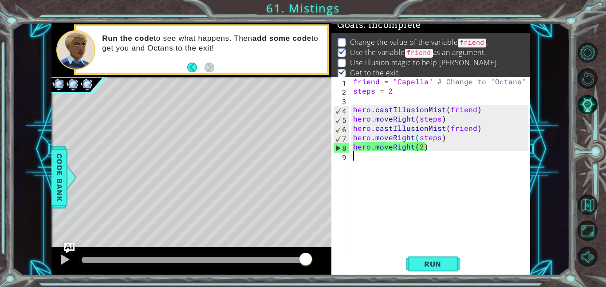
click at [360, 170] on div "friend = "Capella" # Change to "Octans" steps = 2 hero . castIllusionMist ( fri…" at bounding box center [441, 175] width 181 height 196
click at [432, 265] on span "Run" at bounding box center [432, 263] width 35 height 9
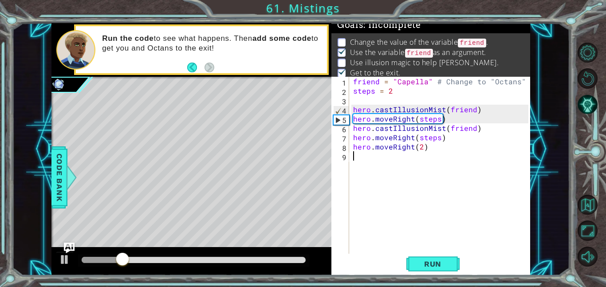
click at [350, 96] on div "1 2 3 4 5 6 7 8 9 friend = "Capella" # Change to "Octans" steps = 2 hero . cast…" at bounding box center [429, 165] width 197 height 177
click at [350, 101] on div "1 2 3 4 5 6 7 8 9 friend = "Capella" # Change to "Octans" steps = 2 hero . cast…" at bounding box center [429, 165] width 197 height 177
click at [349, 98] on div "1 2 3 4 5 6 7 8 9 friend = "Capella" # Change to "Octans" steps = 2 hero . cast…" at bounding box center [429, 165] width 197 height 177
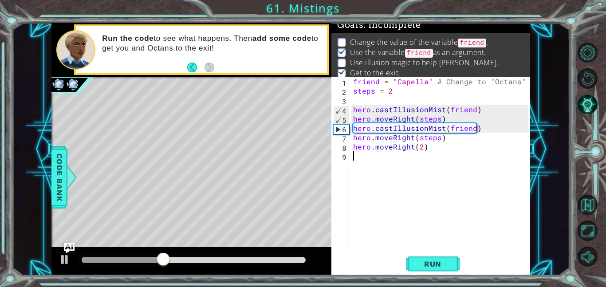
click at [352, 100] on div "friend = "Capella" # Change to "Octans" steps = 2 hero . castIllusionMist ( fri…" at bounding box center [441, 175] width 181 height 196
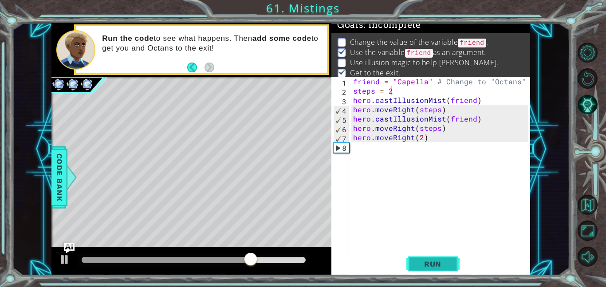
click at [432, 262] on span "Run" at bounding box center [432, 263] width 35 height 9
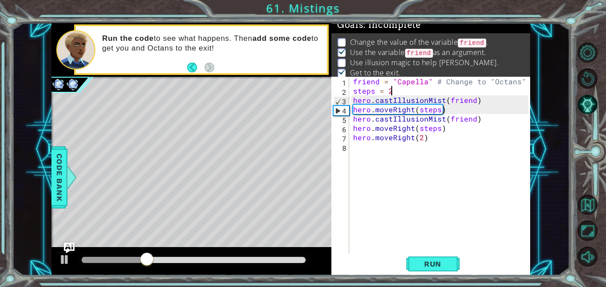
click at [473, 105] on div "friend = "Capella" # Change to "Octans" steps = 2 hero . castIllusionMist ( fri…" at bounding box center [441, 175] width 181 height 196
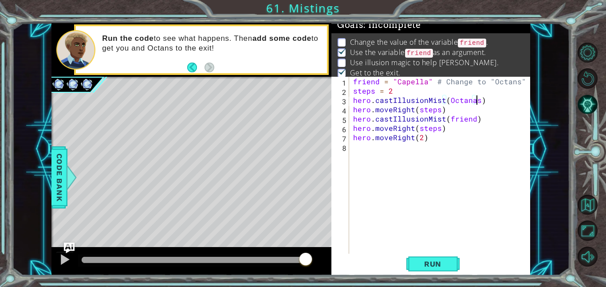
scroll to position [0, 8]
click at [379, 82] on div "friend = "Capella" # Change to "Octans" steps = 2 hero . castIllusionMist ( Oct…" at bounding box center [441, 175] width 181 height 196
click at [376, 82] on div "octanas = "Capella" # Change to "Octans" steps = 2 hero . castIllusionMist ( Oc…" at bounding box center [441, 175] width 181 height 196
click at [377, 83] on div "octanas = "Capella" # Change to "Octans" steps = 2 hero . castIllusionMist ( Oc…" at bounding box center [441, 175] width 181 height 196
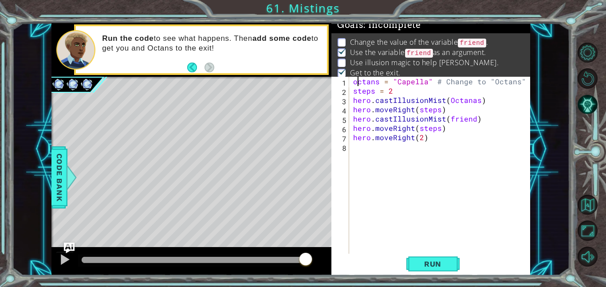
click at [356, 82] on div "octans = "Capella" # Change to "Octans" steps = 2 hero . castIllusionMist ( Oct…" at bounding box center [441, 175] width 181 height 196
type textarea "Octans = "Capella" # Change to "Octans""
click at [414, 195] on div "Octans = "Capella" # Change to "Octans" steps = 2 hero . castIllusionMist ( Oct…" at bounding box center [441, 175] width 181 height 196
click at [470, 100] on div "Octans = "Capella" # Change to "Octans" steps = 2 hero . castIllusionMist ( Oct…" at bounding box center [441, 175] width 181 height 196
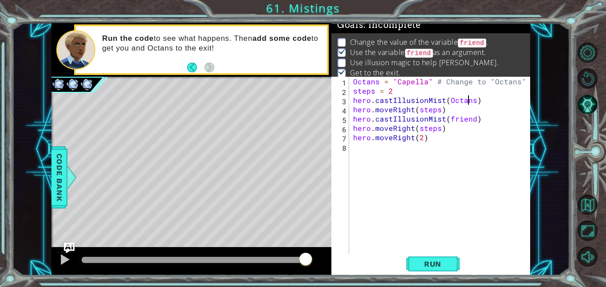
click at [443, 276] on div "1 ההההההההההההההההההההההההההההההההההההההההההההההההההההההההההההההההההההההההההההה…" at bounding box center [303, 143] width 606 height 287
click at [438, 267] on span "Run" at bounding box center [432, 263] width 35 height 9
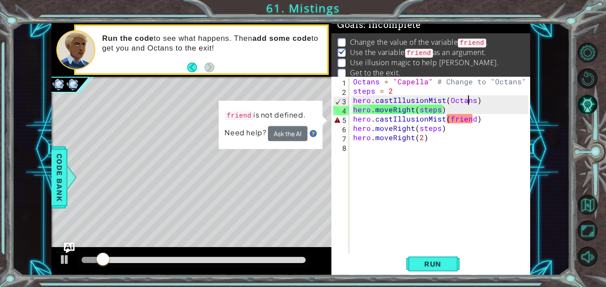
click at [475, 121] on div "Octans = "Capella" # Change to "Octans" steps = 2 hero . castIllusionMist ( Oct…" at bounding box center [441, 175] width 181 height 196
click at [472, 118] on div "Octans = "Capella" # Change to "Octans" steps = 2 hero . castIllusionMist ( Oct…" at bounding box center [441, 175] width 181 height 196
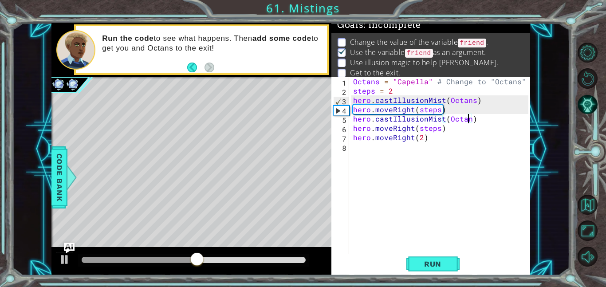
scroll to position [0, 7]
click at [452, 267] on button "Run" at bounding box center [432, 264] width 53 height 20
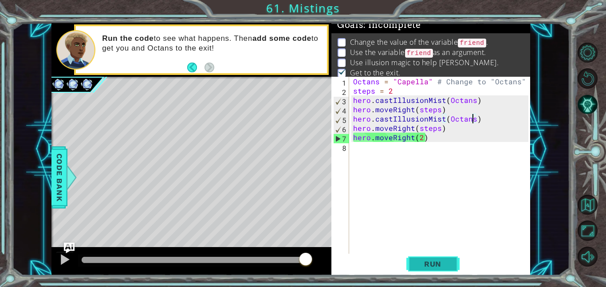
click at [428, 258] on button "Run" at bounding box center [432, 264] width 53 height 20
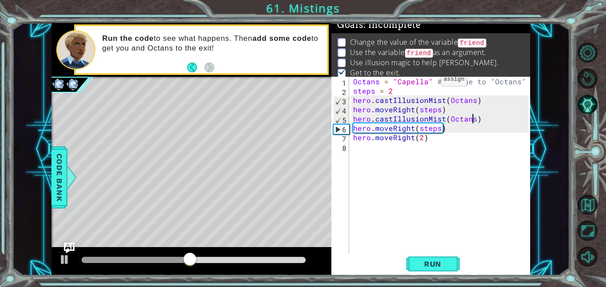
click at [425, 82] on div "Octans = "Capella" # Change to "Octans" steps = 2 hero . castIllusionMist ( Oct…" at bounding box center [441, 175] width 181 height 196
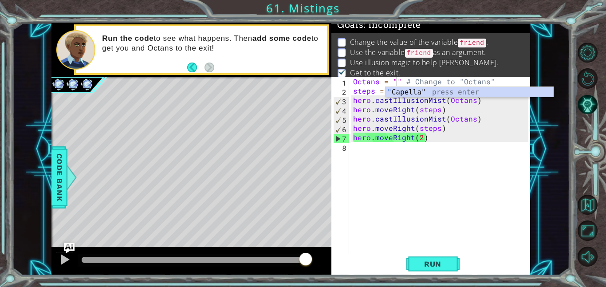
click at [258, 78] on div at bounding box center [191, 78] width 280 height 2
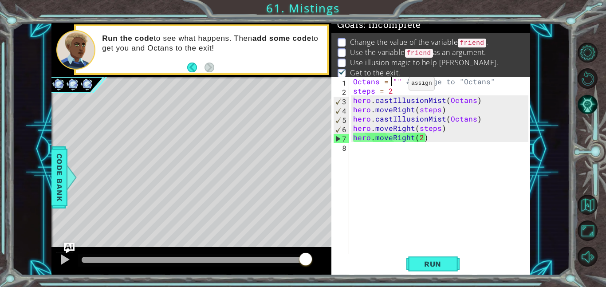
click at [393, 86] on div "Octans = "" # Change to "Octans" steps = 2 hero . castIllusionMist ( Octans ) h…" at bounding box center [441, 175] width 181 height 196
click at [395, 86] on div "Octans = "" # Change to "Octans" steps = 2 hero . castIllusionMist ( Octans ) h…" at bounding box center [441, 175] width 181 height 196
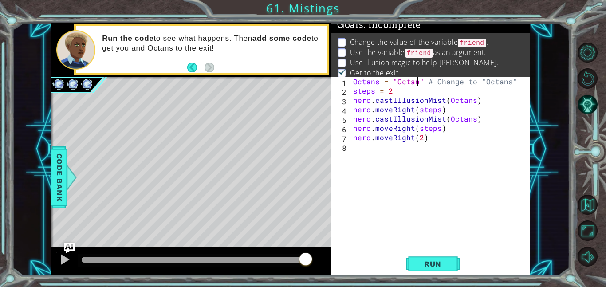
scroll to position [0, 4]
click at [422, 262] on span "Run" at bounding box center [432, 263] width 35 height 9
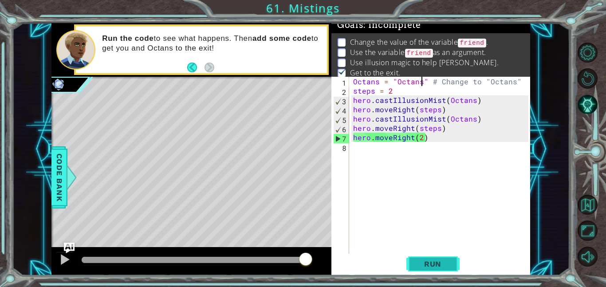
click at [422, 262] on span "Run" at bounding box center [432, 263] width 35 height 9
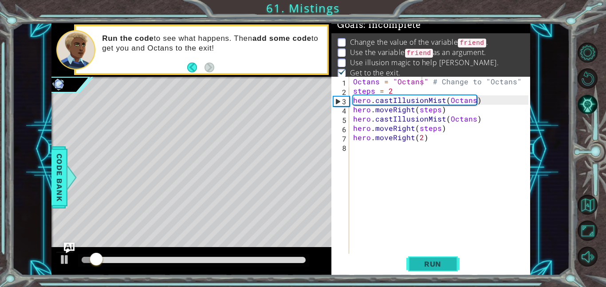
click at [422, 262] on span "Run" at bounding box center [432, 263] width 35 height 9
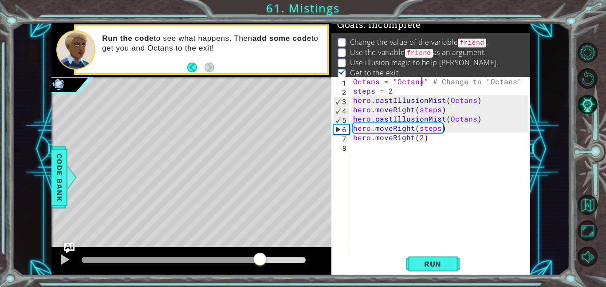
drag, startPoint x: 198, startPoint y: 256, endPoint x: 260, endPoint y: 257, distance: 62.1
click at [260, 257] on div at bounding box center [260, 260] width 16 height 16
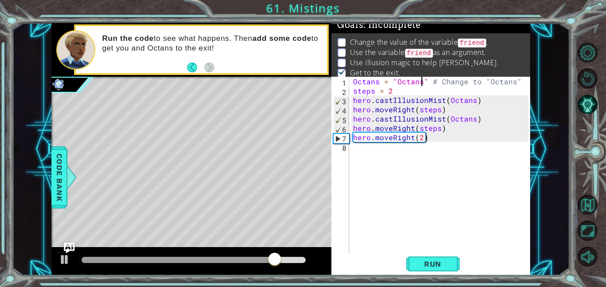
click at [351, 139] on div "Octans = "Octans" # Change to "Octans" 1 2 3 4 5 6 7 8 Octans = "Octans" # Chan…" at bounding box center [429, 165] width 197 height 177
click at [352, 137] on div "Octans = "Octans" # Change to "Octans" steps = 2 hero . castIllusionMist ( Octa…" at bounding box center [441, 175] width 181 height 196
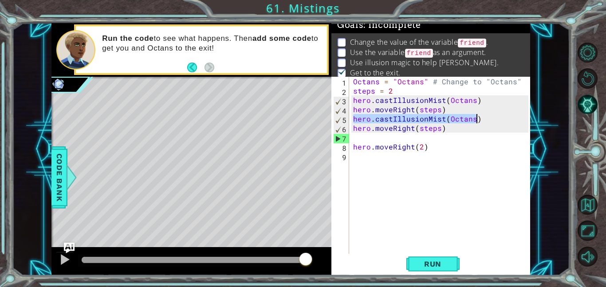
drag, startPoint x: 353, startPoint y: 117, endPoint x: 477, endPoint y: 117, distance: 124.2
click at [477, 117] on div "Octans = "Octans" # Change to "Octans" steps = 2 hero . castIllusionMist ( Octa…" at bounding box center [441, 175] width 181 height 196
type textarea "hero.castIllusionMist(Octans)"
click at [355, 137] on div "Octans = "Octans" # Change to "Octans" steps = 2 hero . castIllusionMist ( Octa…" at bounding box center [441, 175] width 181 height 196
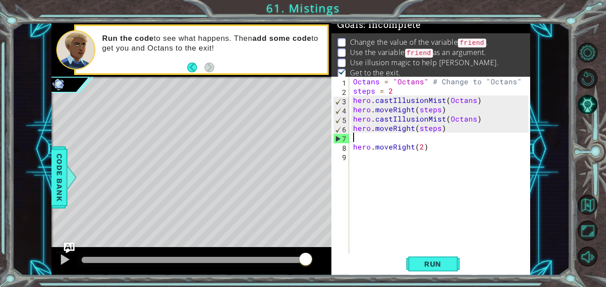
paste textarea "hero.castIllusionMist(Octans)"
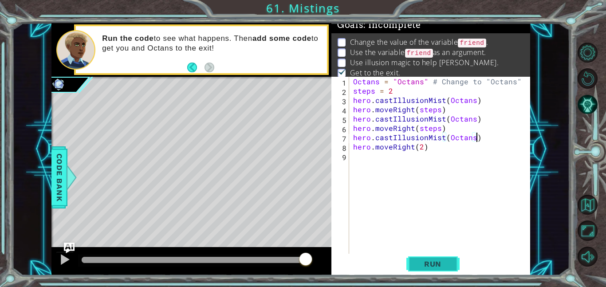
click at [442, 272] on button "Run" at bounding box center [432, 264] width 53 height 20
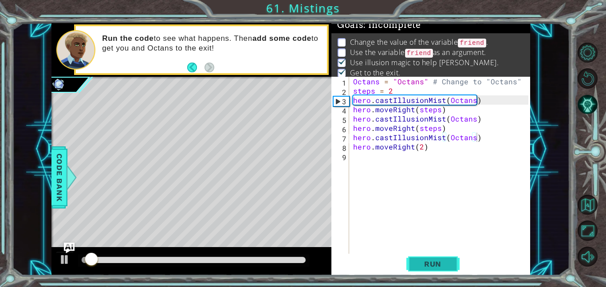
click at [442, 272] on button "Run" at bounding box center [432, 264] width 53 height 20
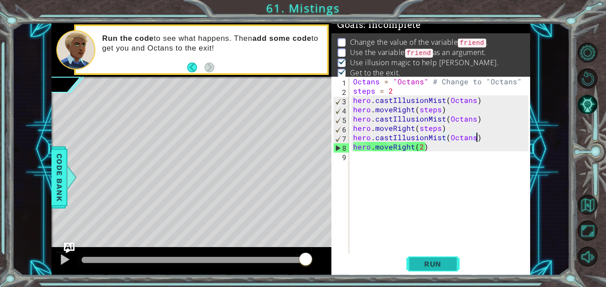
click at [420, 271] on button "Run" at bounding box center [432, 264] width 53 height 20
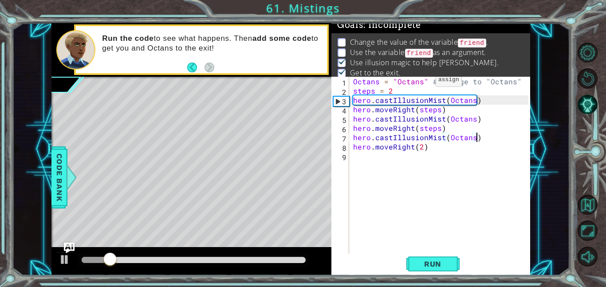
click at [420, 82] on div "Octans = "Octans" # Change to "Octans" steps = 2 hero . castIllusionMist ( Octa…" at bounding box center [441, 175] width 181 height 196
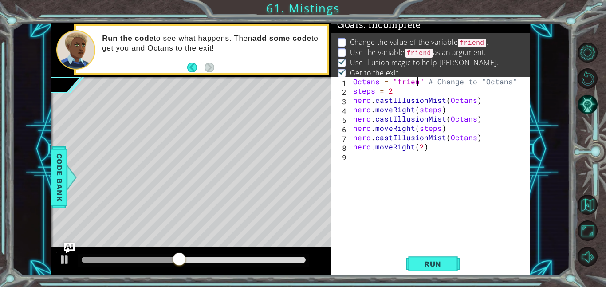
scroll to position [0, 4]
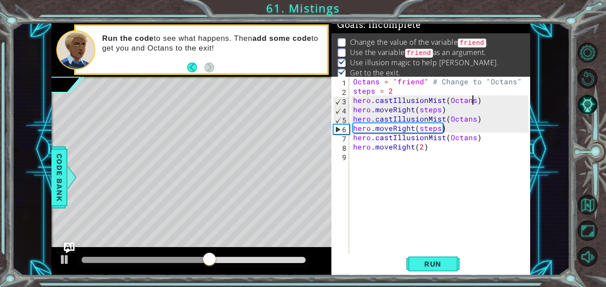
click at [472, 102] on div "Octans = "friend" # Change to "Octans" steps = 2 hero . castIllusionMist ( Octa…" at bounding box center [441, 175] width 181 height 196
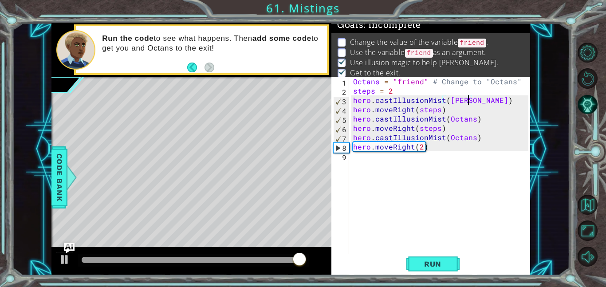
scroll to position [0, 7]
click at [473, 121] on div "Octans = "friend" # Change to "Octans" steps = 2 hero . castIllusionMist ( [PER…" at bounding box center [441, 175] width 181 height 196
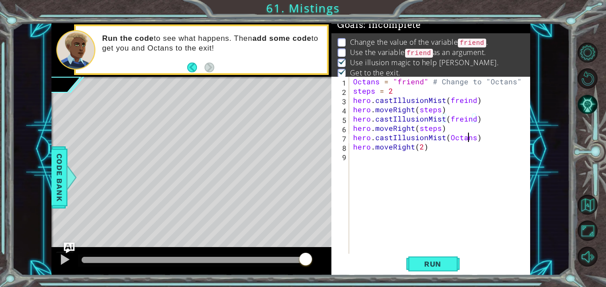
click at [468, 140] on div "Octans = "friend" # Change to "Octans" steps = 2 hero . castIllusionMist ( [PER…" at bounding box center [441, 175] width 181 height 196
click at [473, 141] on div "Octans = "friend" # Change to "Octans" steps = 2 hero . castIllusionMist ( [PER…" at bounding box center [441, 175] width 181 height 196
click at [458, 141] on div "Octans = "friend" # Change to "Octans" steps = 2 hero . castIllusionMist ( [PER…" at bounding box center [441, 175] width 181 height 196
click at [459, 138] on div "Octans = "friend" # Change to "Octans" steps = 2 hero . castIllusionMist ( [PER…" at bounding box center [441, 175] width 181 height 196
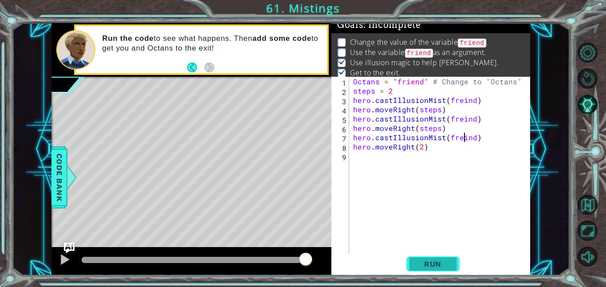
click at [427, 267] on span "Run" at bounding box center [432, 263] width 35 height 9
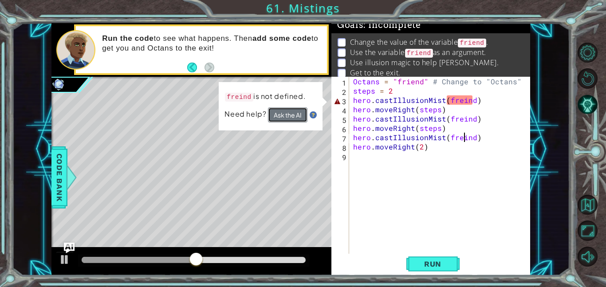
click at [288, 114] on button "Ask the AI" at bounding box center [287, 114] width 39 height 15
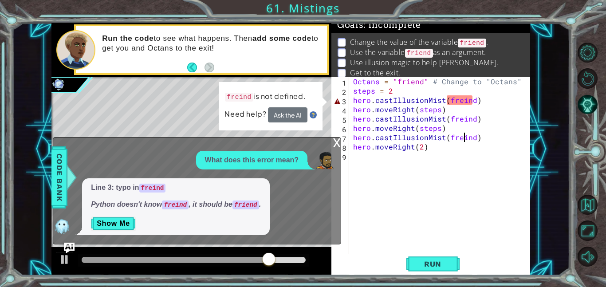
click at [461, 102] on div "Octans = "friend" # Change to "Octans" steps = 2 hero . castIllusionMist ( [PER…" at bounding box center [441, 175] width 181 height 196
click at [462, 101] on div "Octans = "friend" # Change to "Octans" steps = 2 hero . castIllusionMist ( [PER…" at bounding box center [441, 175] width 181 height 196
click at [465, 98] on div "Octans = "friend" # Change to "Octans" steps = 2 hero . castIllusionMist ( [PER…" at bounding box center [441, 175] width 181 height 196
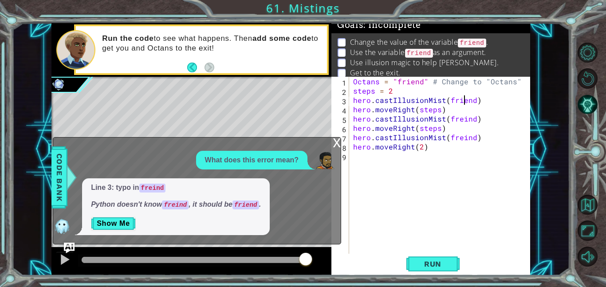
click at [462, 118] on div "Octans = "friend" # Change to "Octans" steps = 2 hero . castIllusionMist ( frie…" at bounding box center [441, 175] width 181 height 196
click at [463, 138] on div "Octans = "friend" # Change to "Octans" steps = 2 hero . castIllusionMist ( frie…" at bounding box center [441, 175] width 181 height 196
click at [447, 262] on span "Run" at bounding box center [432, 263] width 35 height 9
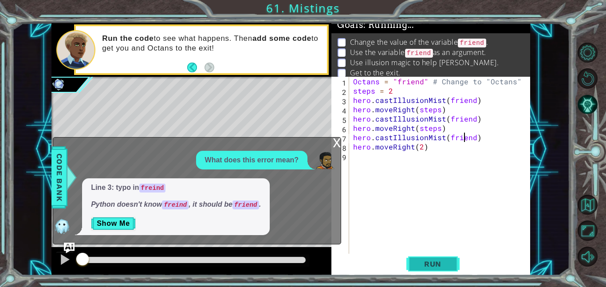
click at [447, 262] on span "Run" at bounding box center [432, 263] width 35 height 9
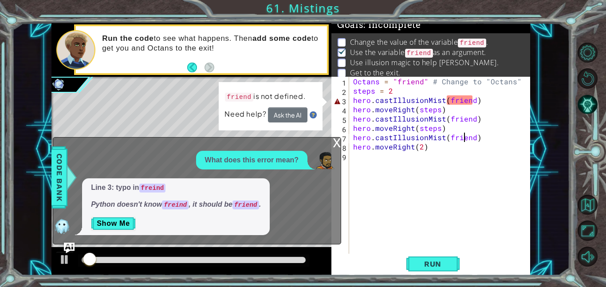
click at [334, 140] on div "x" at bounding box center [337, 141] width 8 height 9
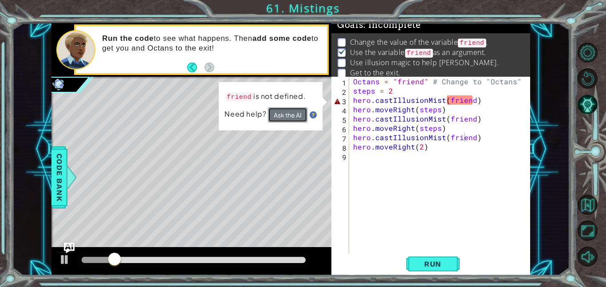
click at [295, 112] on button "Ask the AI" at bounding box center [287, 114] width 39 height 15
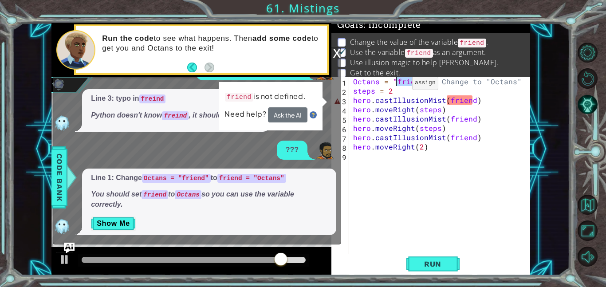
drag, startPoint x: 419, startPoint y: 82, endPoint x: 396, endPoint y: 85, distance: 23.2
click at [396, 85] on div "Octans = "friend" # Change to "Octans" steps = 2 hero . castIllusionMist ( frie…" at bounding box center [441, 175] width 181 height 196
drag, startPoint x: 378, startPoint y: 83, endPoint x: 350, endPoint y: 82, distance: 27.9
click at [350, 82] on div "Octans = "friend" # Change to "Octans" 1 2 3 4 5 6 7 8 9 Octans = "friend" # Ch…" at bounding box center [429, 165] width 197 height 177
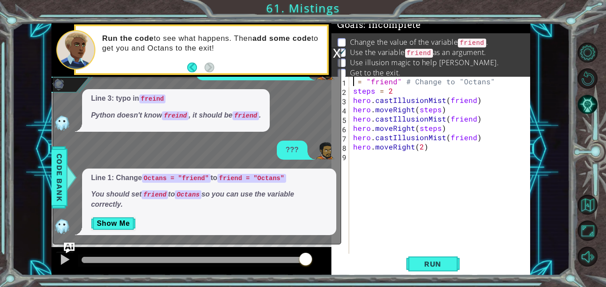
paste textarea "friend"
click at [424, 82] on div "friend = "friend" # Change to "Octans" steps = 2 hero . castIllusionMist ( frie…" at bounding box center [441, 175] width 181 height 196
click at [420, 82] on div "friend = "friend" # Change to "Octans" steps = 2 hero . castIllusionMist ( frie…" at bounding box center [441, 175] width 181 height 196
click at [474, 101] on div "friend = "Octans" # Change to "Octans" steps = 2 hero . castIllusionMist ( frie…" at bounding box center [441, 175] width 181 height 196
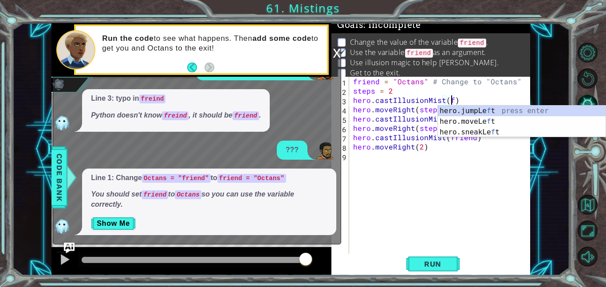
scroll to position [0, 6]
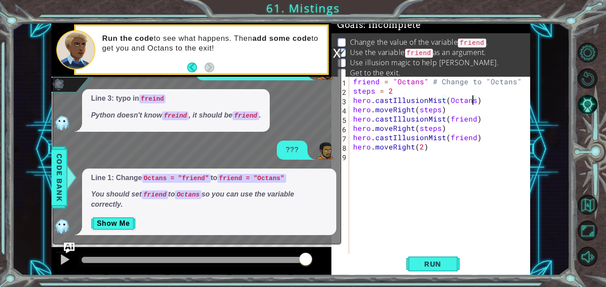
click at [472, 117] on div "friend = "Octans" # Change to "Octans" steps = 2 hero . castIllusionMist ( Octa…" at bounding box center [441, 175] width 181 height 196
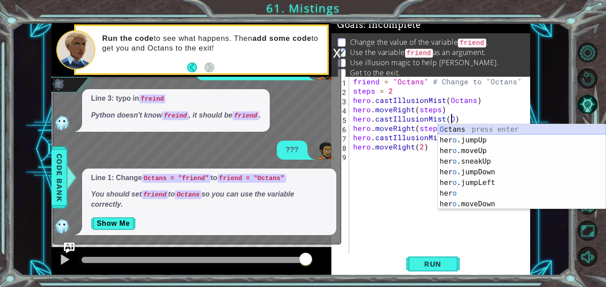
click at [478, 129] on div "O ctans press enter her o .jumpUp press enter her o .moveUp press enter her o .…" at bounding box center [522, 177] width 168 height 106
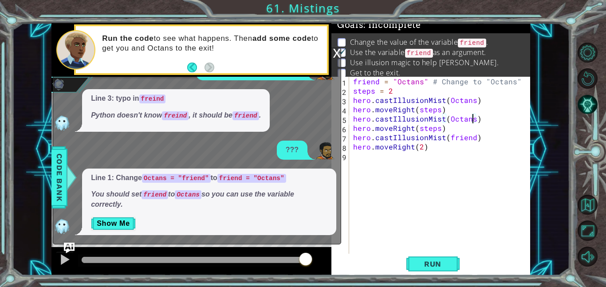
click at [473, 140] on div "friend = "Octans" # Change to "Octans" steps = 2 hero . castIllusionMist ( Octa…" at bounding box center [441, 175] width 181 height 196
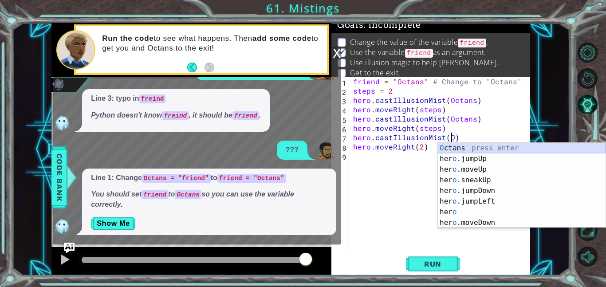
click at [483, 149] on div "O ctans press enter her o .jumpUp press enter her o .moveUp press enter her o .…" at bounding box center [522, 196] width 168 height 106
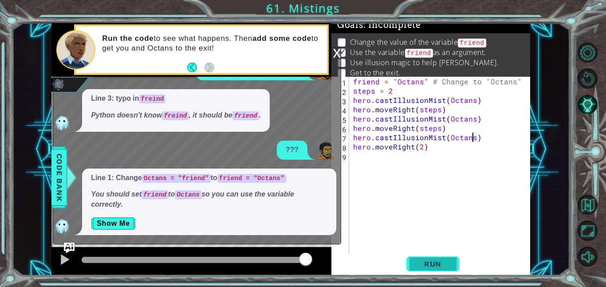
click at [452, 266] on button "Run" at bounding box center [432, 264] width 53 height 20
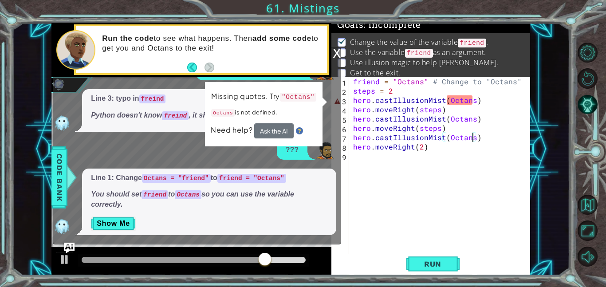
click at [334, 55] on div "x" at bounding box center [337, 52] width 8 height 9
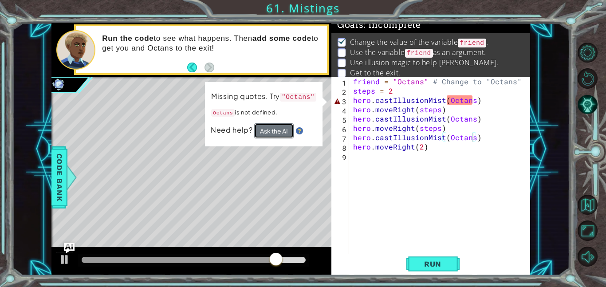
click at [282, 130] on button "Ask the AI" at bounding box center [274, 131] width 40 height 16
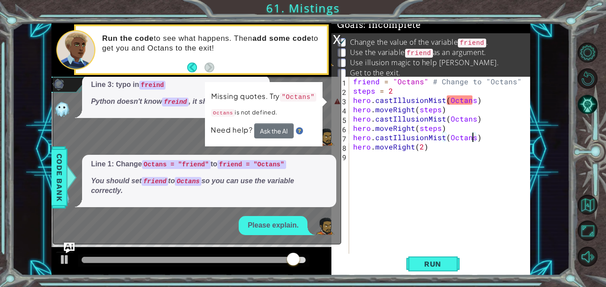
scroll to position [12, 0]
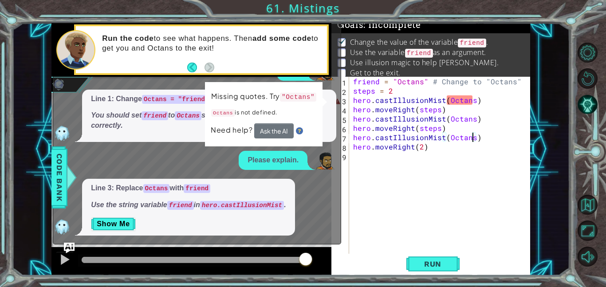
click at [471, 101] on div "friend = "Octans" # Change to "Octans" steps = 2 hero . castIllusionMist ( Octa…" at bounding box center [441, 175] width 181 height 196
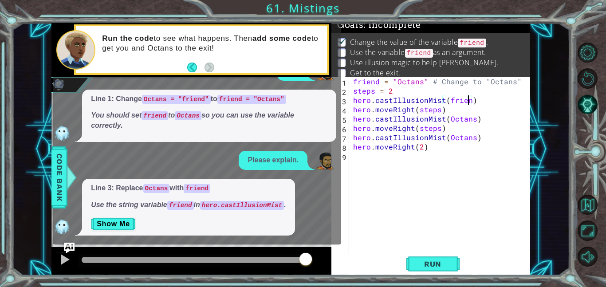
scroll to position [0, 7]
drag, startPoint x: 473, startPoint y: 100, endPoint x: 446, endPoint y: 101, distance: 26.6
click at [446, 101] on div "friend = "Octans" # Change to "Octans" steps = 2 hero . castIllusionMist ( frie…" at bounding box center [441, 175] width 181 height 196
click at [471, 119] on div "friend = "Octans" # Change to "Octans" steps = 2 hero . castIllusionMist ( frie…" at bounding box center [441, 175] width 181 height 196
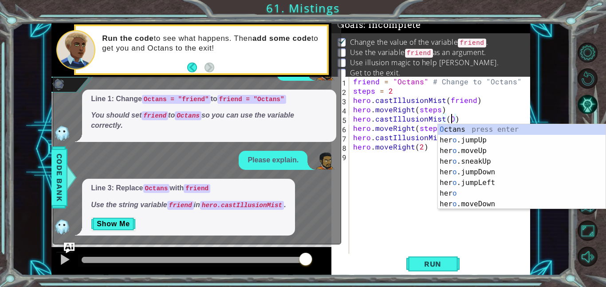
scroll to position [0, 6]
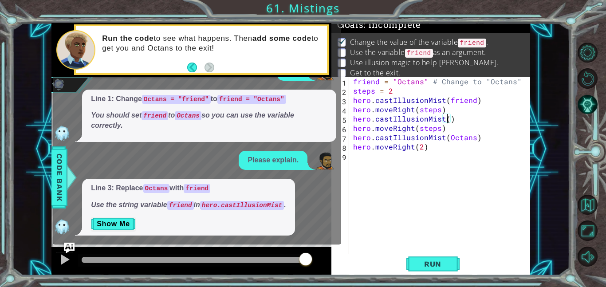
paste textarea "friend"
click at [470, 138] on div "friend = "Octans" # Change to "Octans" steps = 2 hero . castIllusionMist ( frie…" at bounding box center [441, 175] width 181 height 196
paste textarea "friend"
type textarea "hero.castIllusionMist(friend)"
click at [440, 265] on span "Run" at bounding box center [432, 263] width 35 height 9
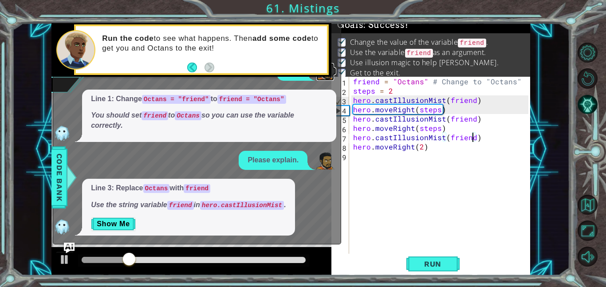
click at [333, 73] on img at bounding box center [325, 72] width 18 height 18
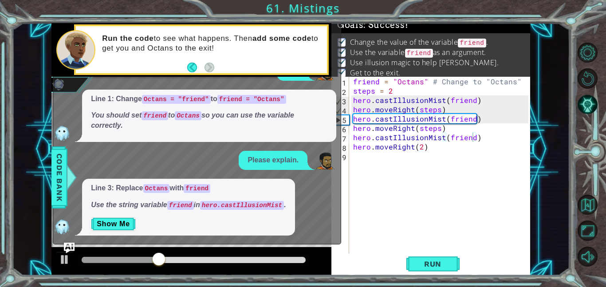
click at [185, 68] on div "Run the code to see what happens. Then add some code to get you and Octans to t…" at bounding box center [211, 49] width 231 height 41
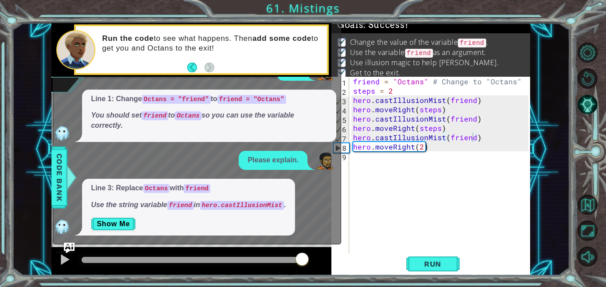
drag, startPoint x: 193, startPoint y: 263, endPoint x: 302, endPoint y: 260, distance: 108.7
click at [302, 260] on div at bounding box center [302, 260] width 16 height 16
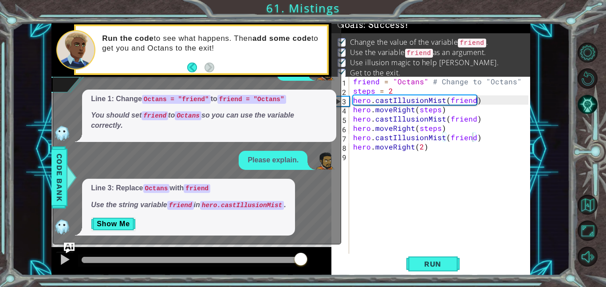
click at [301, 260] on div at bounding box center [194, 260] width 224 height 6
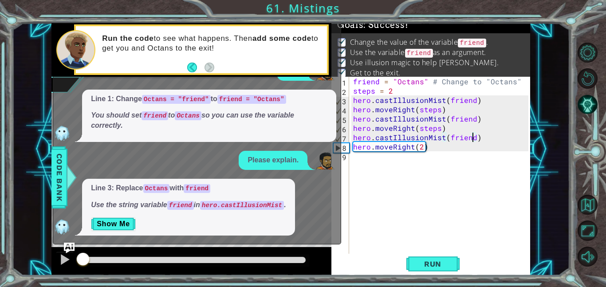
click at [289, 259] on div at bounding box center [194, 260] width 224 height 6
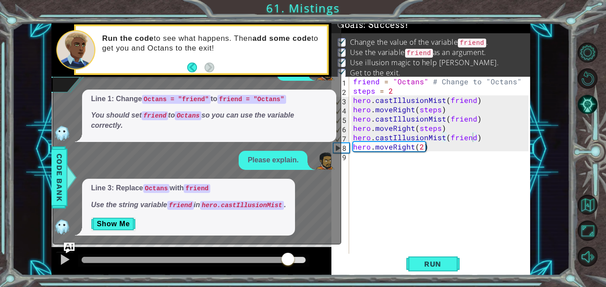
click at [263, 195] on span "Line 3: Replace Octans with friend Use the string variable friend in hero.castI…" at bounding box center [188, 196] width 195 height 27
click at [305, 247] on div at bounding box center [191, 261] width 280 height 28
click at [292, 256] on div at bounding box center [293, 260] width 16 height 16
click at [61, 259] on div at bounding box center [65, 260] width 12 height 12
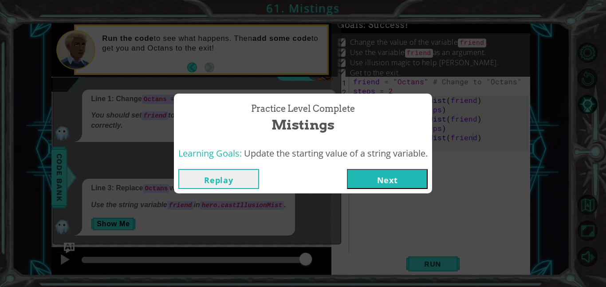
click at [371, 177] on button "Next" at bounding box center [387, 179] width 81 height 20
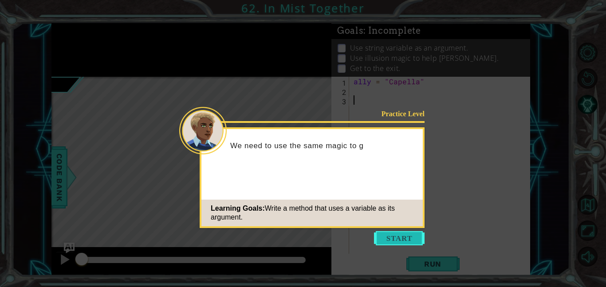
click at [403, 239] on button "Start" at bounding box center [399, 238] width 51 height 14
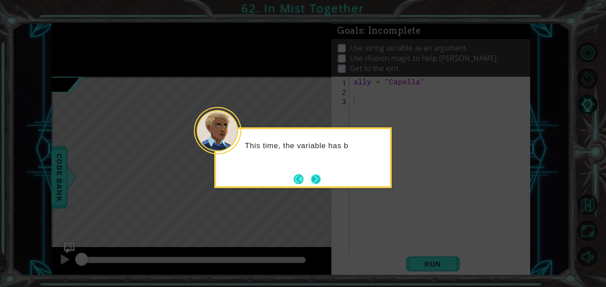
click at [311, 174] on button "Next" at bounding box center [316, 179] width 10 height 10
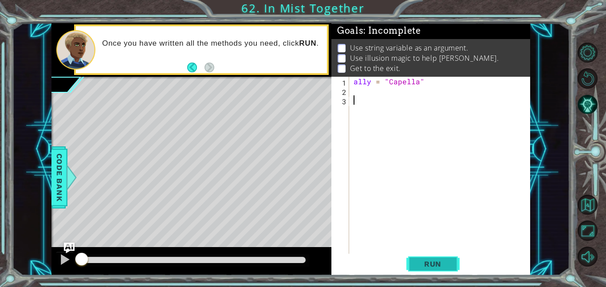
click at [457, 260] on button "Run" at bounding box center [432, 264] width 53 height 20
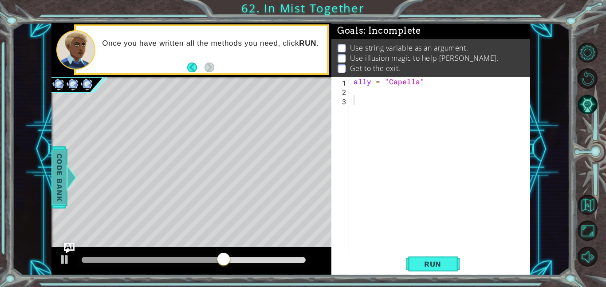
click at [72, 172] on div at bounding box center [71, 177] width 11 height 27
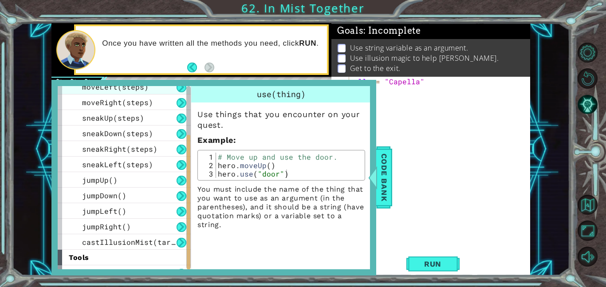
scroll to position [96, 0]
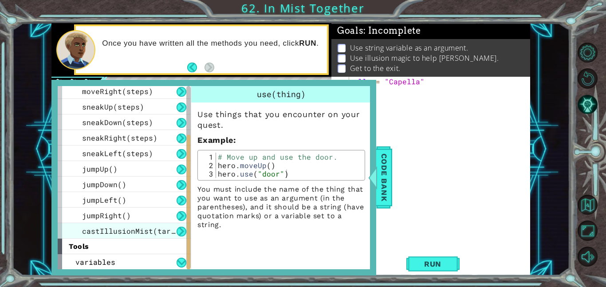
click at [113, 230] on span "castIllusionMist(target)" at bounding box center [135, 230] width 106 height 9
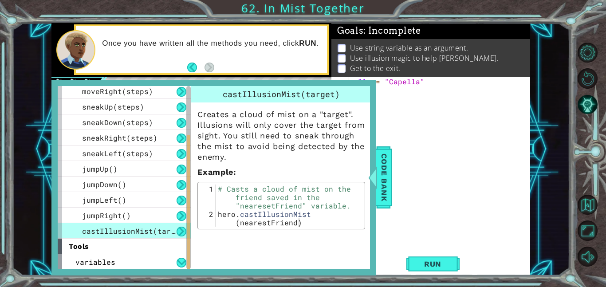
type textarea "hero.castIllusionMist(nearestFriend)"
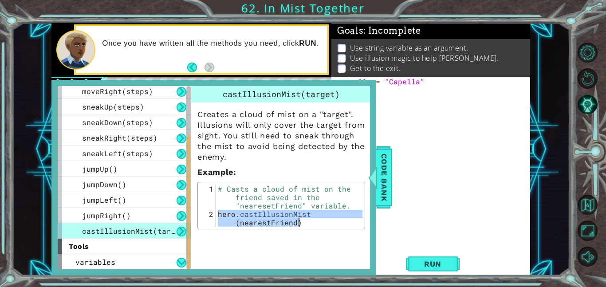
drag, startPoint x: 216, startPoint y: 211, endPoint x: 304, endPoint y: 222, distance: 88.4
click at [304, 222] on div "# Casts a cloud of mist on the friend saved in the "nearesetFriend" variable. h…" at bounding box center [289, 226] width 146 height 84
click at [424, 138] on div "ally = "Capella"" at bounding box center [442, 175] width 181 height 196
click at [403, 107] on div "ally = "Capella"" at bounding box center [442, 175] width 181 height 196
click at [387, 169] on span "Code Bank" at bounding box center [384, 177] width 14 height 54
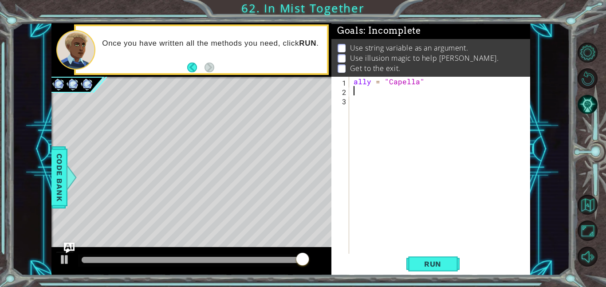
click at [355, 91] on div "ally = "Capella"" at bounding box center [442, 175] width 181 height 196
paste textarea "hero.castIllusionMist(nearestFriend)"
type textarea "hero.castIllusionMist(nearestFriend)"
click at [363, 99] on div "ally = "Capella" hero . castIllusionMist ( nearestFriend )" at bounding box center [442, 175] width 181 height 196
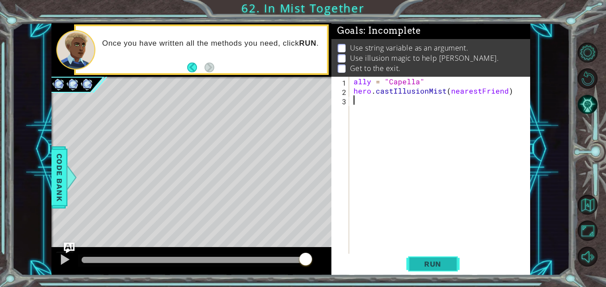
click at [447, 259] on span "Run" at bounding box center [432, 263] width 35 height 9
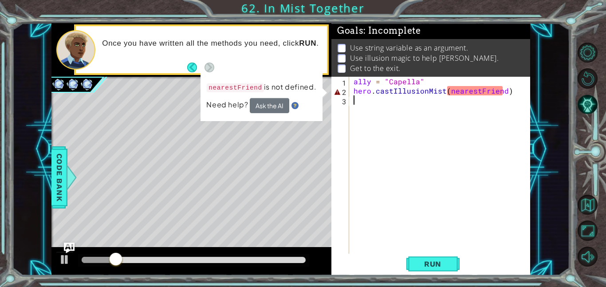
click at [477, 93] on div "ally = "Capella" hero . castIllusionMist ( nearestFriend )" at bounding box center [442, 175] width 181 height 196
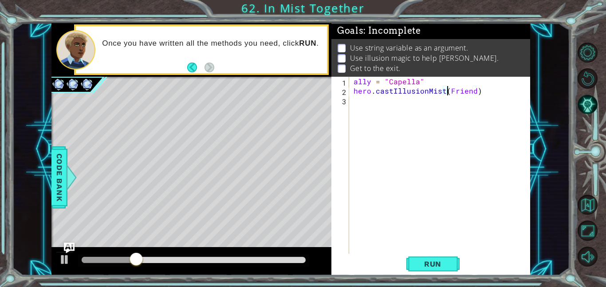
click at [473, 95] on div "ally = "Capella" hero . castIllusionMist ( Friend )" at bounding box center [442, 175] width 181 height 196
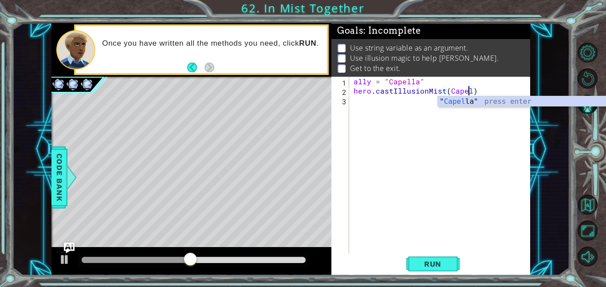
scroll to position [0, 7]
click at [446, 258] on button "Run" at bounding box center [432, 264] width 53 height 20
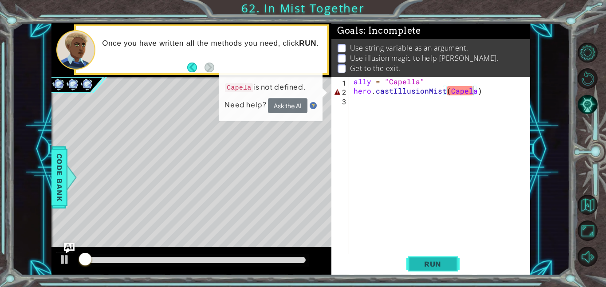
click at [447, 268] on button "Run" at bounding box center [432, 264] width 53 height 20
click at [465, 94] on div "ally = "Capella" hero . castIllusionMist ( [GEOGRAPHIC_DATA] )" at bounding box center [442, 175] width 181 height 196
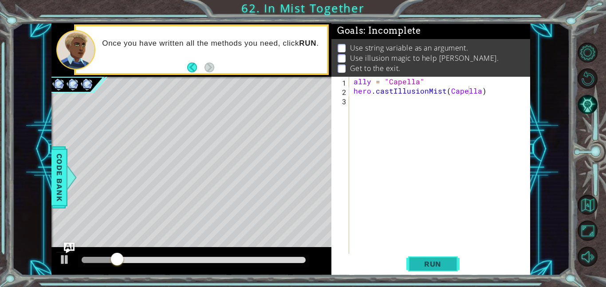
click at [439, 265] on span "Run" at bounding box center [432, 263] width 35 height 9
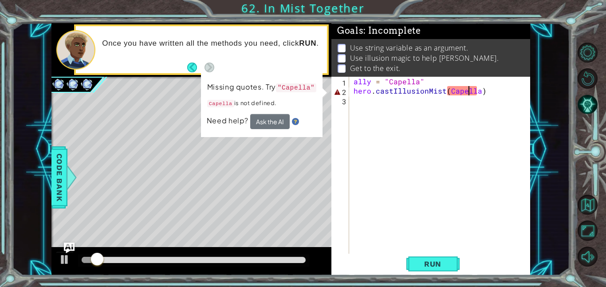
click at [449, 90] on div "ally = "Capella" hero . castIllusionMist ( [GEOGRAPHIC_DATA] )" at bounding box center [442, 175] width 181 height 196
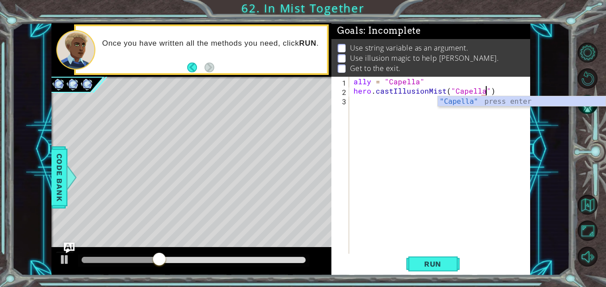
scroll to position [0, 8]
type textarea "hero.castIllusionMist("Capella")"
click at [451, 260] on button "Run" at bounding box center [432, 264] width 53 height 20
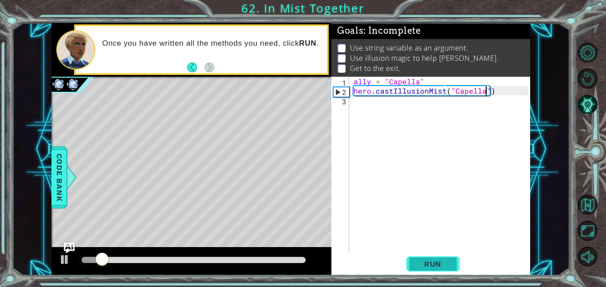
click at [451, 260] on button "Run" at bounding box center [432, 264] width 53 height 20
click at [351, 104] on div "hero.castIllusionMist("Capella") 1 2 3 ally = "Capella" hero . castIllusionMist…" at bounding box center [429, 165] width 197 height 177
click at [352, 102] on div "ally = "Capella" hero . castIllusionMist ( "Capella" )" at bounding box center [442, 175] width 181 height 196
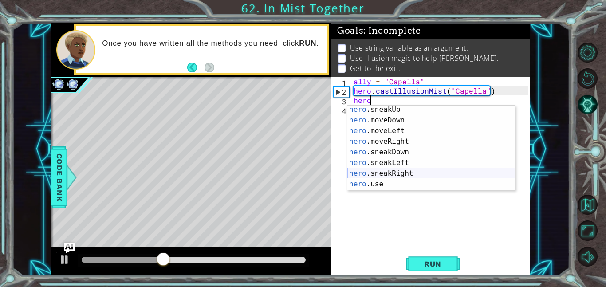
scroll to position [55, 0]
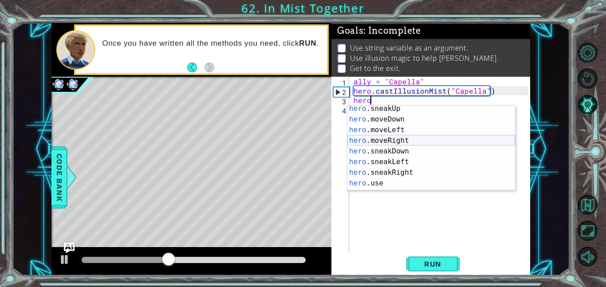
click at [378, 145] on div "hero .sneakUp press enter hero .moveDown press enter hero .moveLeft press enter…" at bounding box center [431, 156] width 168 height 106
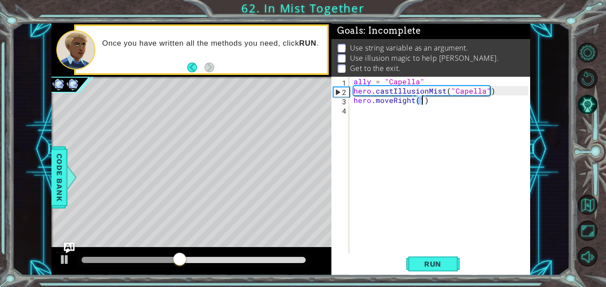
scroll to position [0, 4]
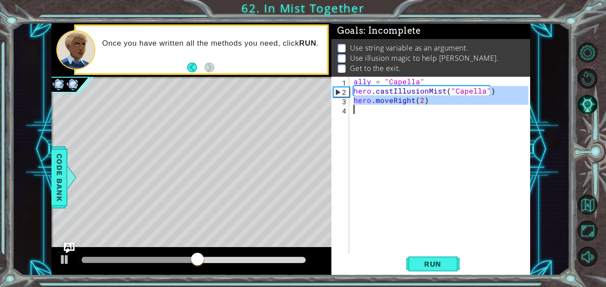
drag, startPoint x: 493, startPoint y: 94, endPoint x: 366, endPoint y: 102, distance: 127.5
click at [366, 102] on div "ally = "Capella" hero . castIllusionMist ( "Capella" ) hero . moveRight ( 2 )" at bounding box center [442, 175] width 181 height 196
type textarea "hero.castIllusionMist("Capella") hero.moveRight(2)"
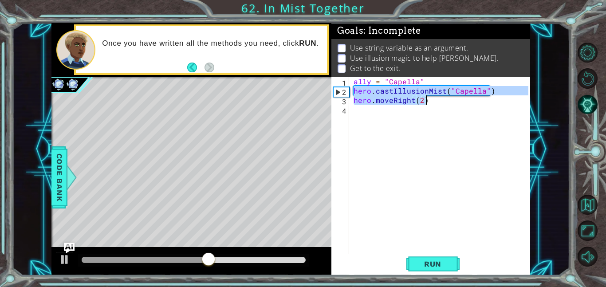
drag, startPoint x: 353, startPoint y: 91, endPoint x: 426, endPoint y: 103, distance: 73.2
click at [426, 103] on div "ally = "Capella" hero . castIllusionMist ( "Capella" ) hero . moveRight ( 2 )" at bounding box center [442, 175] width 181 height 196
click at [352, 111] on div "ally = "Capella" hero . castIllusionMist ( "Capella" ) hero . moveRight ( 2 )" at bounding box center [442, 175] width 181 height 196
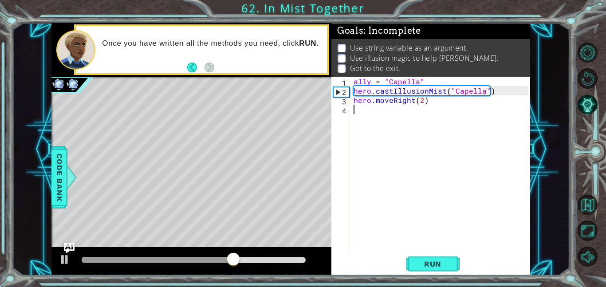
paste textarea "hero.moveRight(2)"
type textarea "hero.moveRight(2)"
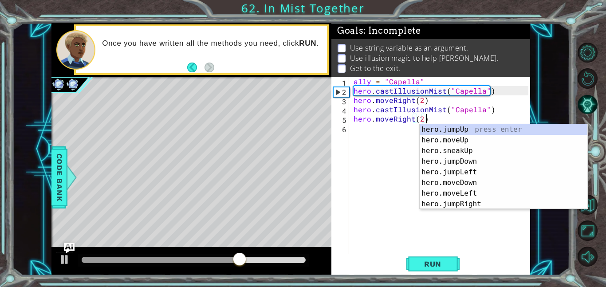
click at [355, 129] on div "ally = "Capella" hero . castIllusionMist ( "Capella" ) hero . moveRight ( 2 ) h…" at bounding box center [442, 175] width 181 height 196
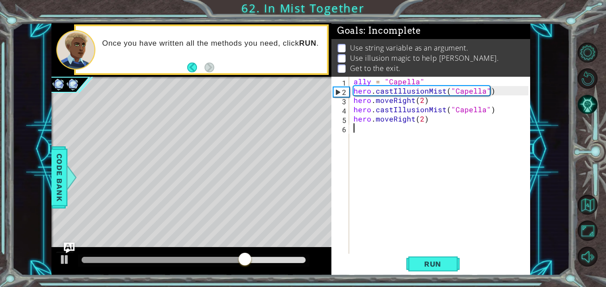
paste textarea "hero.moveRight(2)"
type textarea "hero.moveRight(2)"
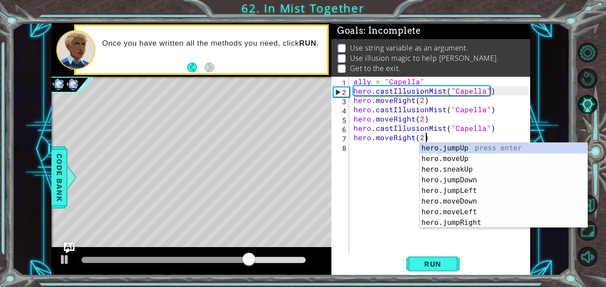
click at [352, 153] on div "ally = "Capella" hero . castIllusionMist ( "Capella" ) hero . moveRight ( 2 ) h…" at bounding box center [442, 175] width 181 height 196
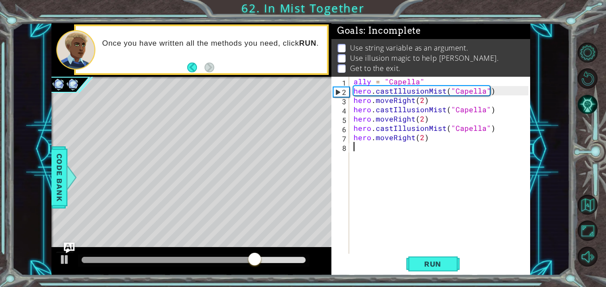
paste textarea "hero.moveRight(2)"
type textarea "hero.moveRight(2)"
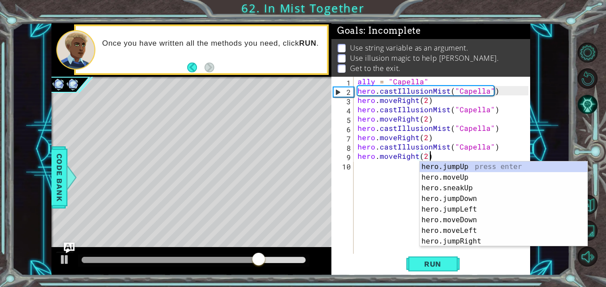
click at [356, 168] on div "ally = "Capella" hero . castIllusionMist ( "Capella" ) hero . moveRight ( 2 ) h…" at bounding box center [444, 175] width 177 height 196
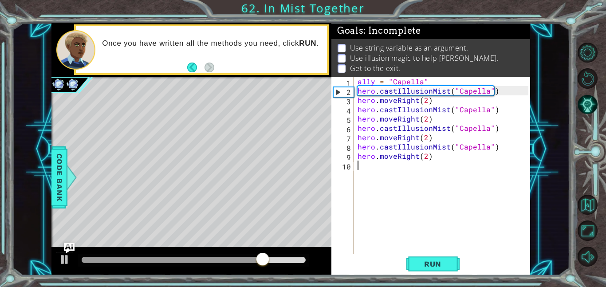
paste textarea "hero.moveRight(2)"
type textarea "hero.moveRight(2)"
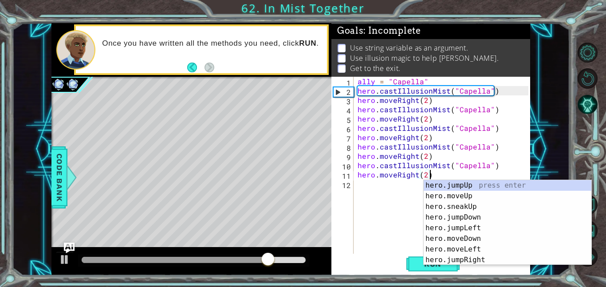
click at [361, 190] on div "ally = "Capella" hero . castIllusionMist ( "Capella" ) hero . moveRight ( 2 ) h…" at bounding box center [444, 175] width 177 height 196
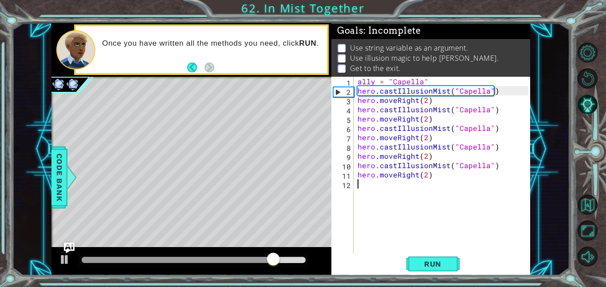
paste textarea "hero.moveRight(2)"
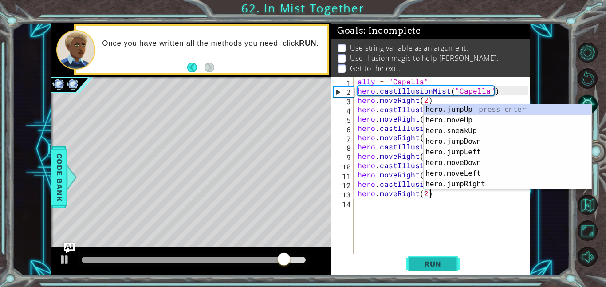
type textarea "hero.moveRight(2)"
click at [446, 265] on span "Run" at bounding box center [432, 263] width 35 height 9
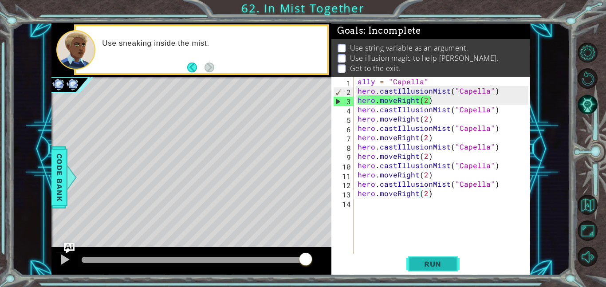
click at [418, 270] on button "Run" at bounding box center [432, 264] width 53 height 20
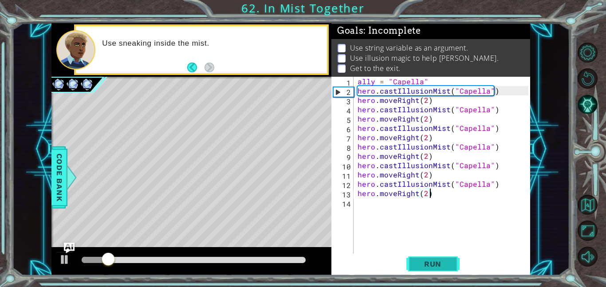
click at [418, 270] on button "Run" at bounding box center [432, 264] width 53 height 20
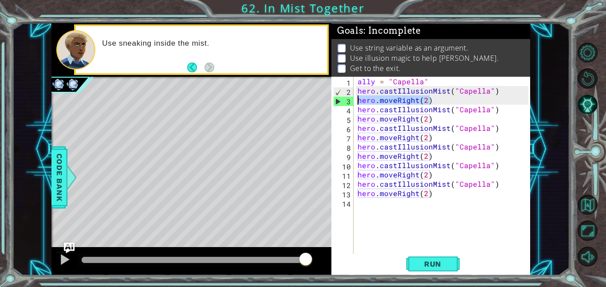
drag, startPoint x: 434, startPoint y: 100, endPoint x: 357, endPoint y: 99, distance: 76.3
click at [357, 99] on div "ally = "Capella" hero . castIllusionMist ( "Capella" ) hero . moveRight ( 2 ) h…" at bounding box center [444, 175] width 177 height 196
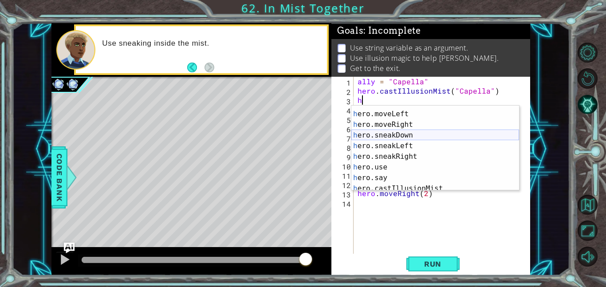
scroll to position [74, 0]
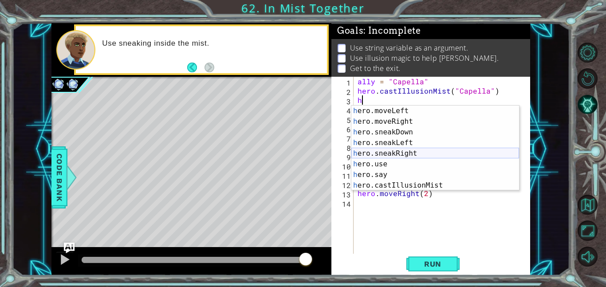
click at [422, 152] on div "h ero.moveLeft press enter h ero.moveRight press enter h ero.sneakDown press en…" at bounding box center [435, 159] width 168 height 106
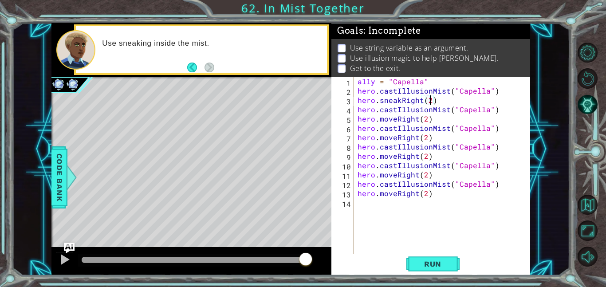
scroll to position [0, 4]
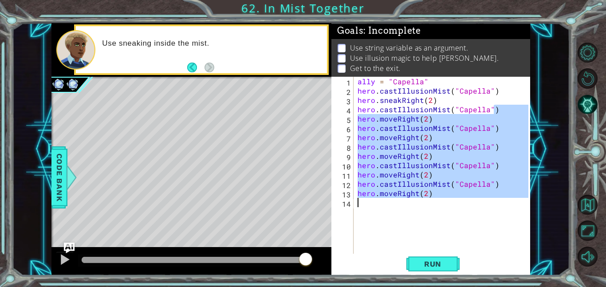
drag, startPoint x: 498, startPoint y: 111, endPoint x: 374, endPoint y: 227, distance: 169.7
click at [374, 227] on div "ally = "Capella" hero . castIllusionMist ( "Capella" ) hero . sneakRight ( 2 ) …" at bounding box center [444, 175] width 177 height 196
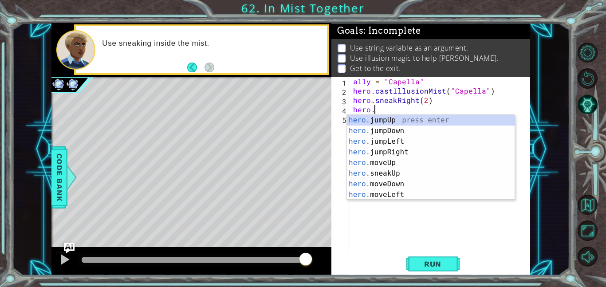
scroll to position [0, 0]
type textarea "h"
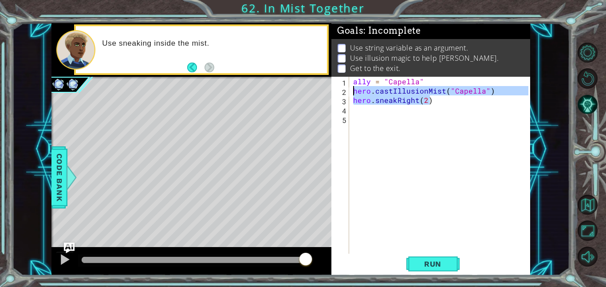
drag, startPoint x: 443, startPoint y: 104, endPoint x: 349, endPoint y: 89, distance: 95.1
click at [349, 89] on div "1 2 3 4 5 ally = "Capella" hero . castIllusionMist ( "Capella" ) hero . sneakRi…" at bounding box center [429, 165] width 197 height 177
type textarea "hero.castIllusionMist("Capella") hero.sneakRight(2)"
click at [352, 113] on div "ally = "Capella" hero . castIllusionMist ( "Capella" ) hero . sneakRight ( 2 )" at bounding box center [441, 175] width 181 height 196
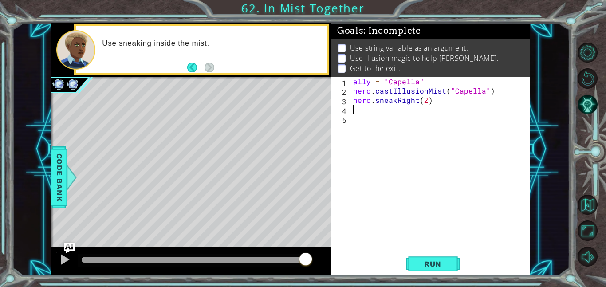
paste textarea "hero.sneakRight(2)"
type textarea "hero.sneakRight(2)"
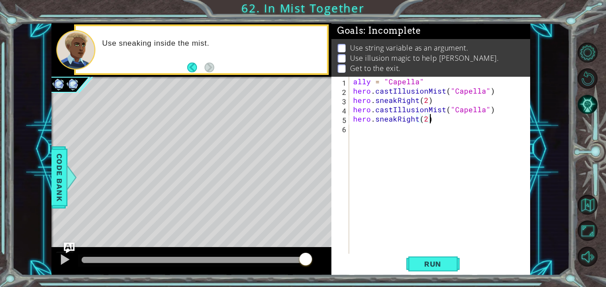
click at [352, 133] on div "ally = "Capella" hero . castIllusionMist ( "Capella" ) hero . sneakRight ( 2 ) …" at bounding box center [441, 175] width 181 height 196
paste textarea "hero.sneakRight(2)"
type textarea "hero.sneakRight(2)"
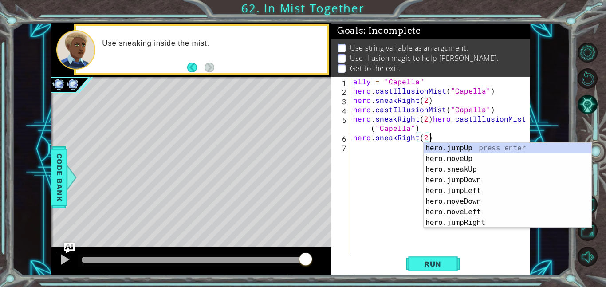
click at [354, 150] on div "ally = "Capella" hero . castIllusionMist ( "Capella" ) hero . sneakRight ( 2 ) …" at bounding box center [441, 175] width 181 height 196
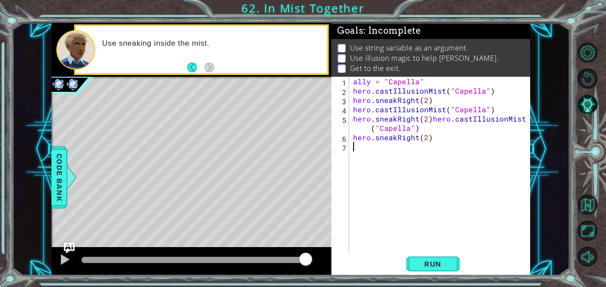
paste textarea "hero.sneakRight(2)"
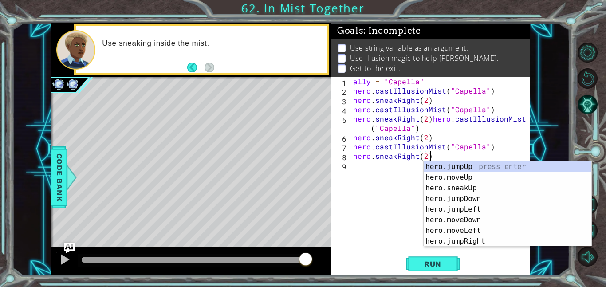
click at [426, 117] on div "ally = "Capella" hero . castIllusionMist ( "Capella" ) hero . sneakRight ( 2 ) …" at bounding box center [441, 175] width 181 height 196
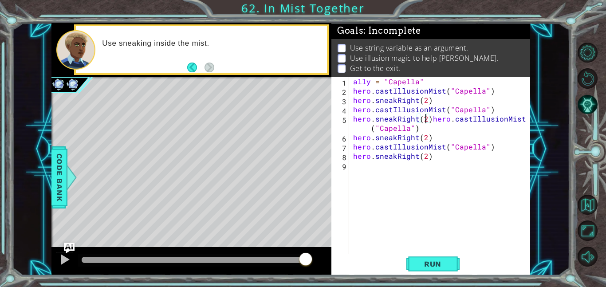
click at [430, 116] on div "ally = "Capella" hero . castIllusionMist ( "Capella" ) hero . sneakRight ( 2 ) …" at bounding box center [441, 175] width 181 height 196
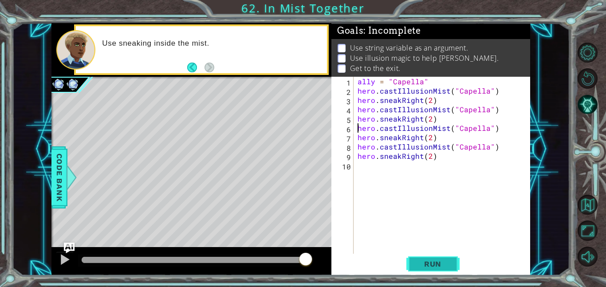
type textarea "hero.castIllusionMist("Capella")"
click at [439, 258] on button "Run" at bounding box center [432, 264] width 53 height 20
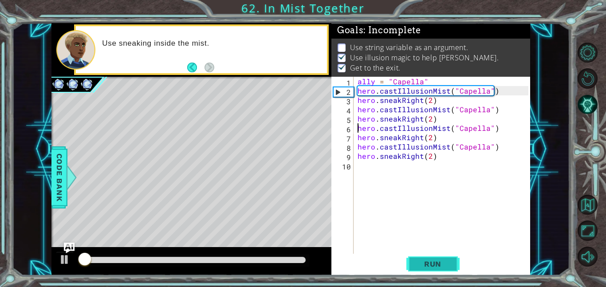
click at [439, 258] on button "Run" at bounding box center [432, 264] width 53 height 20
click at [440, 263] on span "Run" at bounding box center [432, 263] width 35 height 9
click at [298, 259] on div at bounding box center [194, 260] width 224 height 6
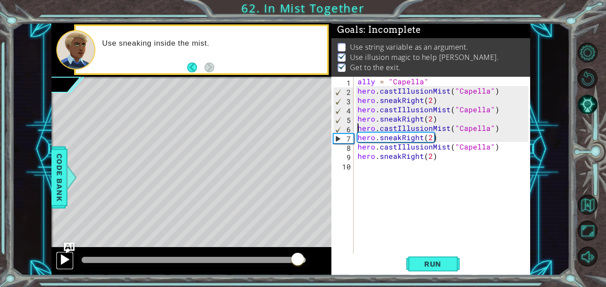
click at [63, 264] on div at bounding box center [65, 260] width 12 height 12
